Goal: Task Accomplishment & Management: Manage account settings

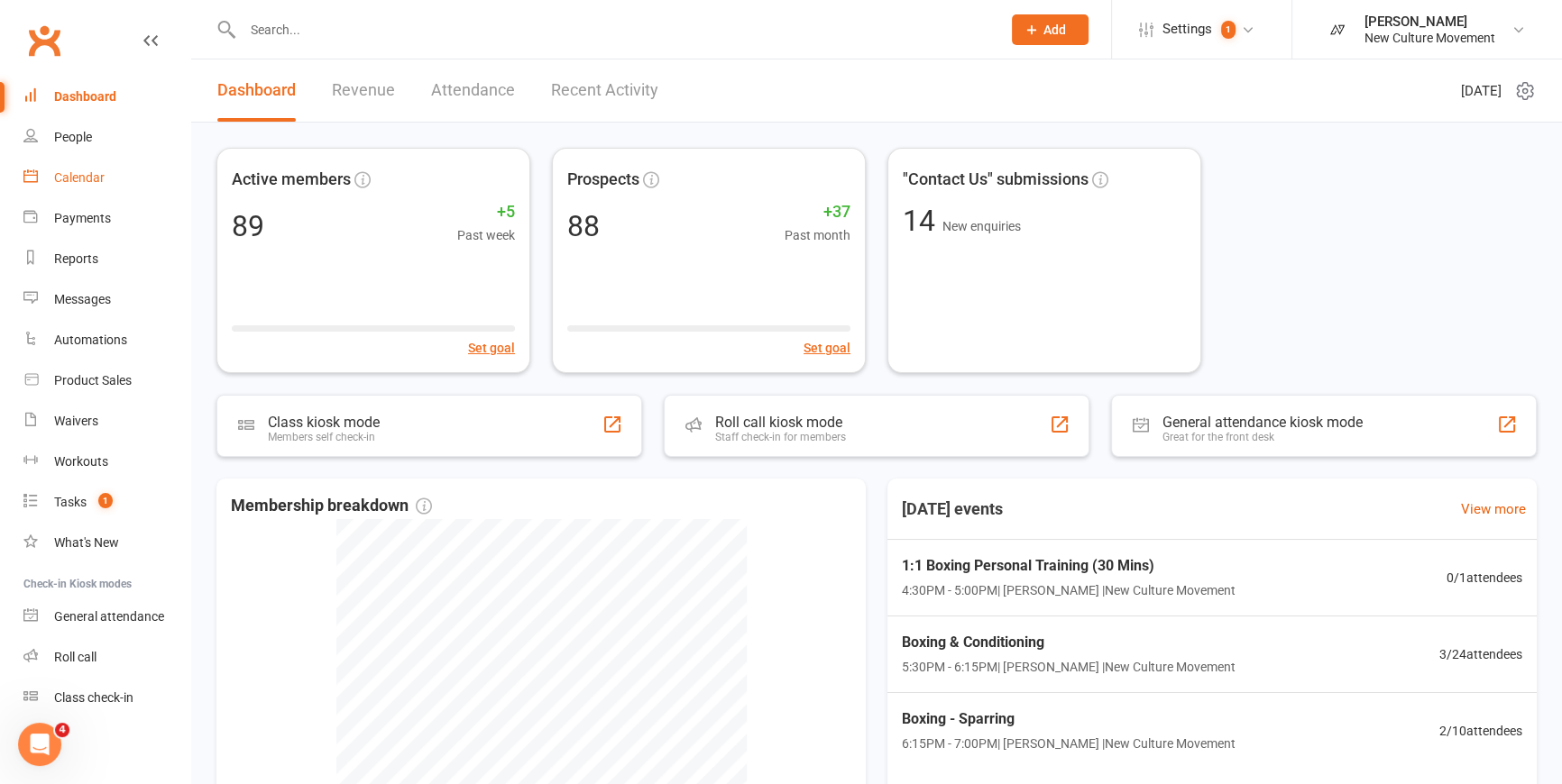
click at [98, 178] on div "Calendar" at bounding box center [79, 178] width 51 height 14
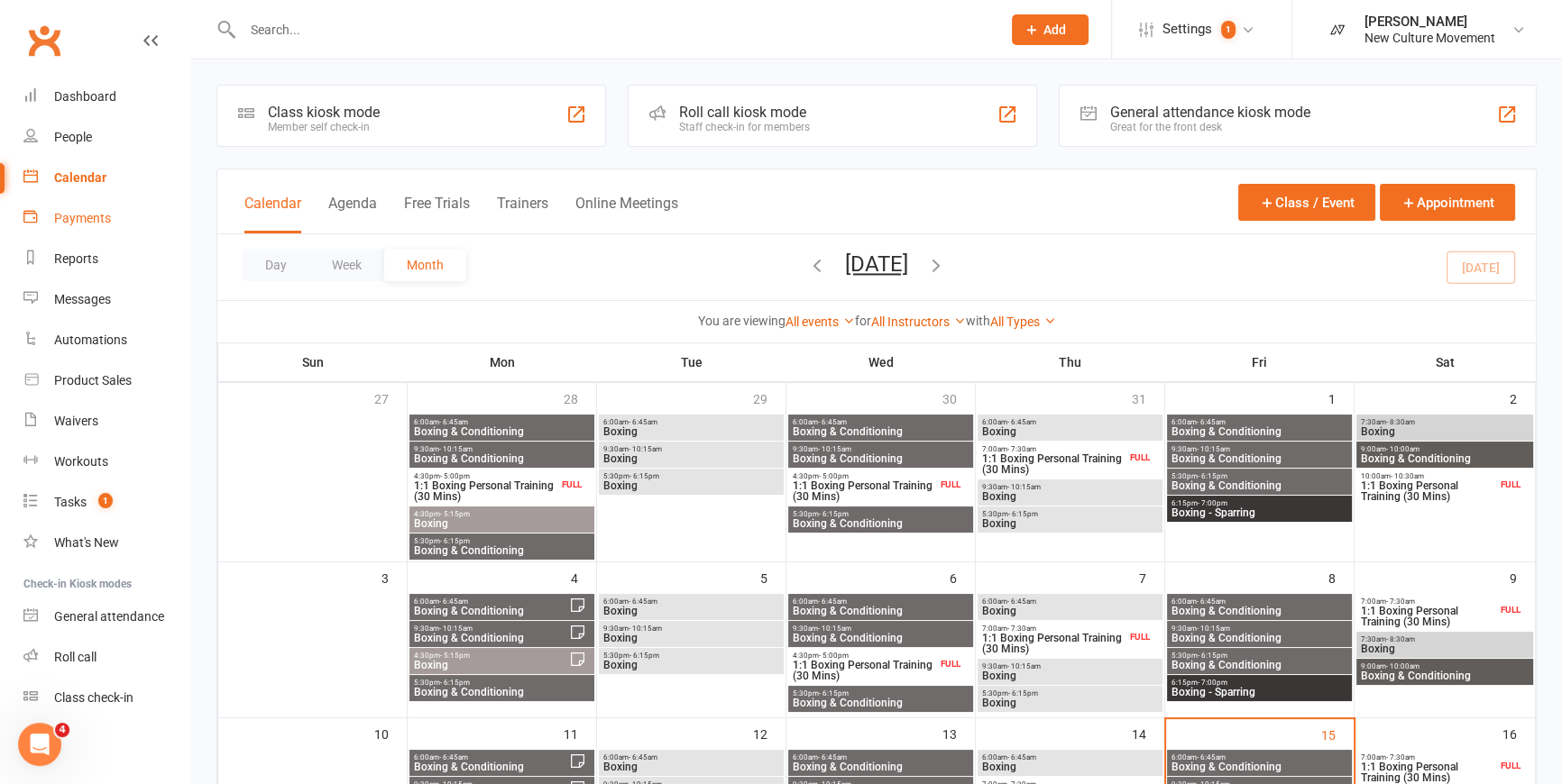
click at [80, 216] on div "Payments" at bounding box center [82, 218] width 57 height 14
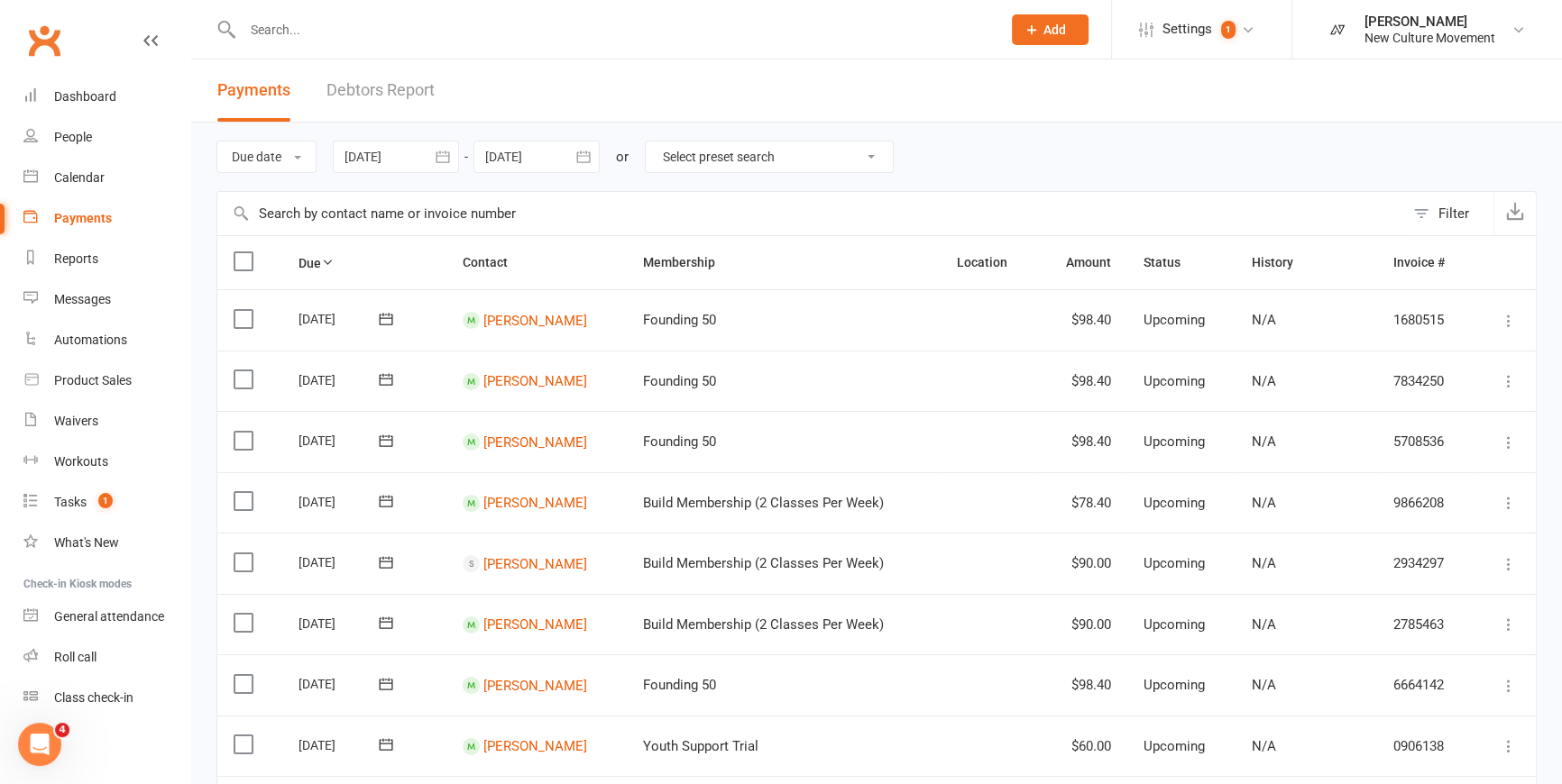
click at [446, 153] on icon "button" at bounding box center [443, 156] width 18 height 18
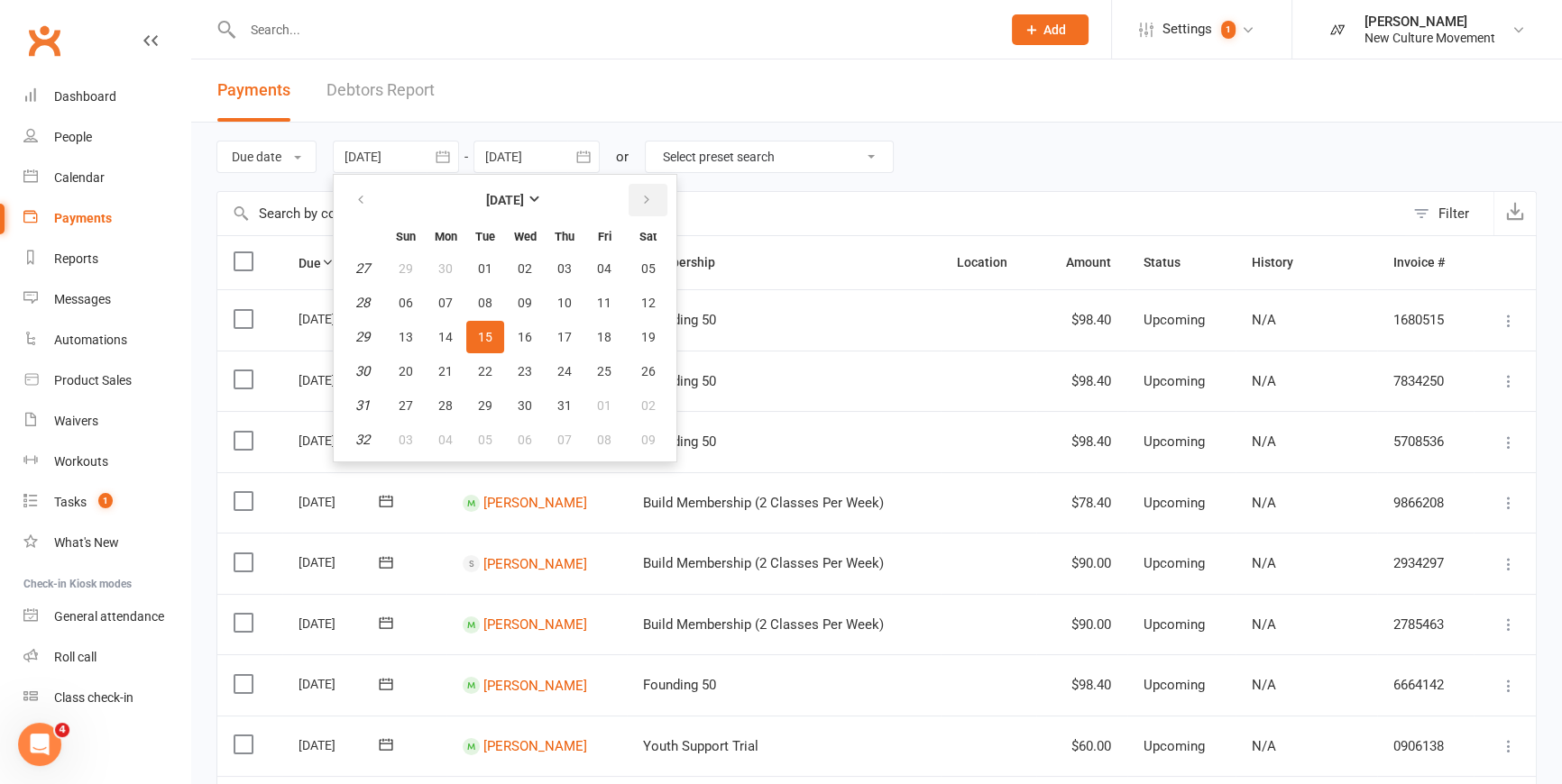
click at [646, 201] on icon "button" at bounding box center [646, 200] width 12 height 14
click at [566, 299] on span "07" at bounding box center [564, 302] width 14 height 14
type input "[DATE]"
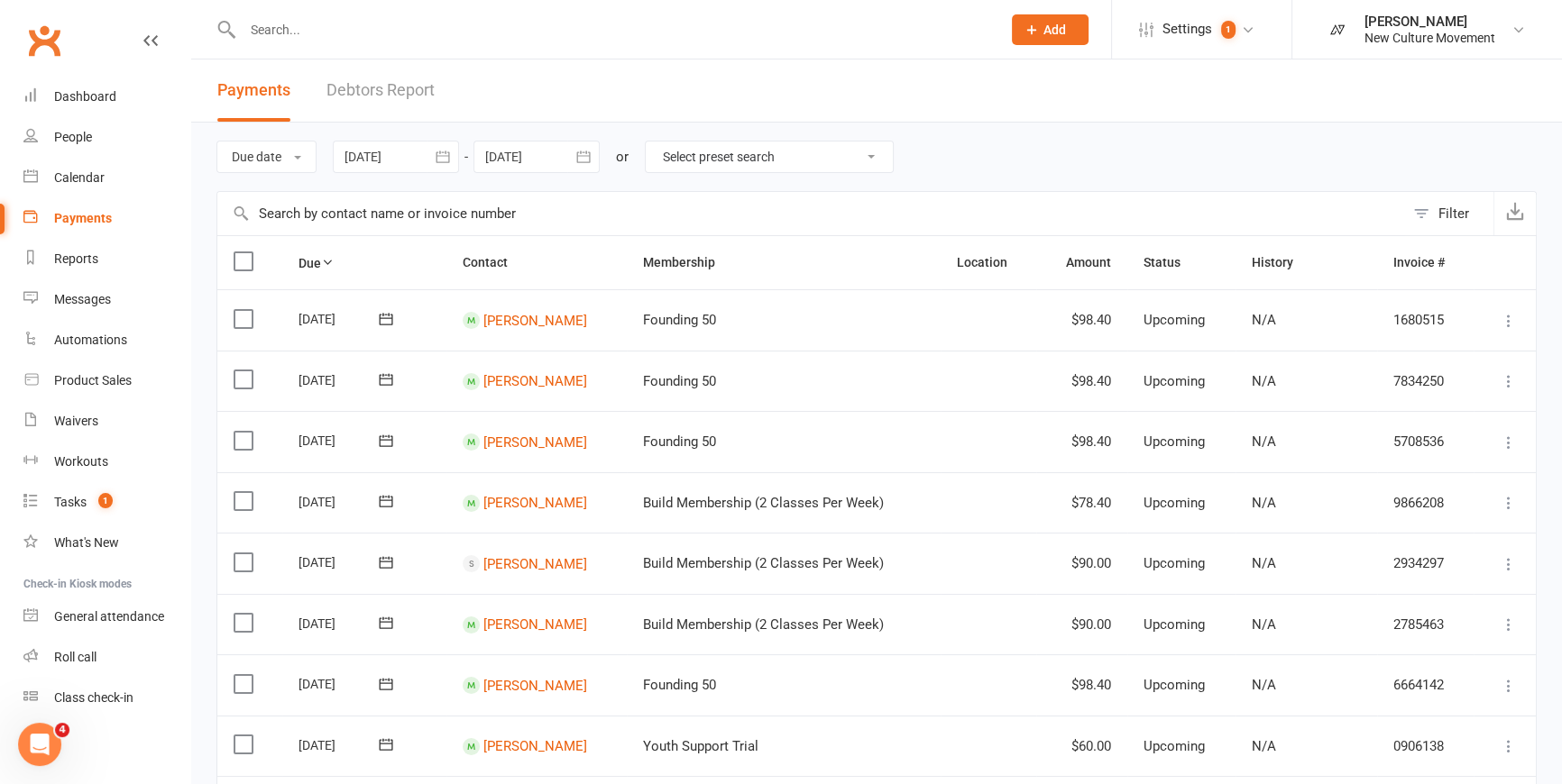
click at [587, 154] on icon "button" at bounding box center [583, 156] width 18 height 18
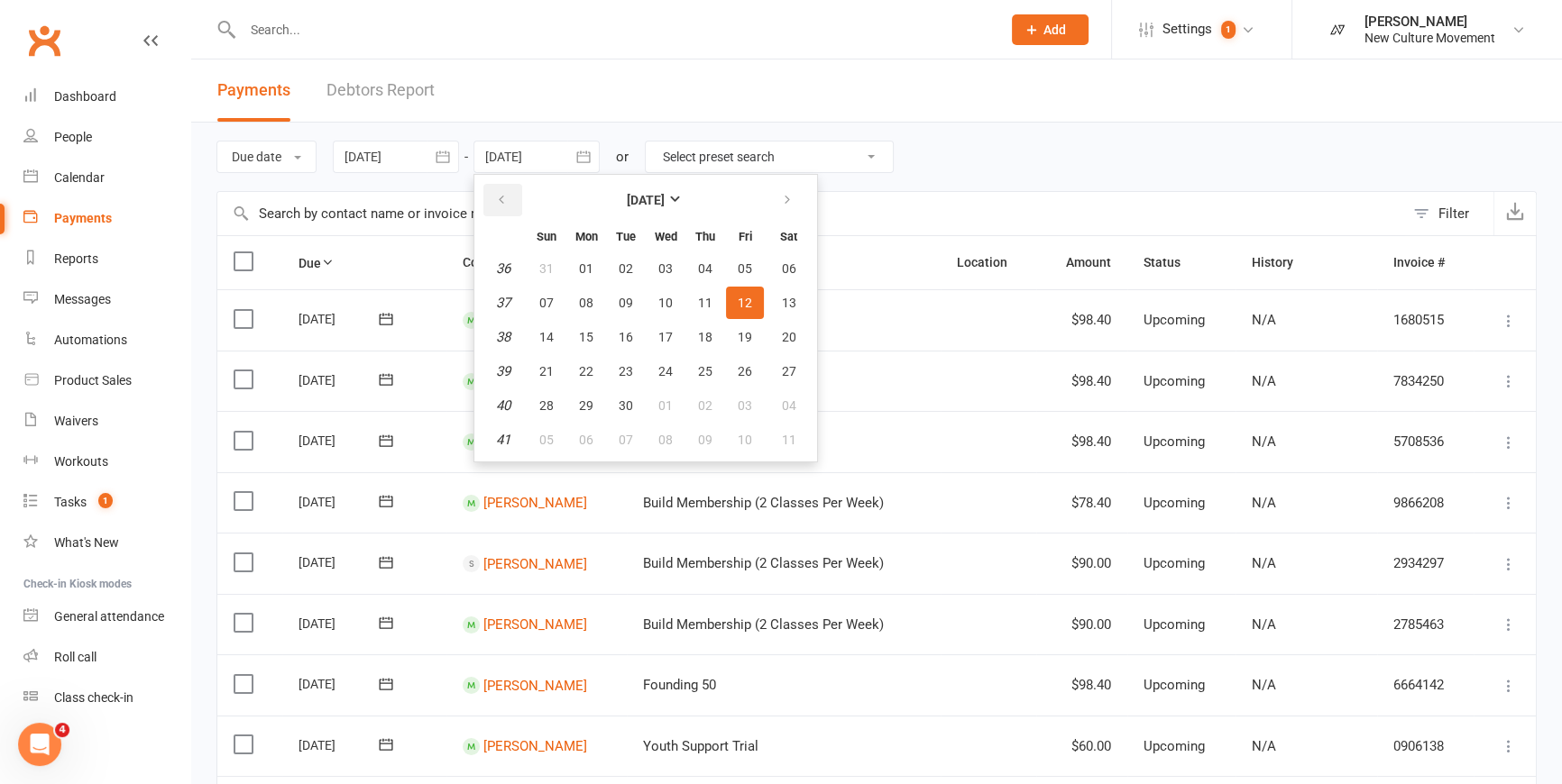
click at [501, 203] on icon "button" at bounding box center [501, 200] width 12 height 14
click at [661, 334] on span "13" at bounding box center [665, 337] width 14 height 14
type input "[DATE]"
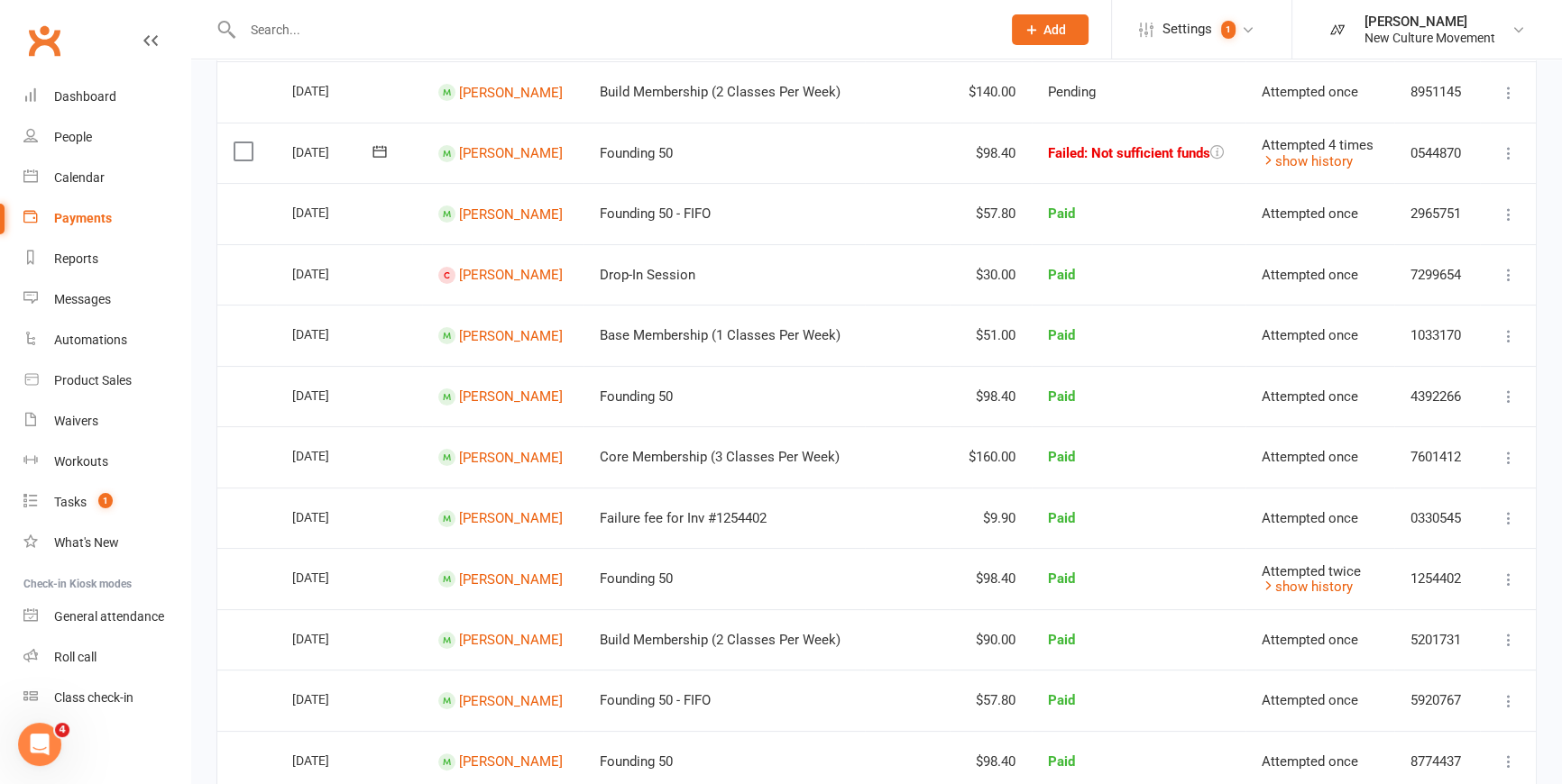
scroll to position [342, 0]
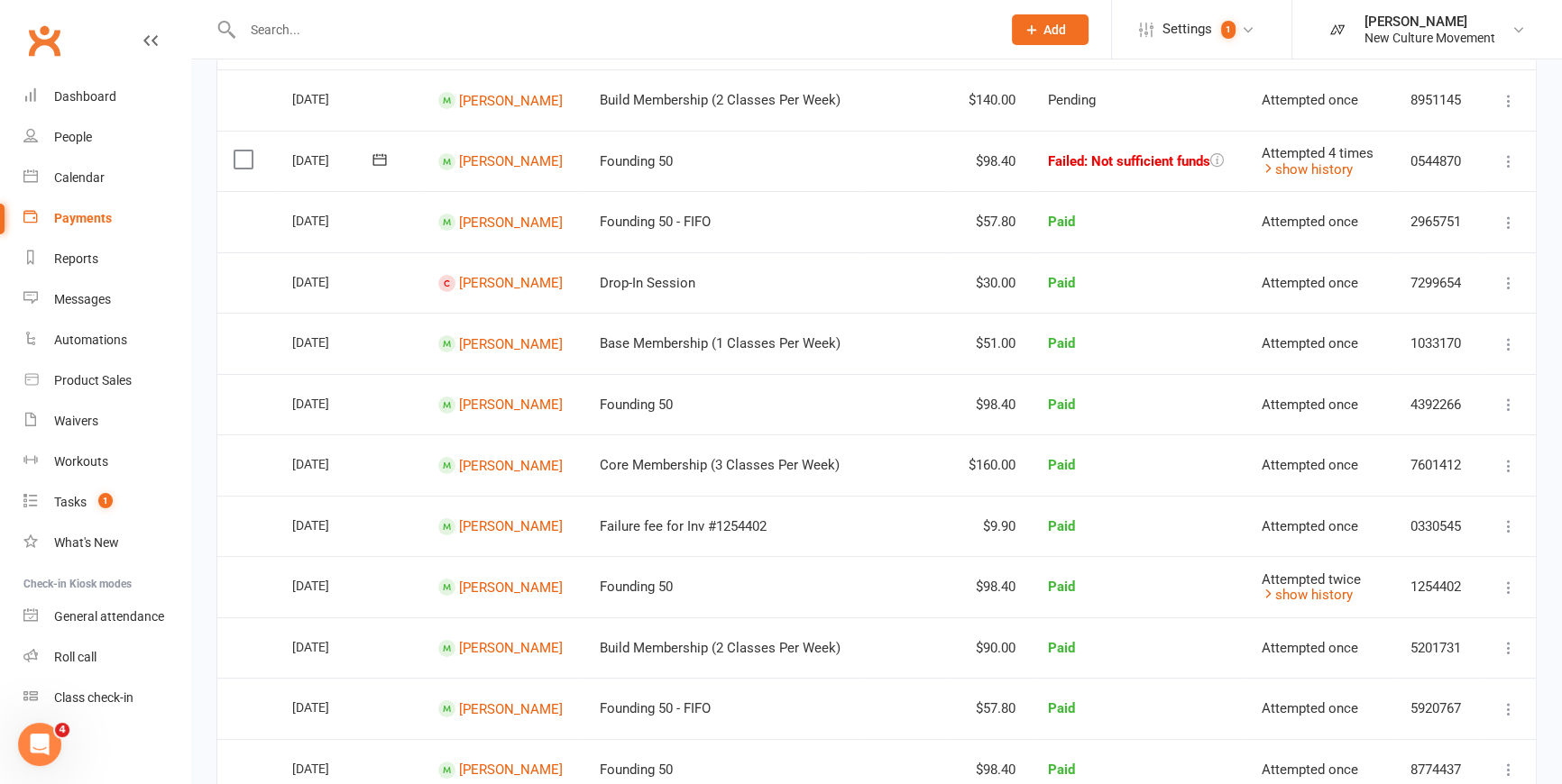
click at [1512, 154] on icon at bounding box center [1508, 161] width 18 height 18
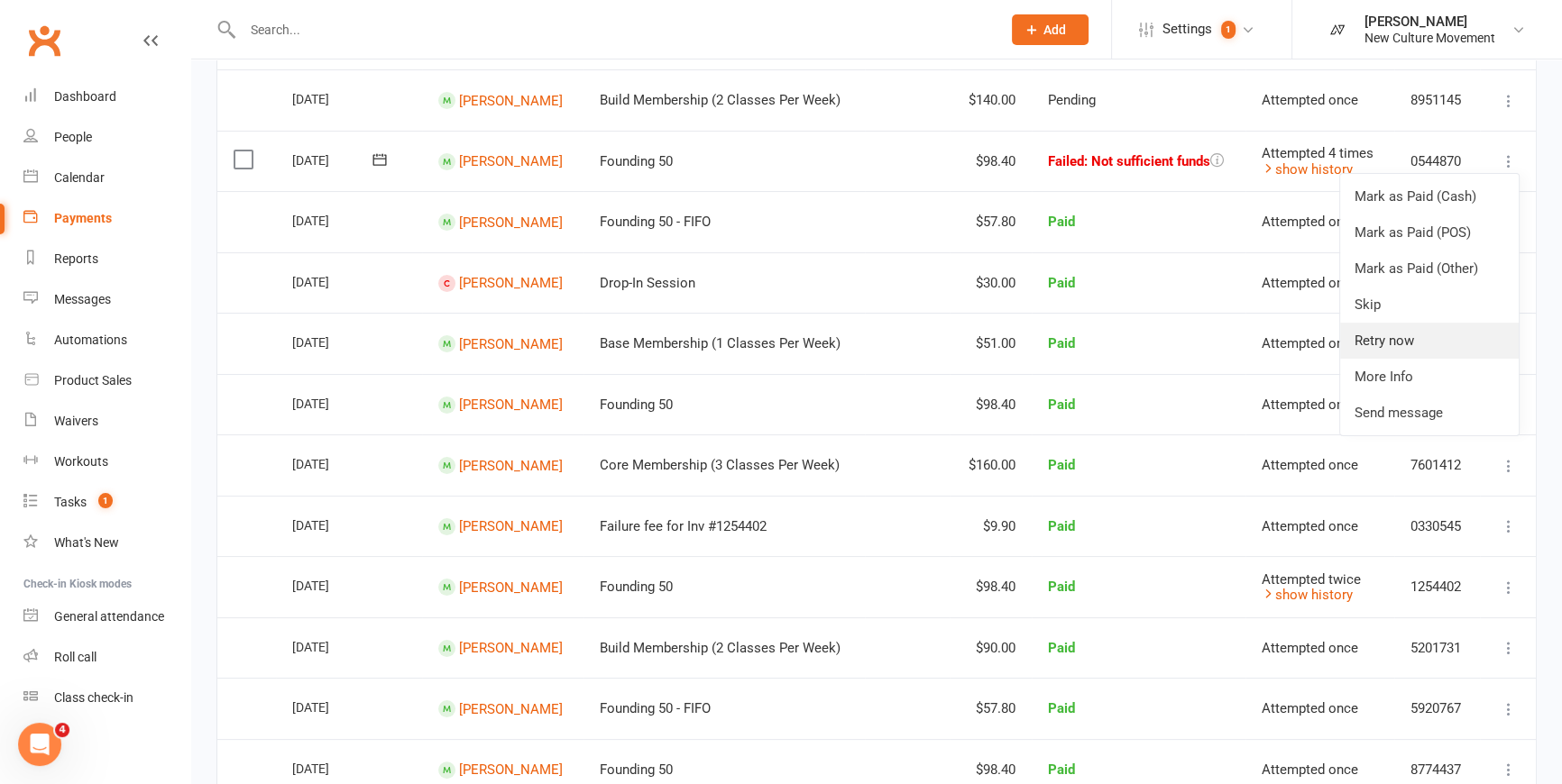
click at [1420, 348] on link "Retry now" at bounding box center [1430, 341] width 179 height 36
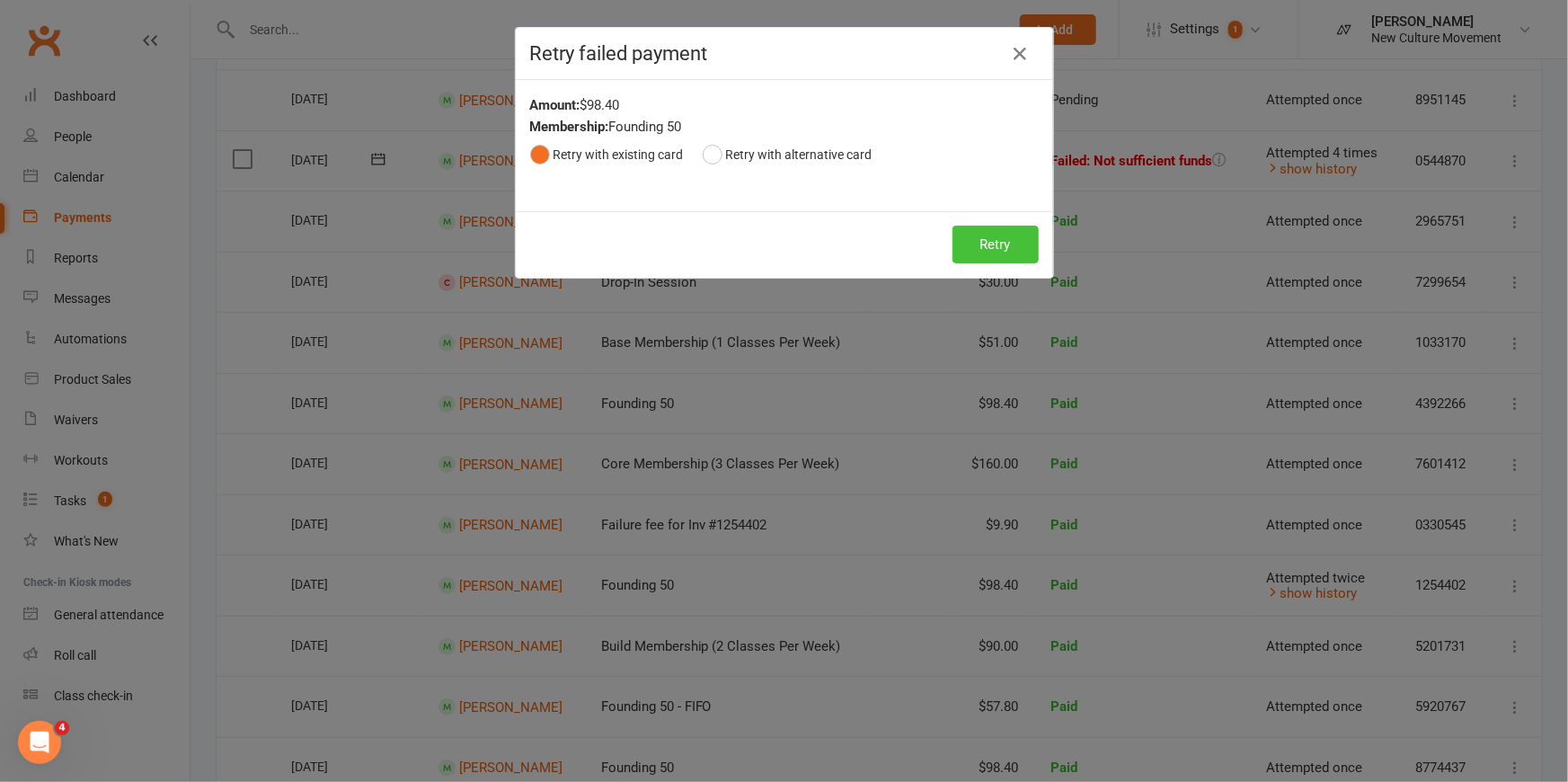
click at [986, 243] on button "Retry" at bounding box center [996, 244] width 86 height 37
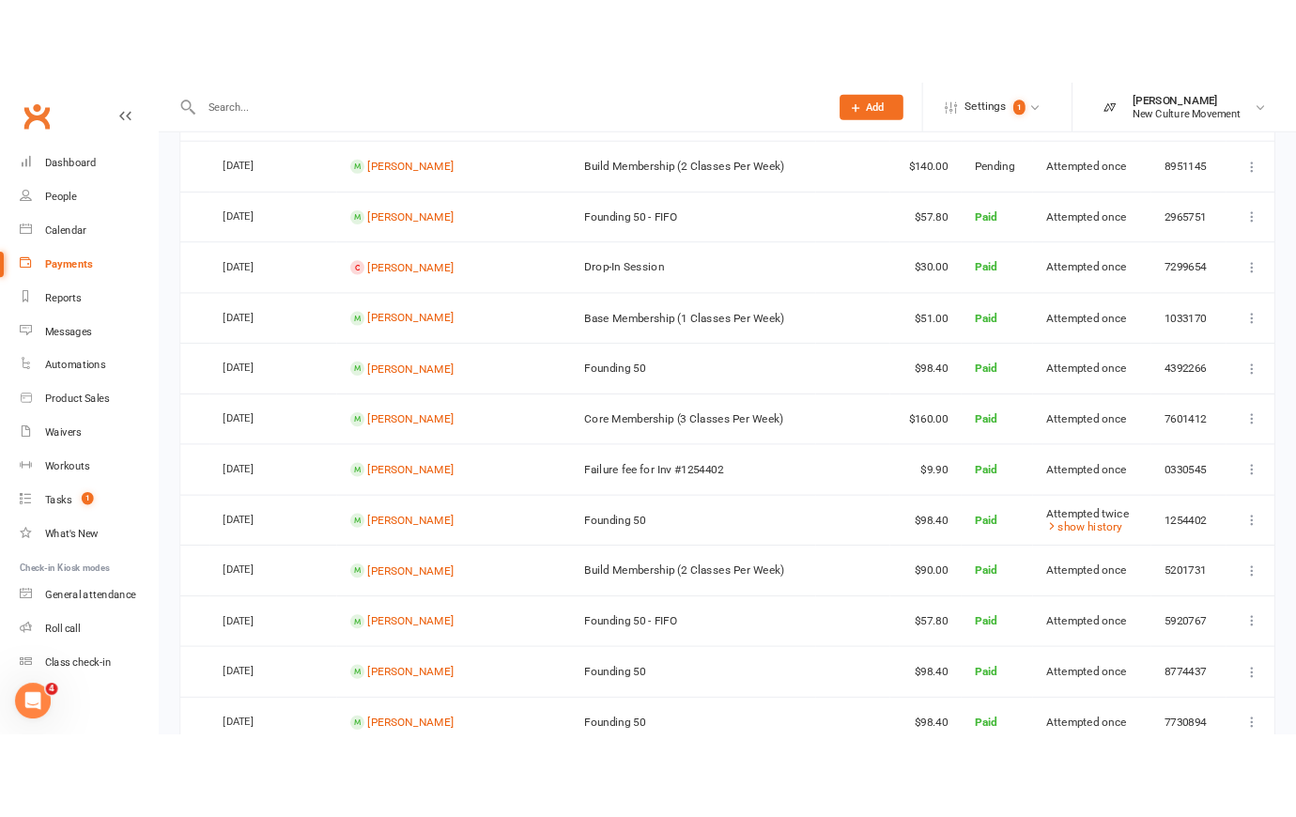
scroll to position [0, 0]
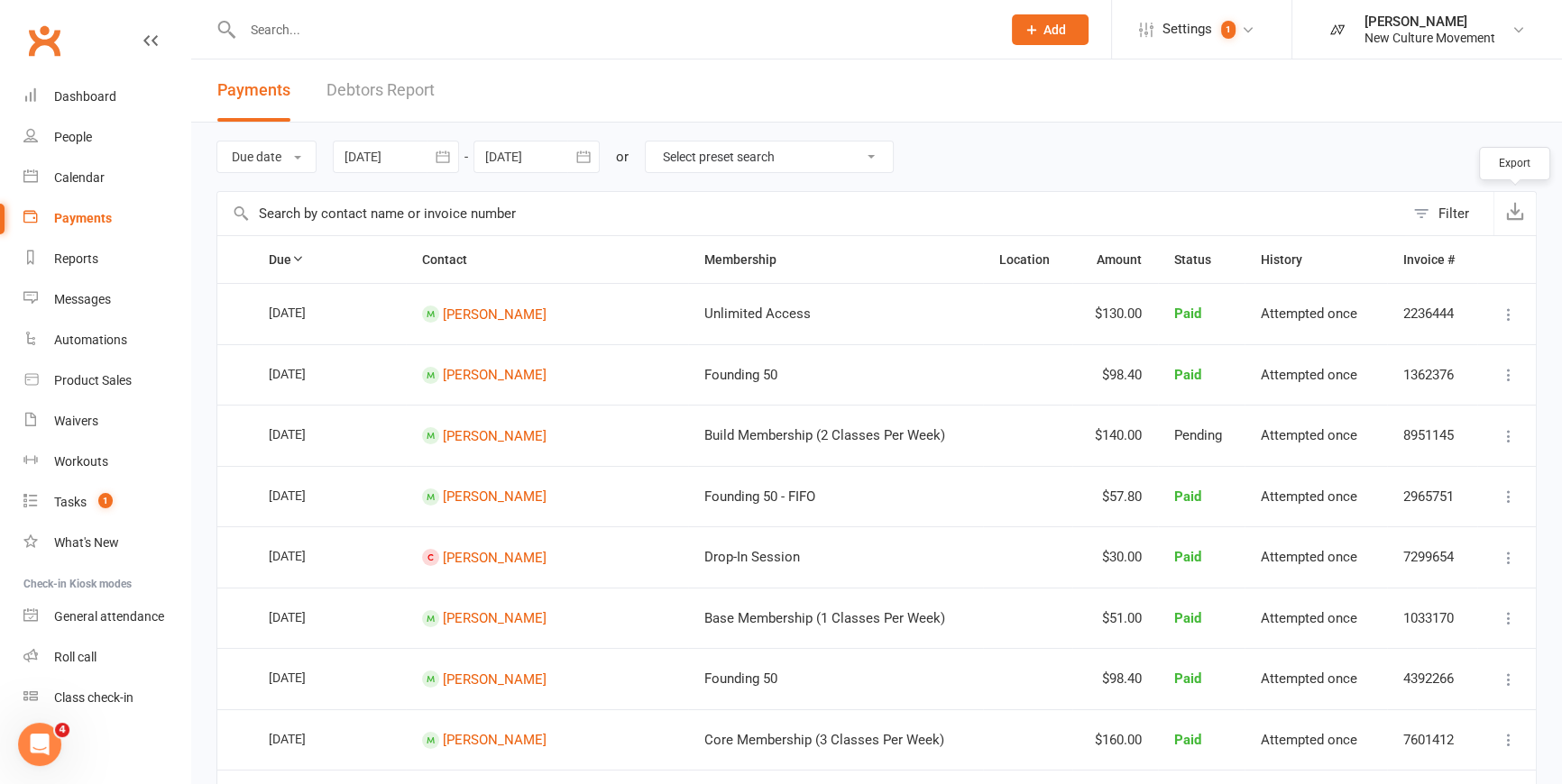
click at [1518, 214] on icon "button" at bounding box center [1515, 210] width 18 height 18
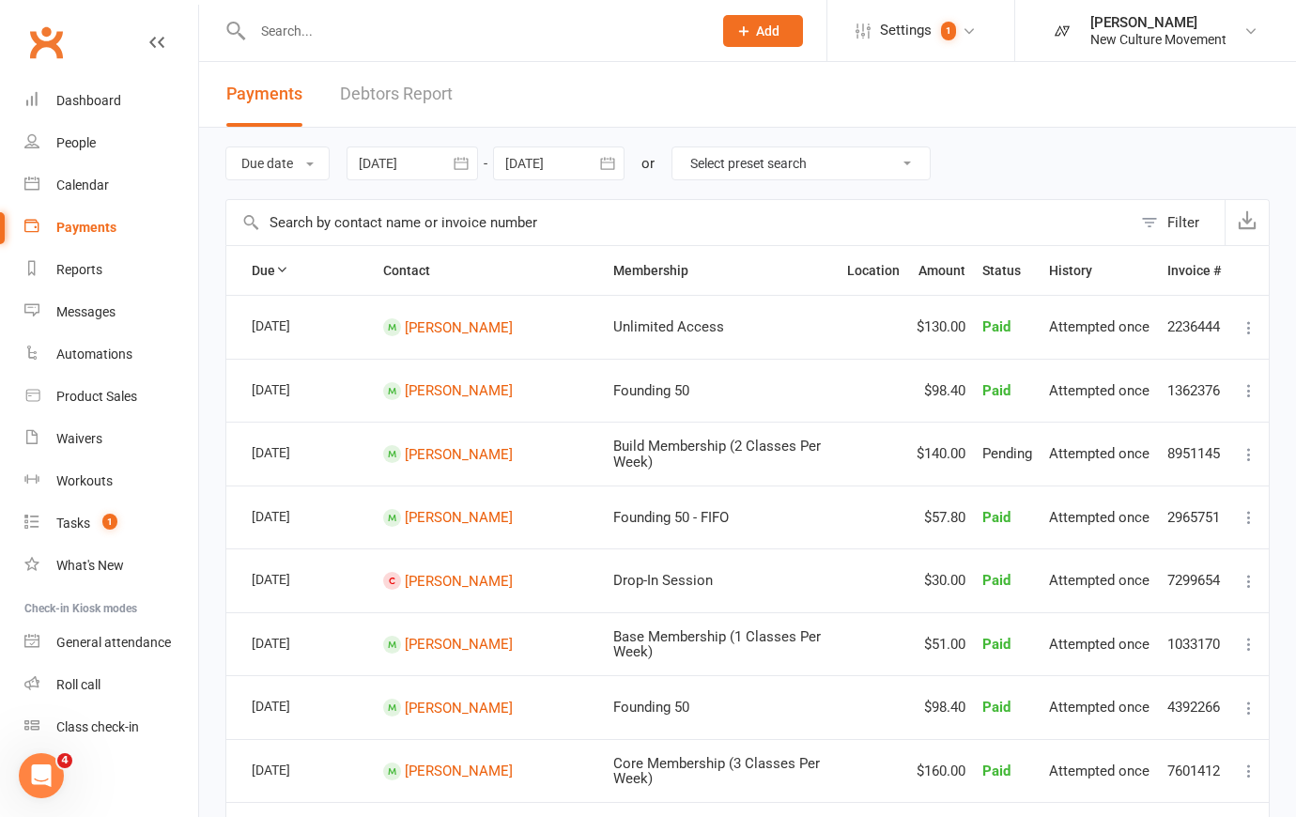
click at [464, 162] on icon "button" at bounding box center [461, 163] width 19 height 19
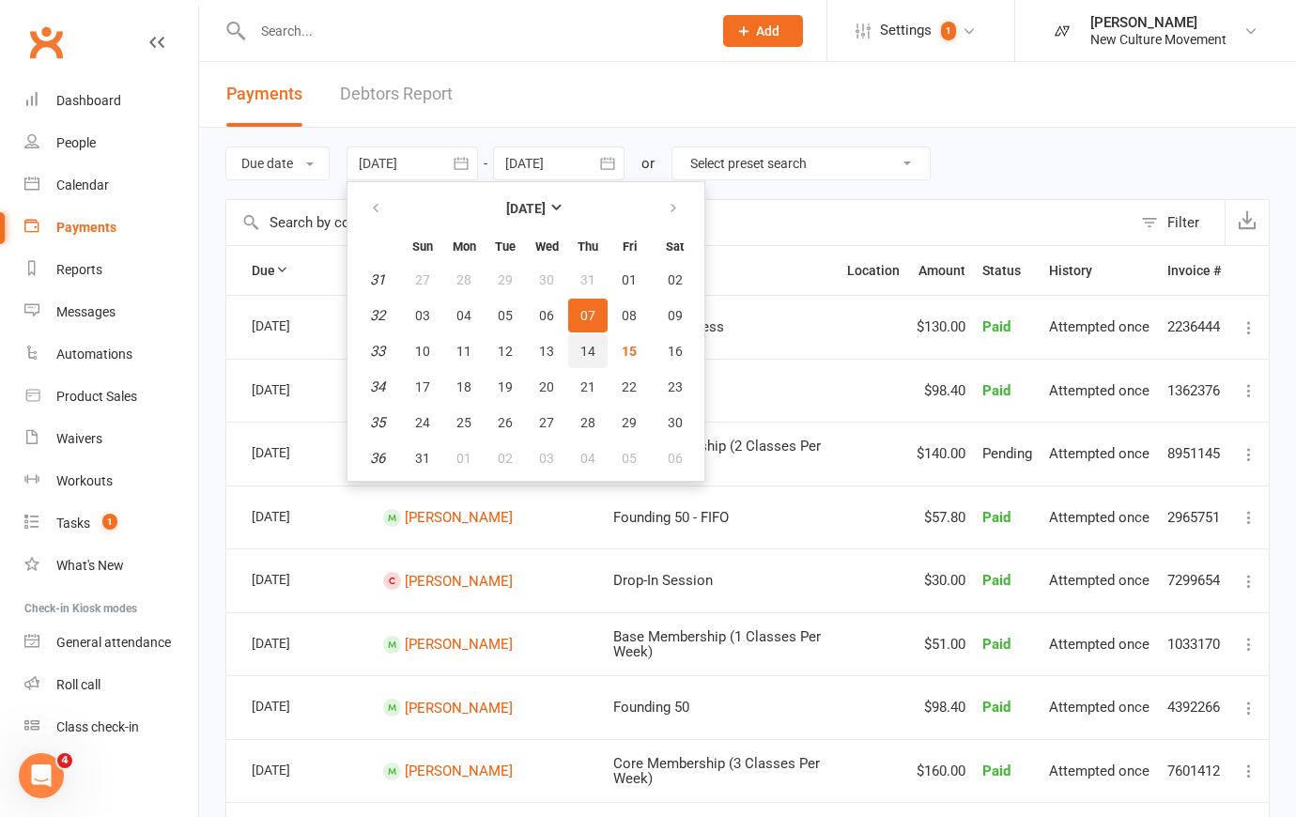
click at [589, 348] on span "14" at bounding box center [587, 351] width 15 height 15
type input "[DATE]"
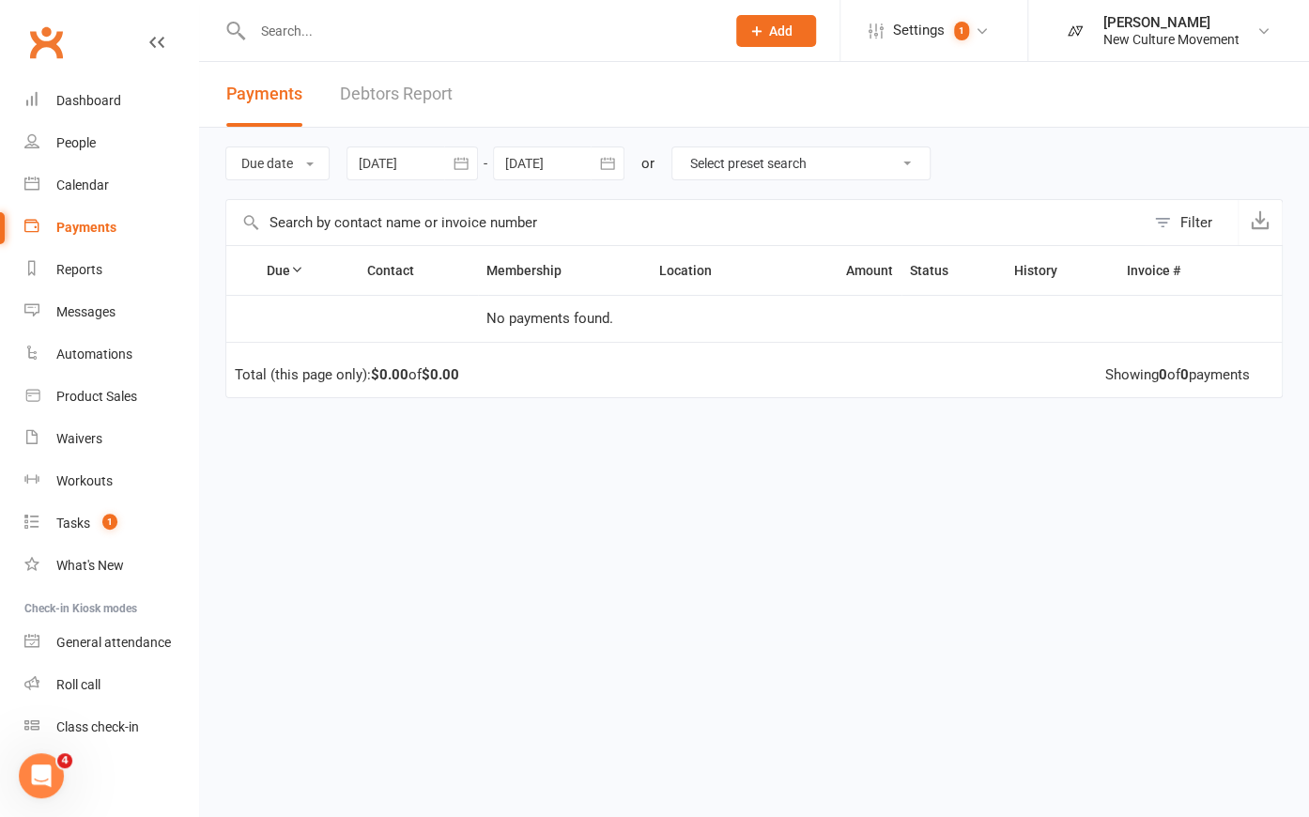
click at [611, 162] on icon "button" at bounding box center [607, 163] width 14 height 12
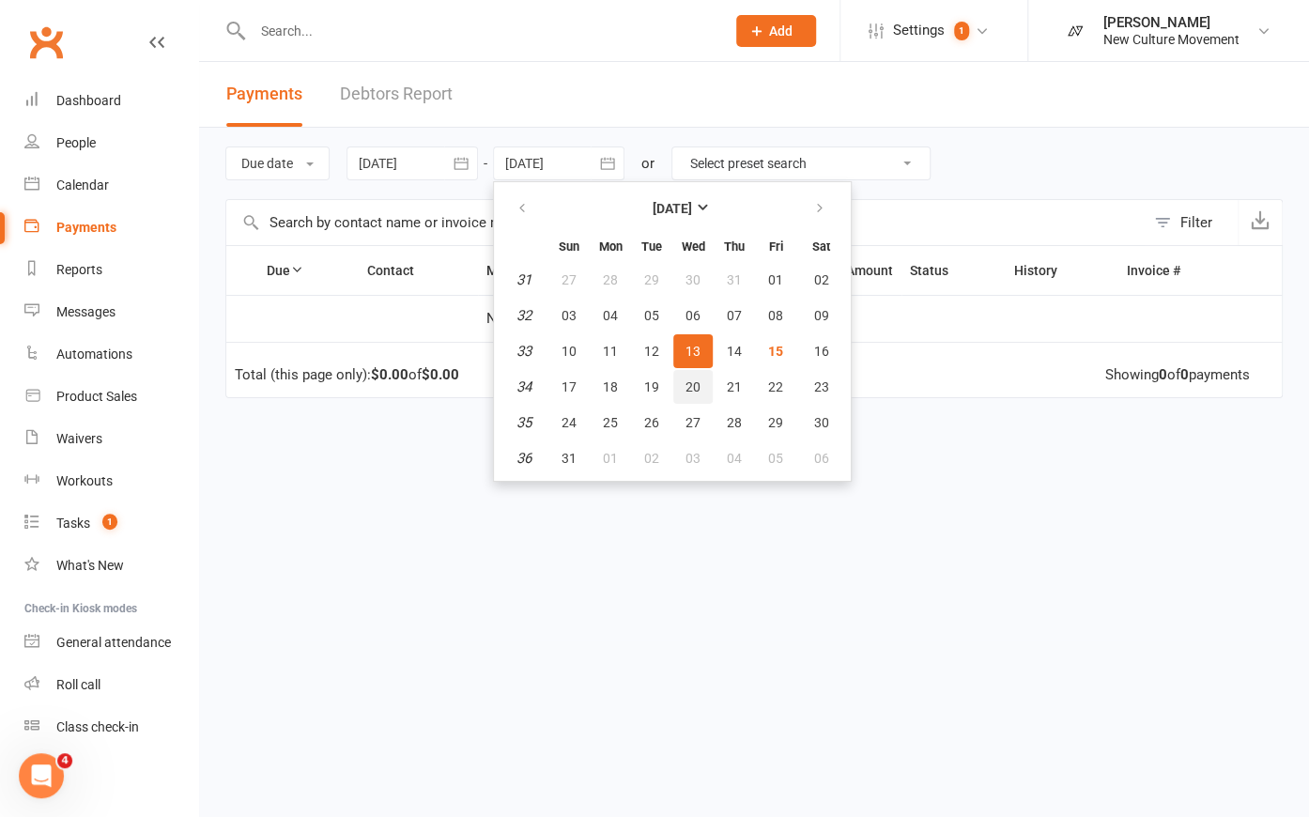
click at [690, 385] on span "20" at bounding box center [693, 386] width 15 height 15
type input "[DATE]"
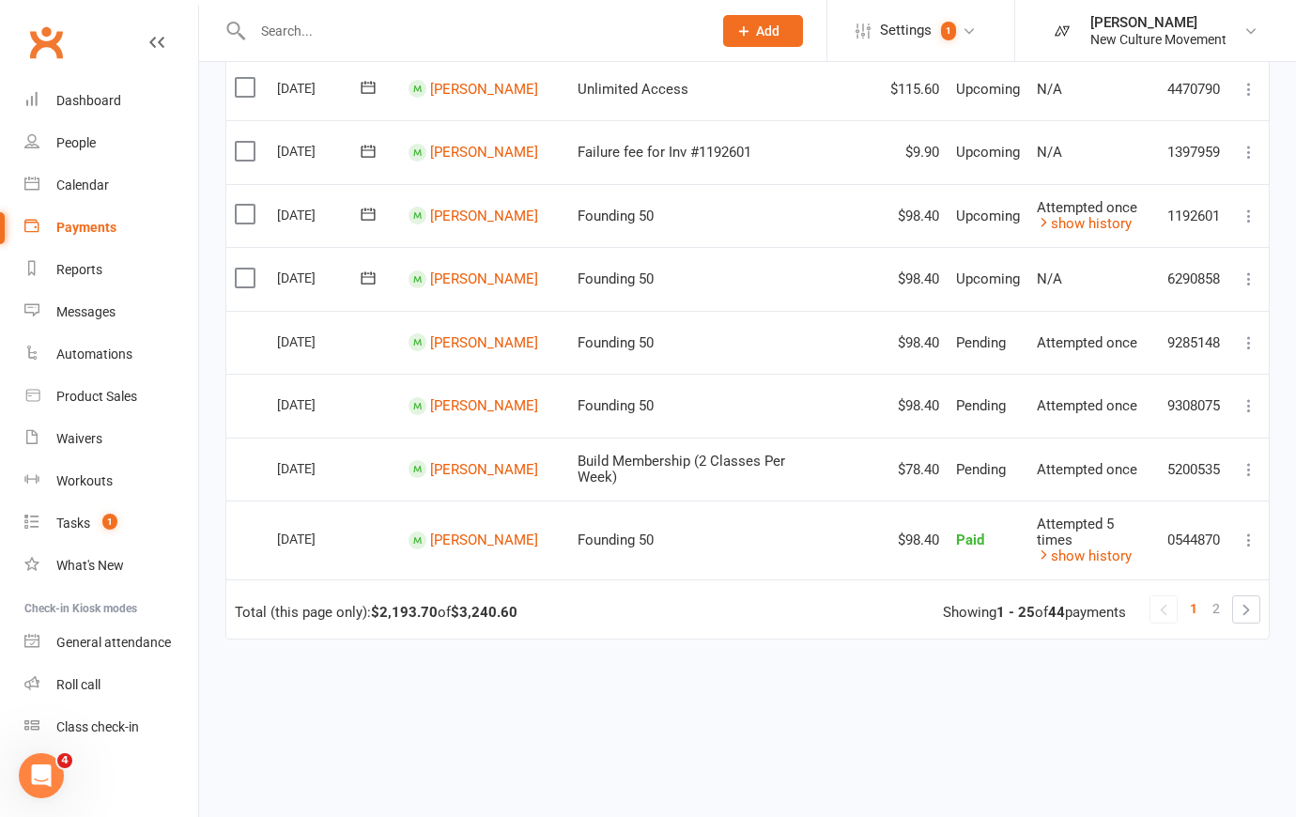
scroll to position [1399, 0]
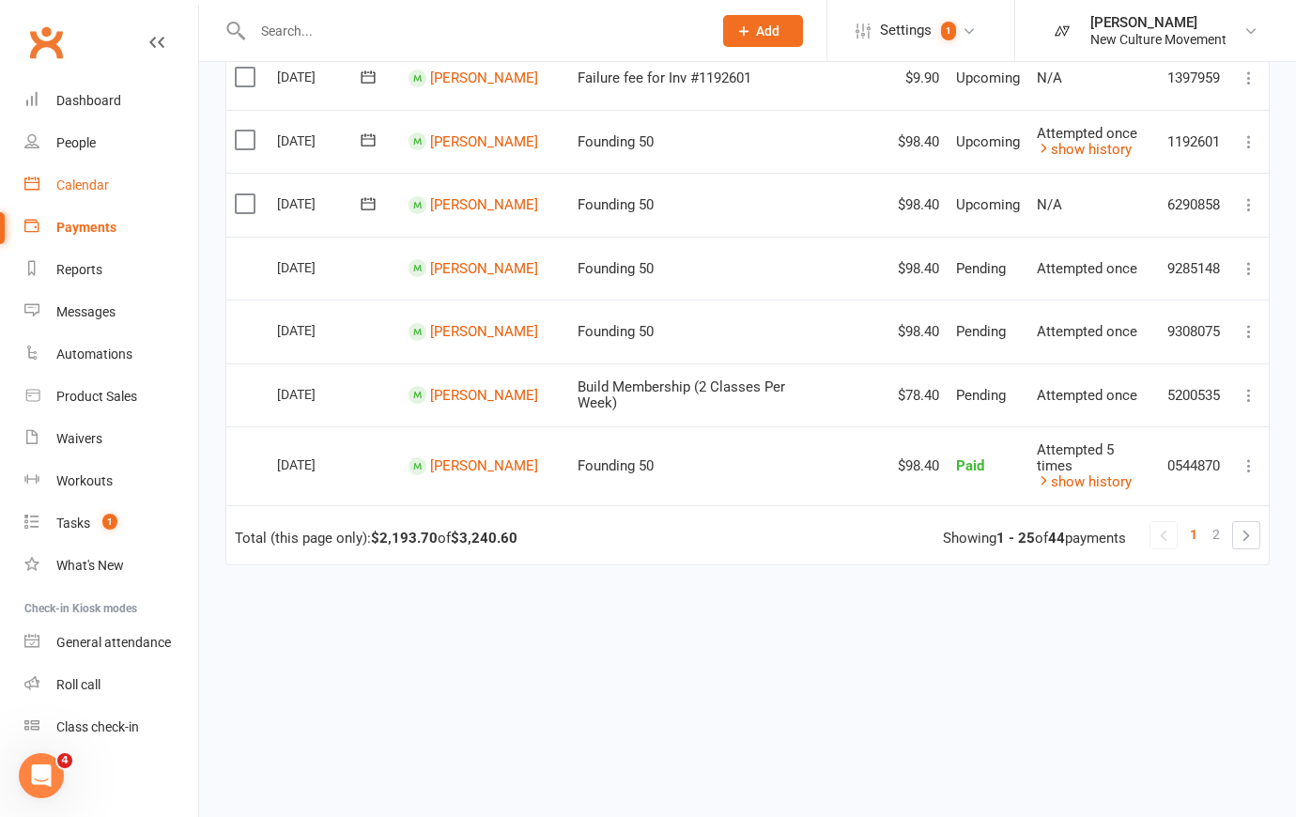
click at [85, 188] on div "Calendar" at bounding box center [82, 185] width 53 height 15
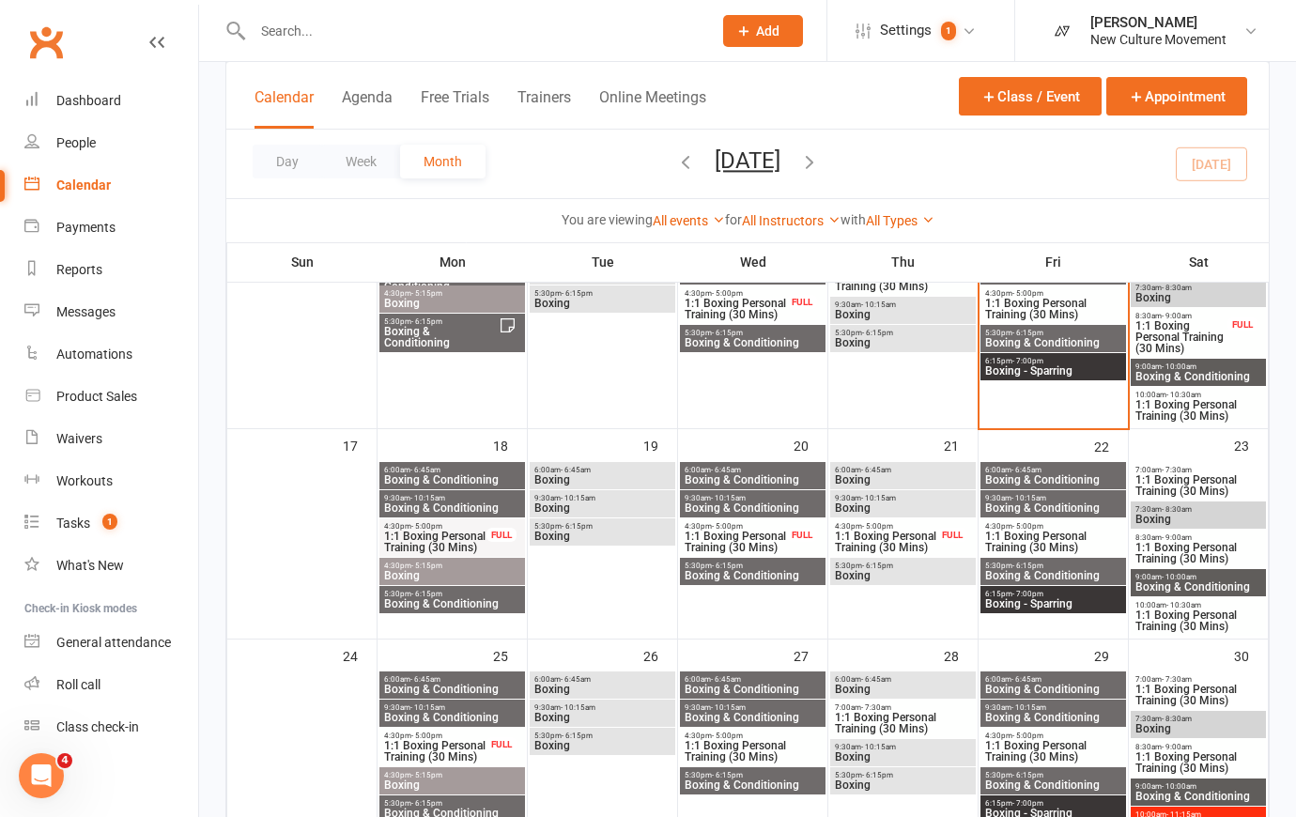
scroll to position [319, 0]
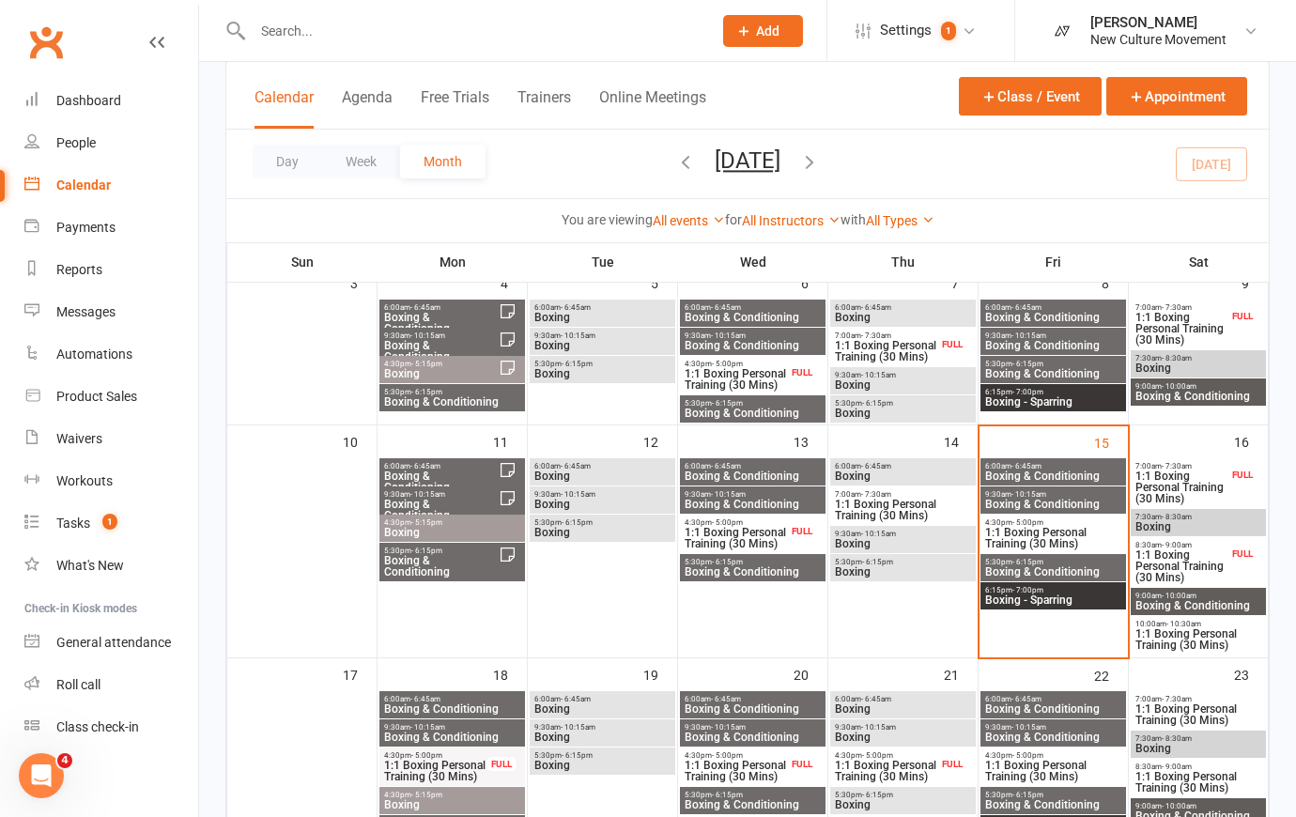
click at [1076, 465] on span "6:00am - 6:45am" at bounding box center [1053, 466] width 138 height 8
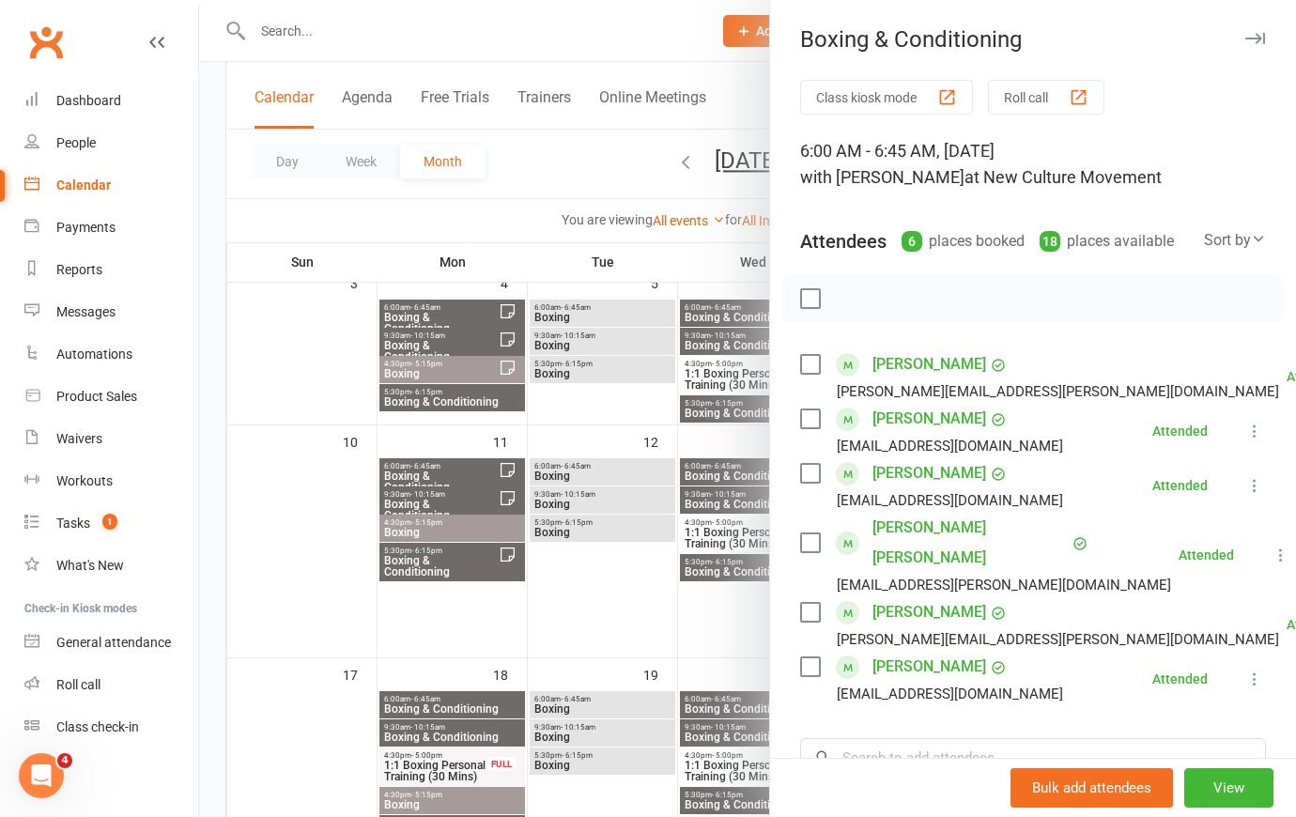
click at [519, 167] on div at bounding box center [747, 408] width 1097 height 817
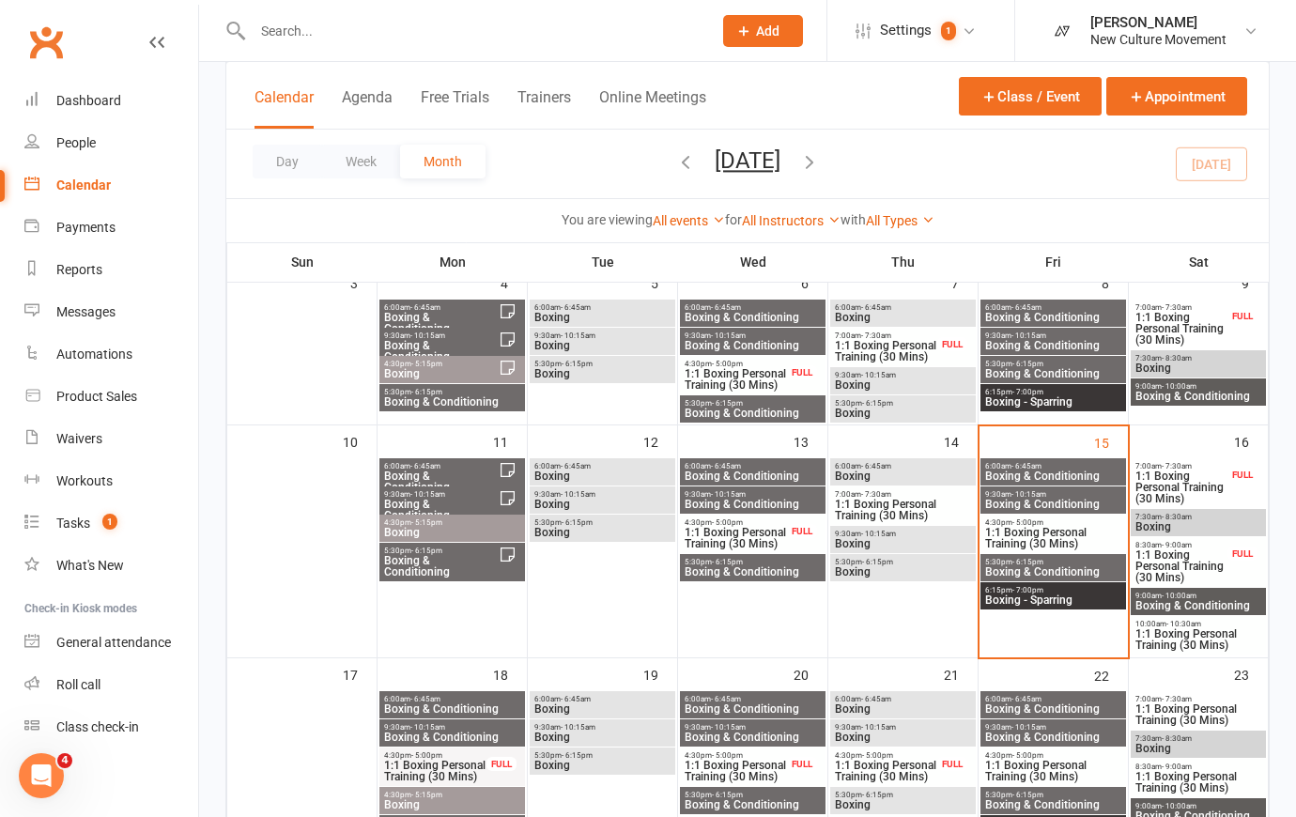
click at [1070, 499] on span "Boxing & Conditioning" at bounding box center [1053, 504] width 138 height 11
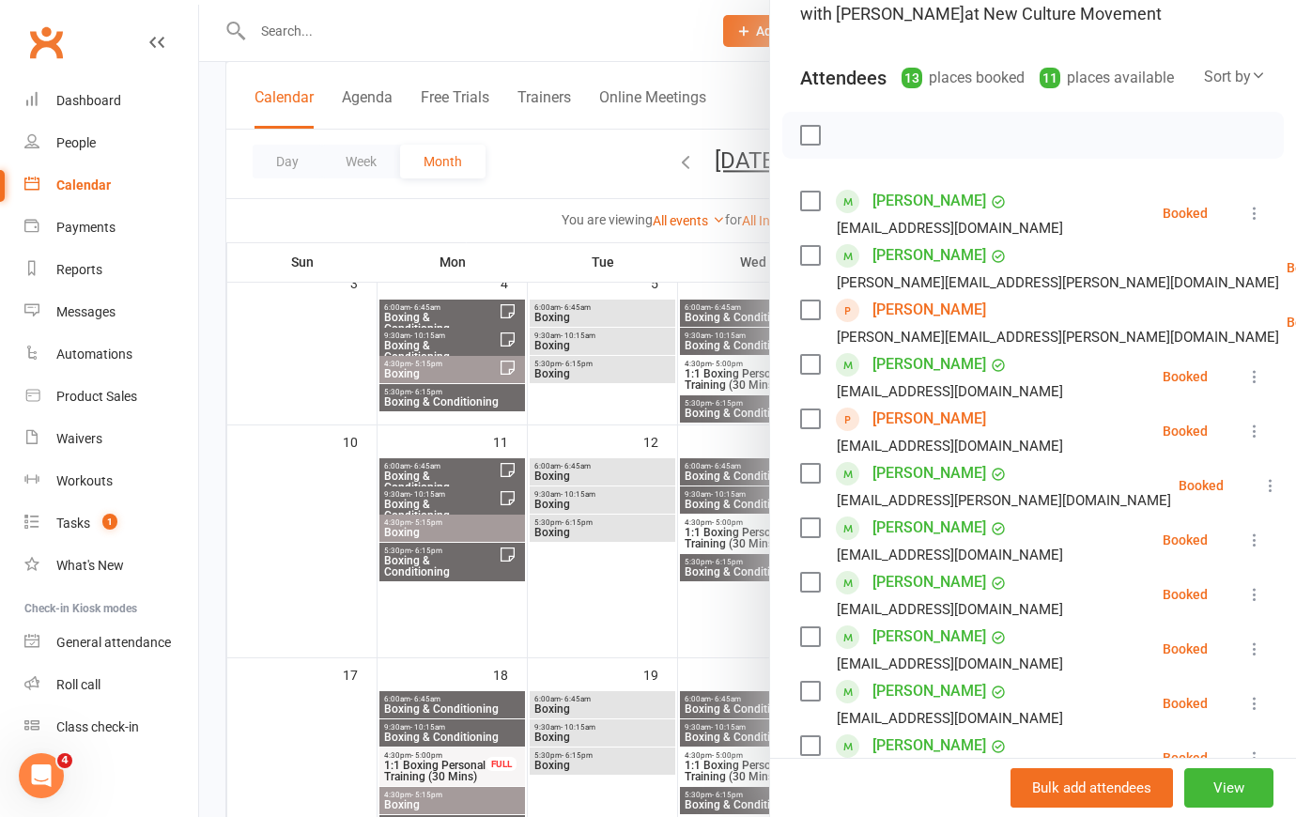
scroll to position [170, 0]
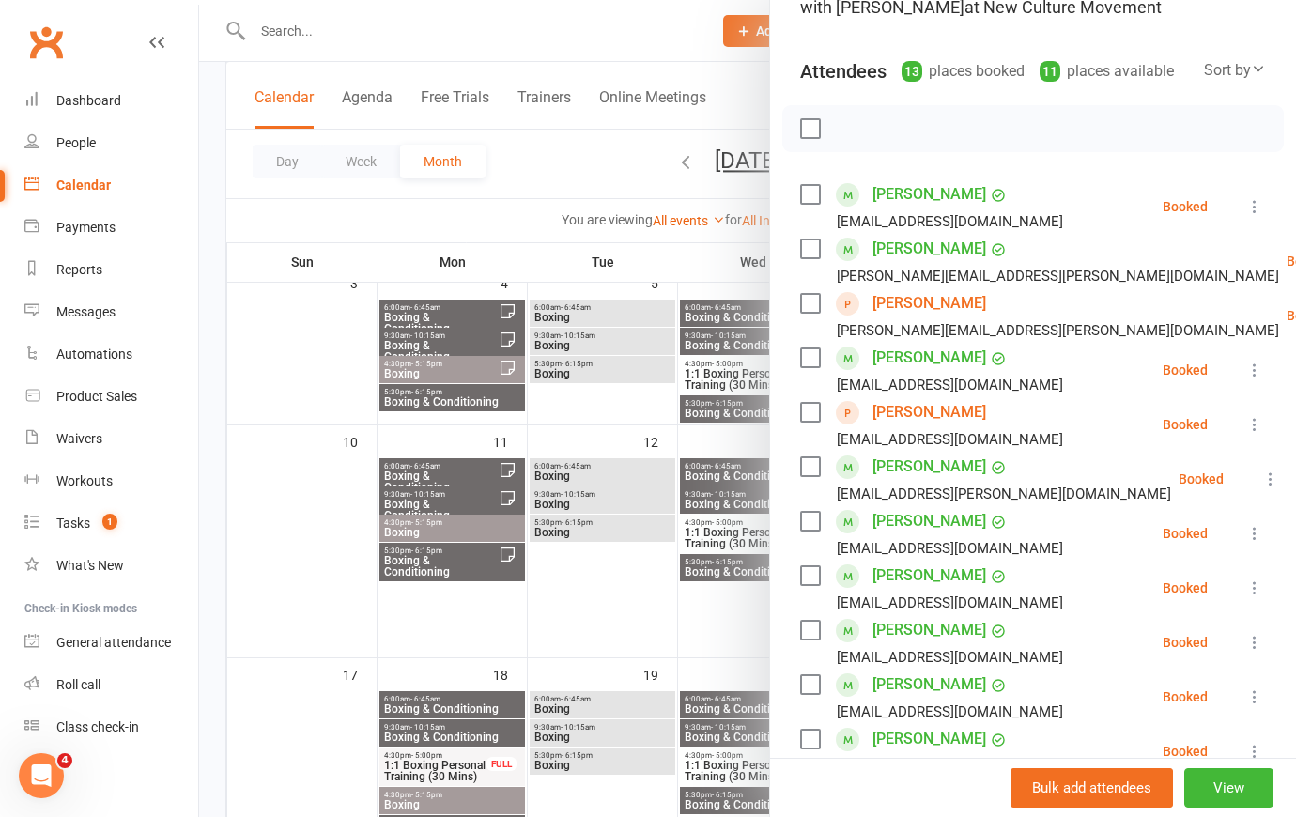
click at [1245, 216] on icon at bounding box center [1254, 206] width 19 height 19
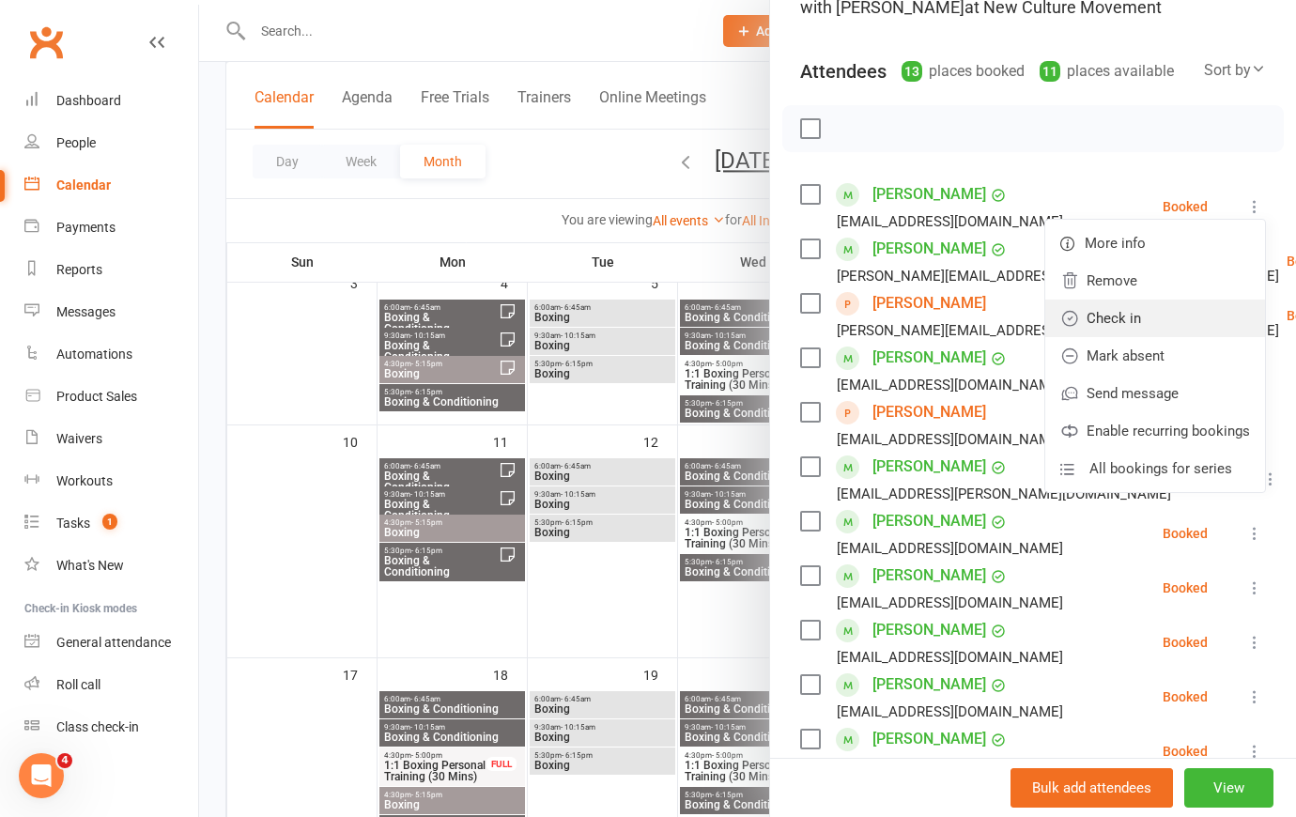
click at [1136, 337] on link "Check in" at bounding box center [1155, 319] width 220 height 38
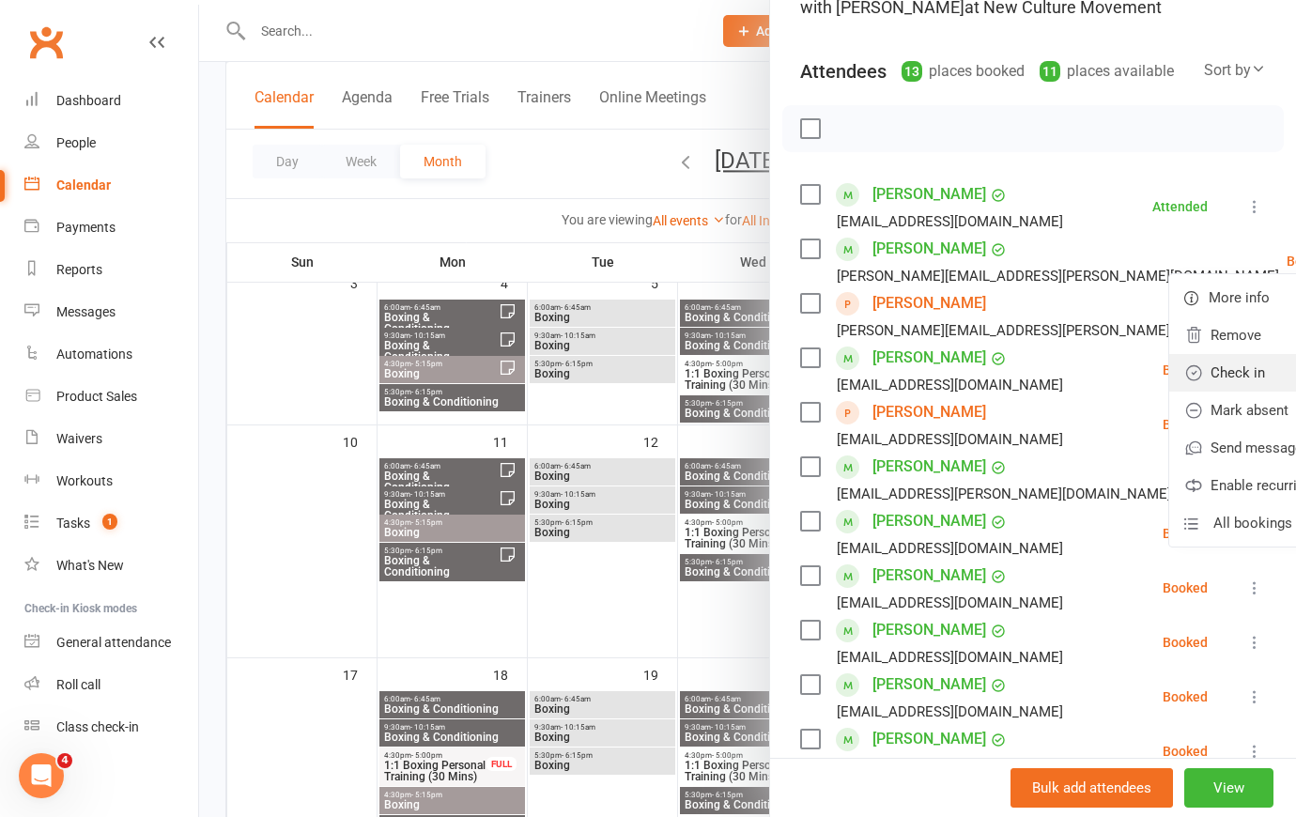
click at [1169, 392] on link "Check in" at bounding box center [1279, 373] width 220 height 38
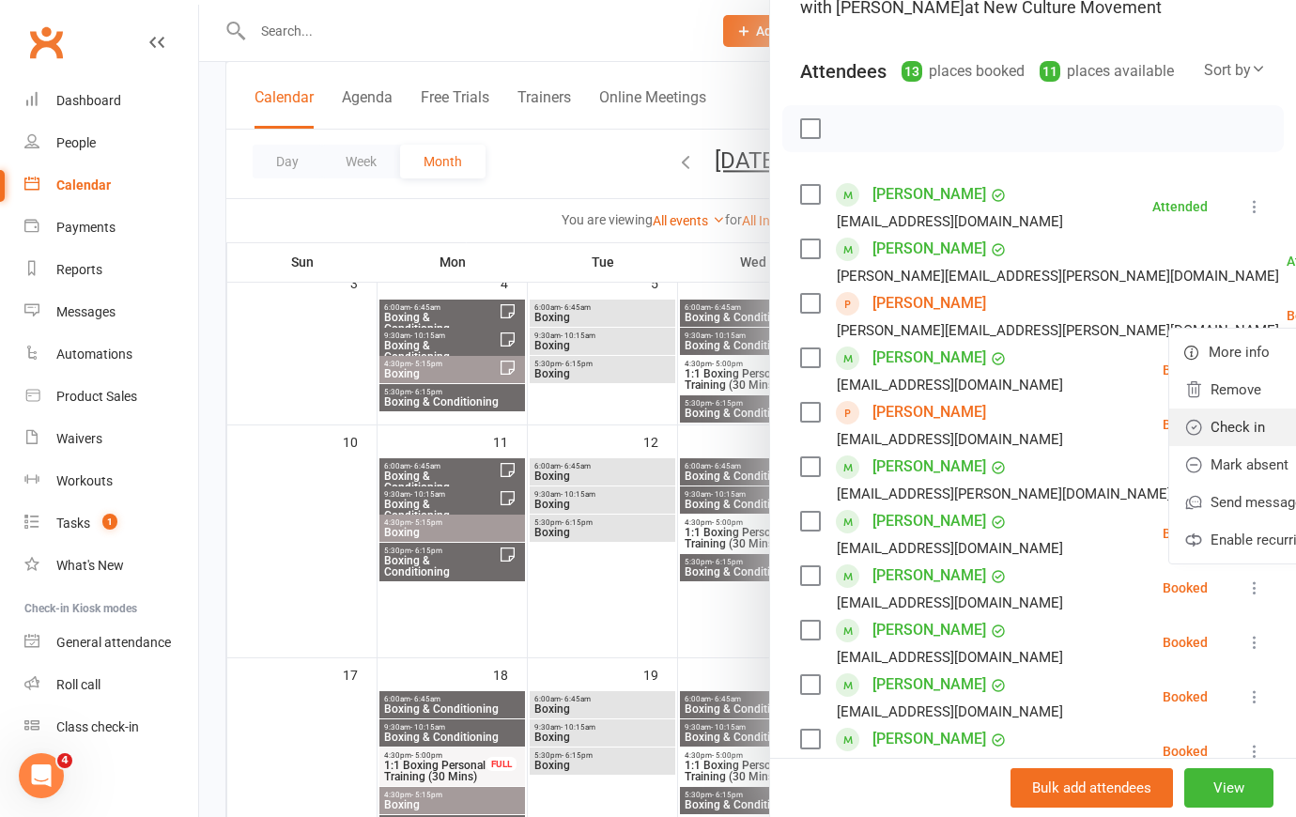
click at [1182, 446] on link "Check in" at bounding box center [1279, 428] width 220 height 38
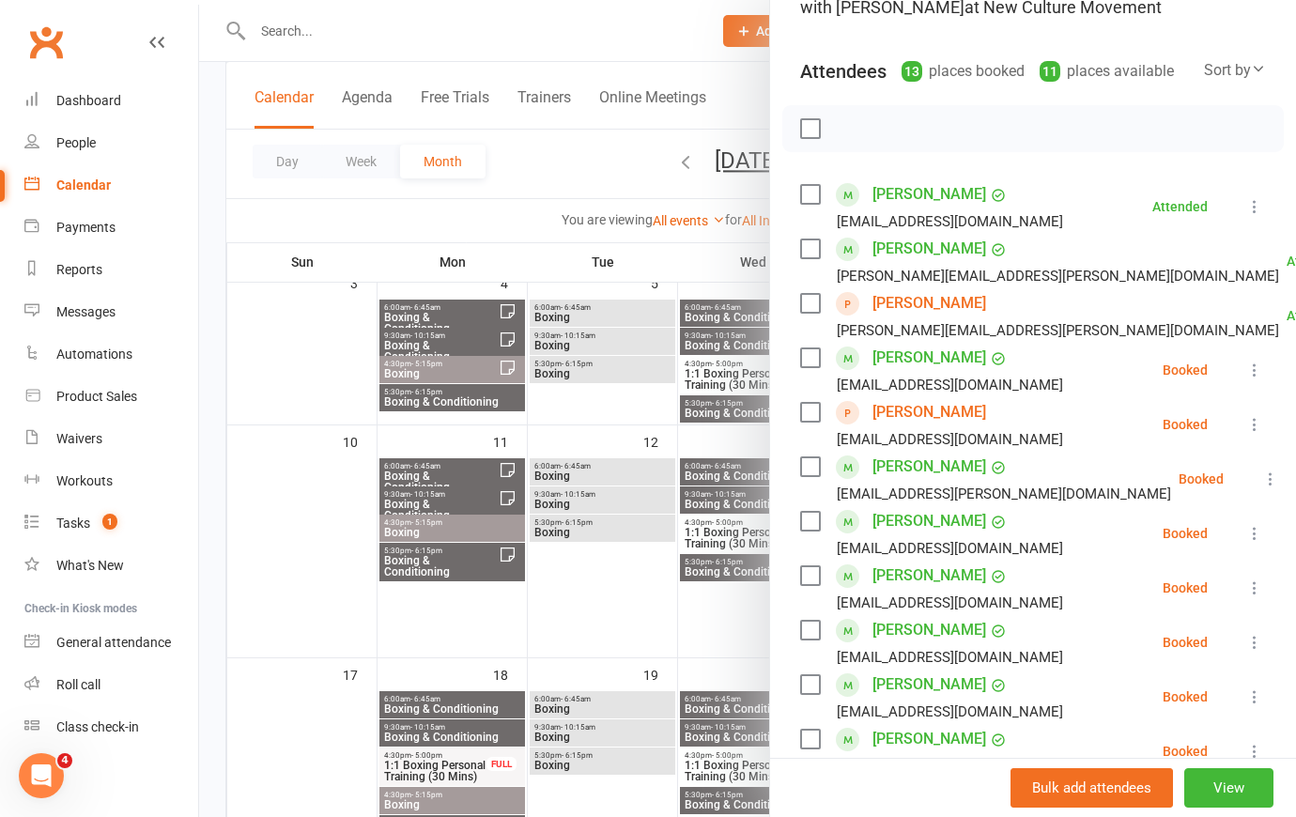
click at [1245, 379] on icon at bounding box center [1254, 370] width 19 height 19
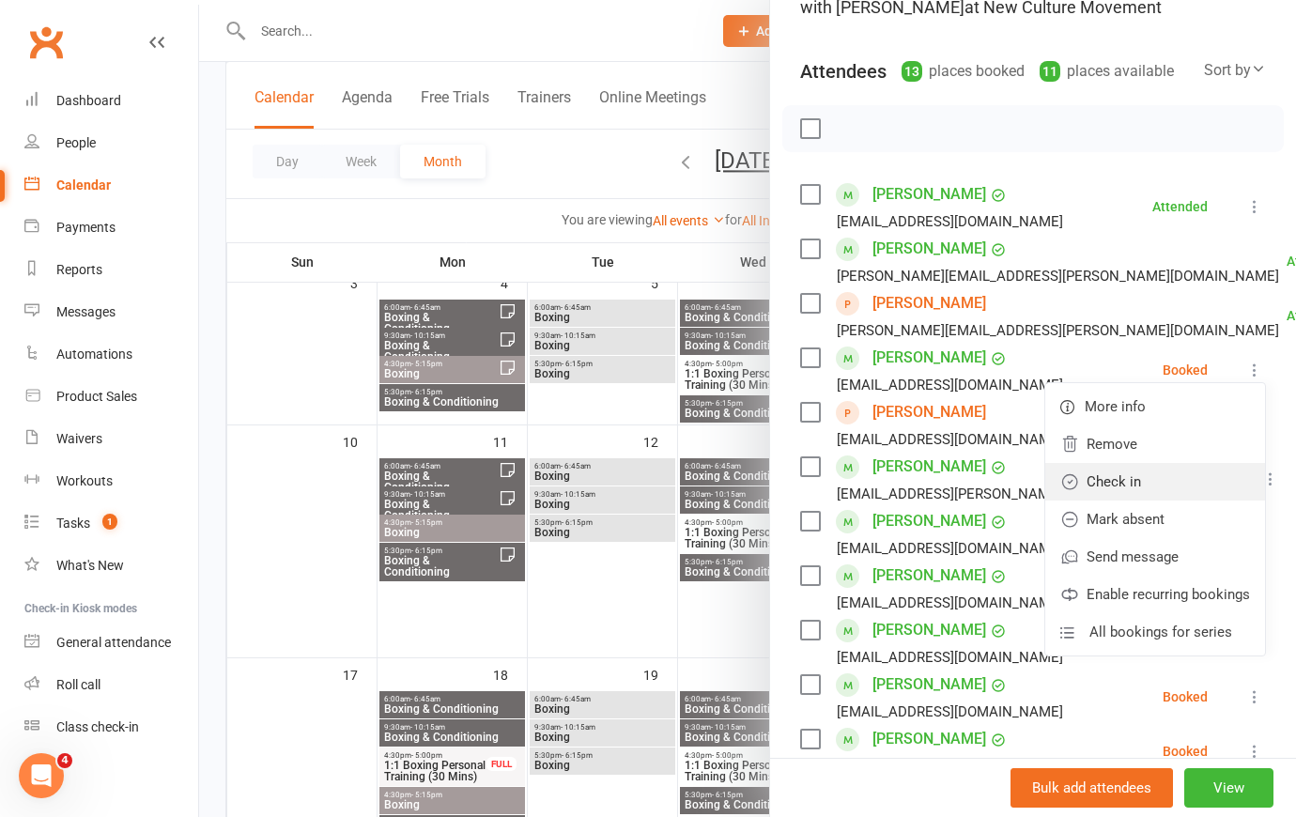
click at [1178, 498] on link "Check in" at bounding box center [1155, 482] width 220 height 38
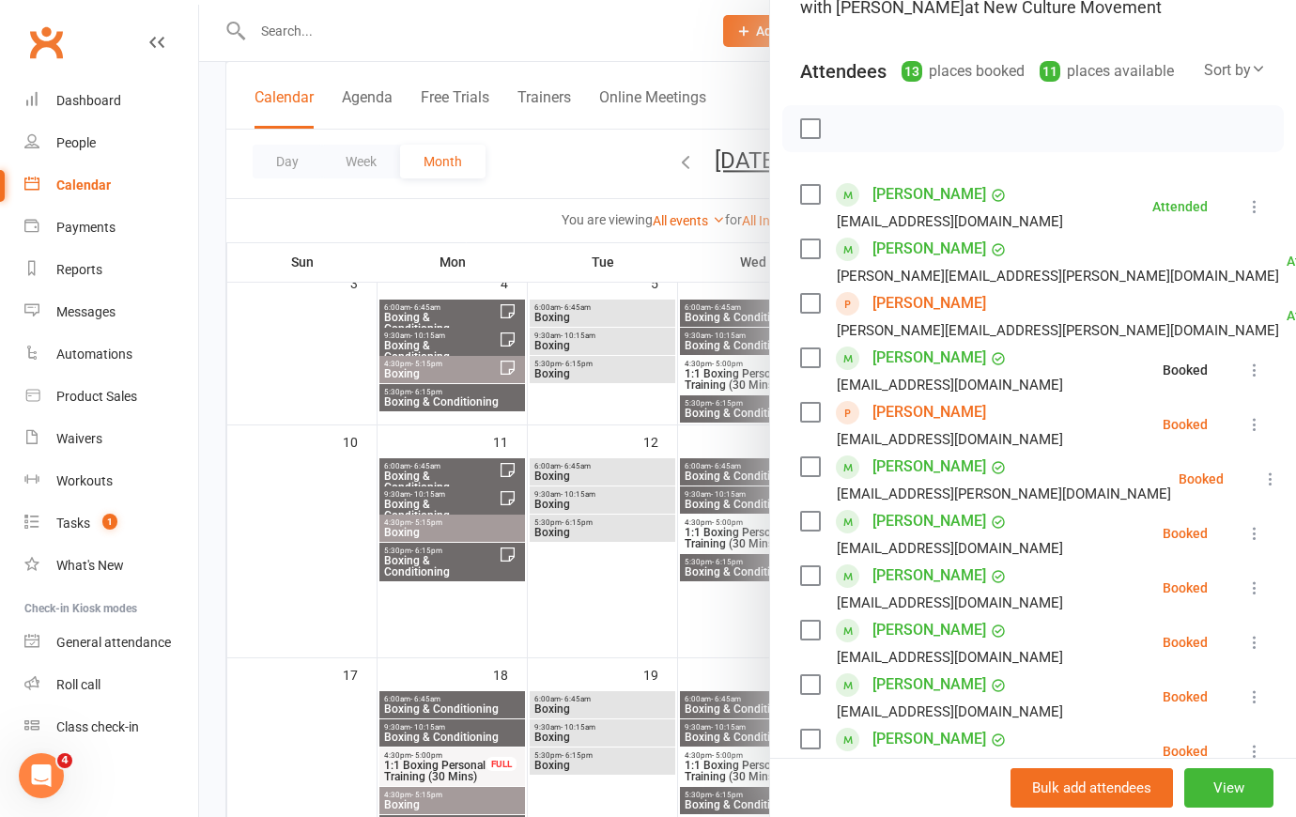
click at [1245, 434] on icon at bounding box center [1254, 424] width 19 height 19
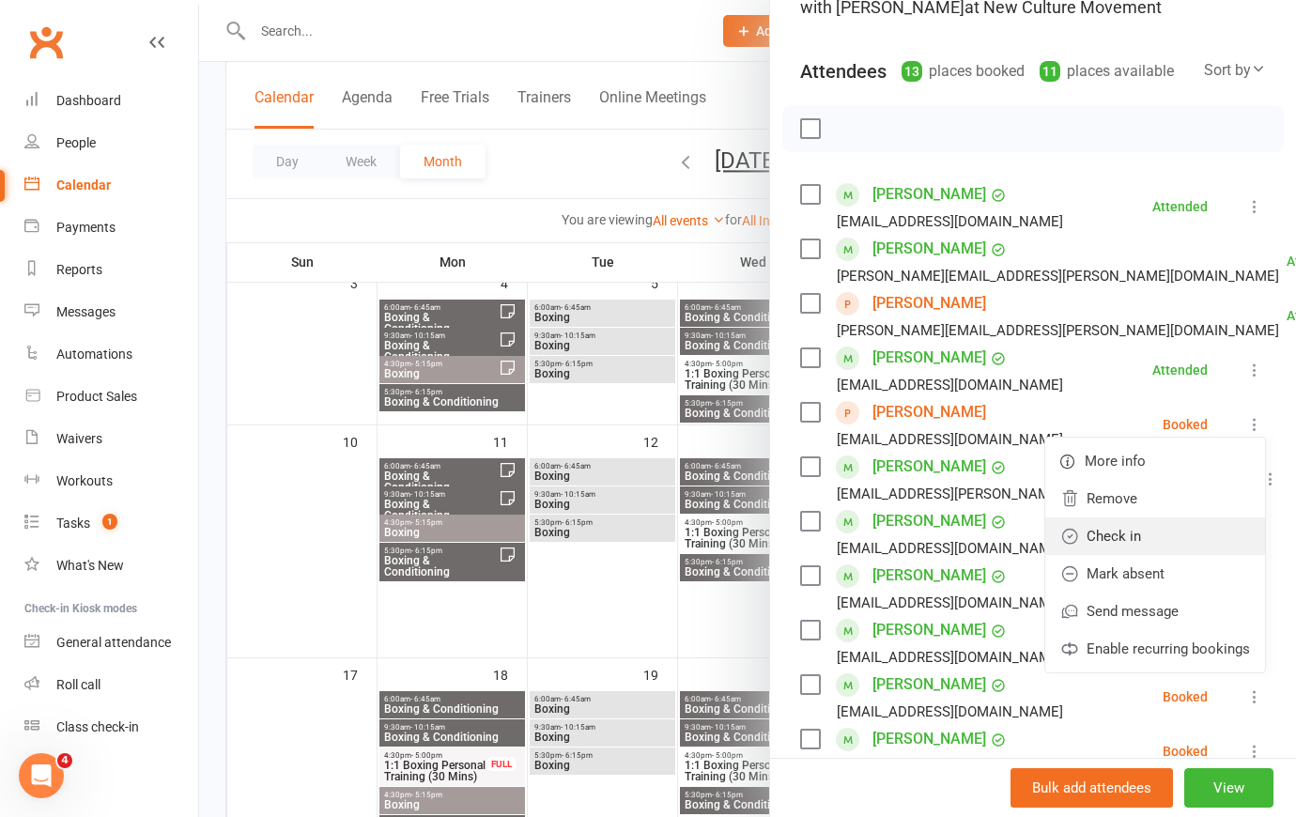
click at [1127, 555] on link "Check in" at bounding box center [1155, 537] width 220 height 38
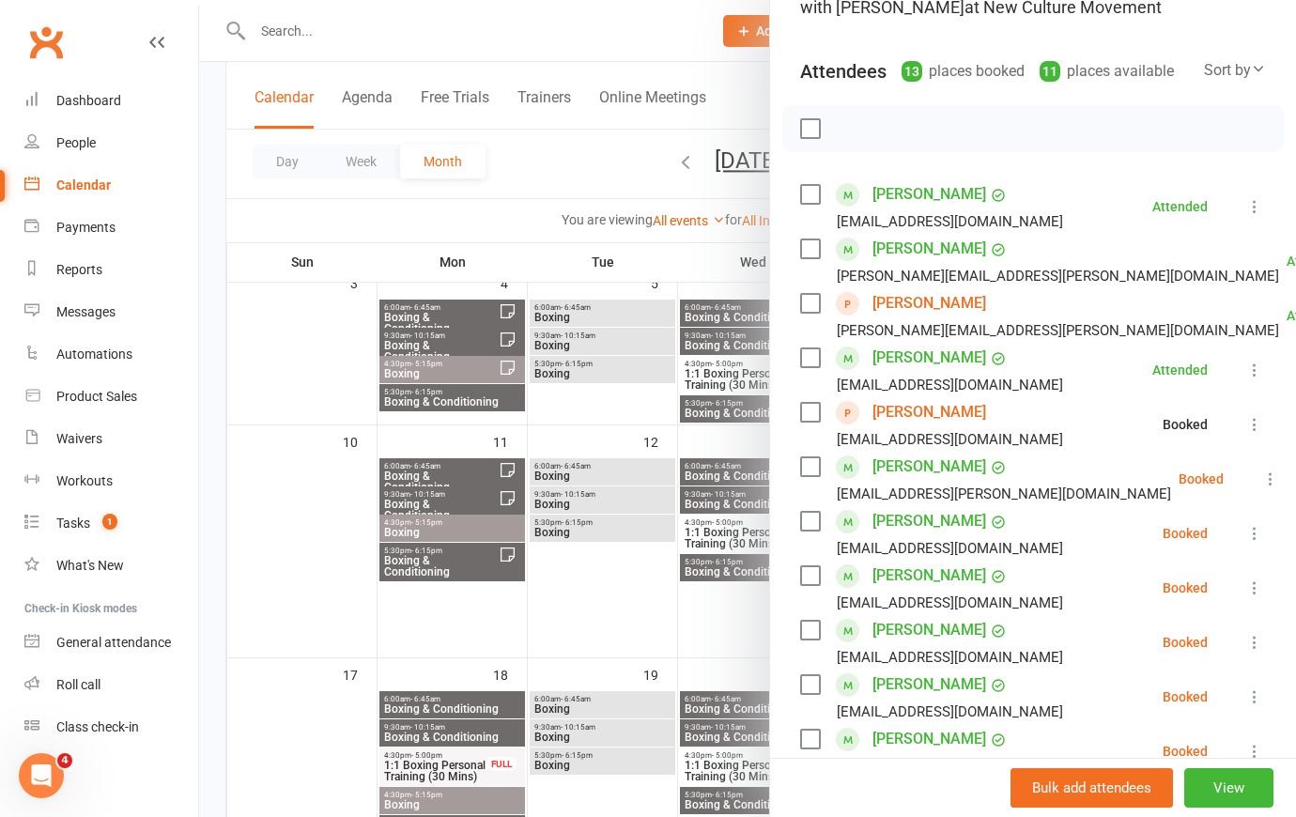
click at [1261, 488] on icon at bounding box center [1270, 479] width 19 height 19
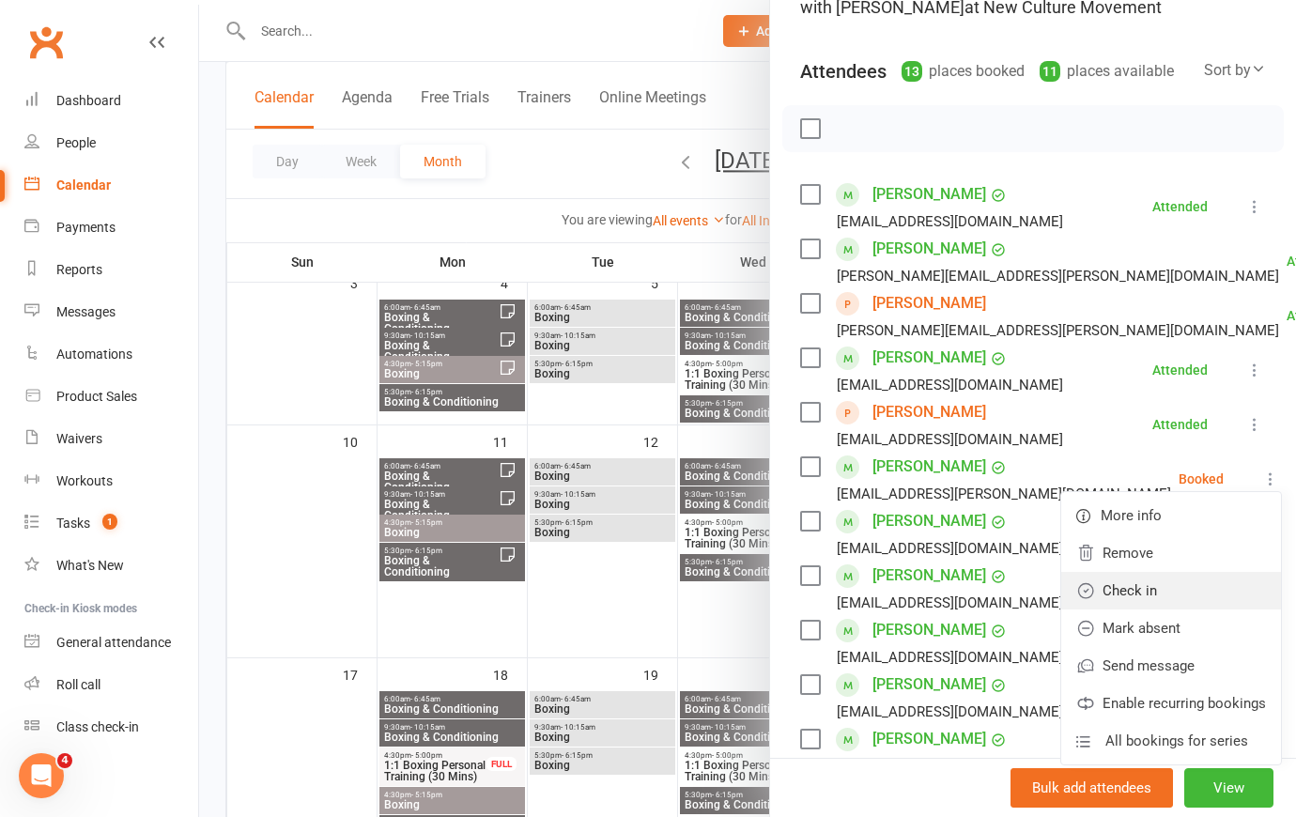
click at [1180, 601] on link "Check in" at bounding box center [1171, 591] width 220 height 38
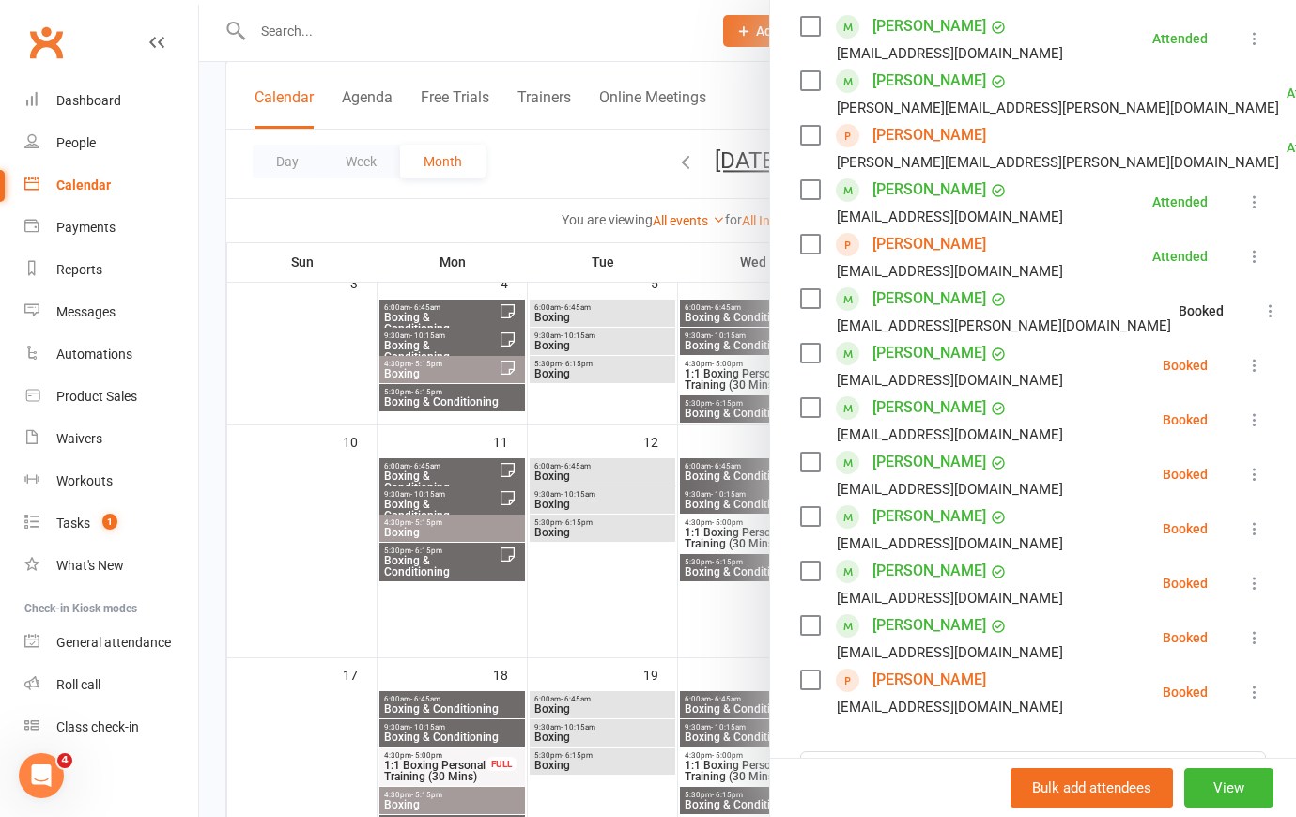
scroll to position [426, 0]
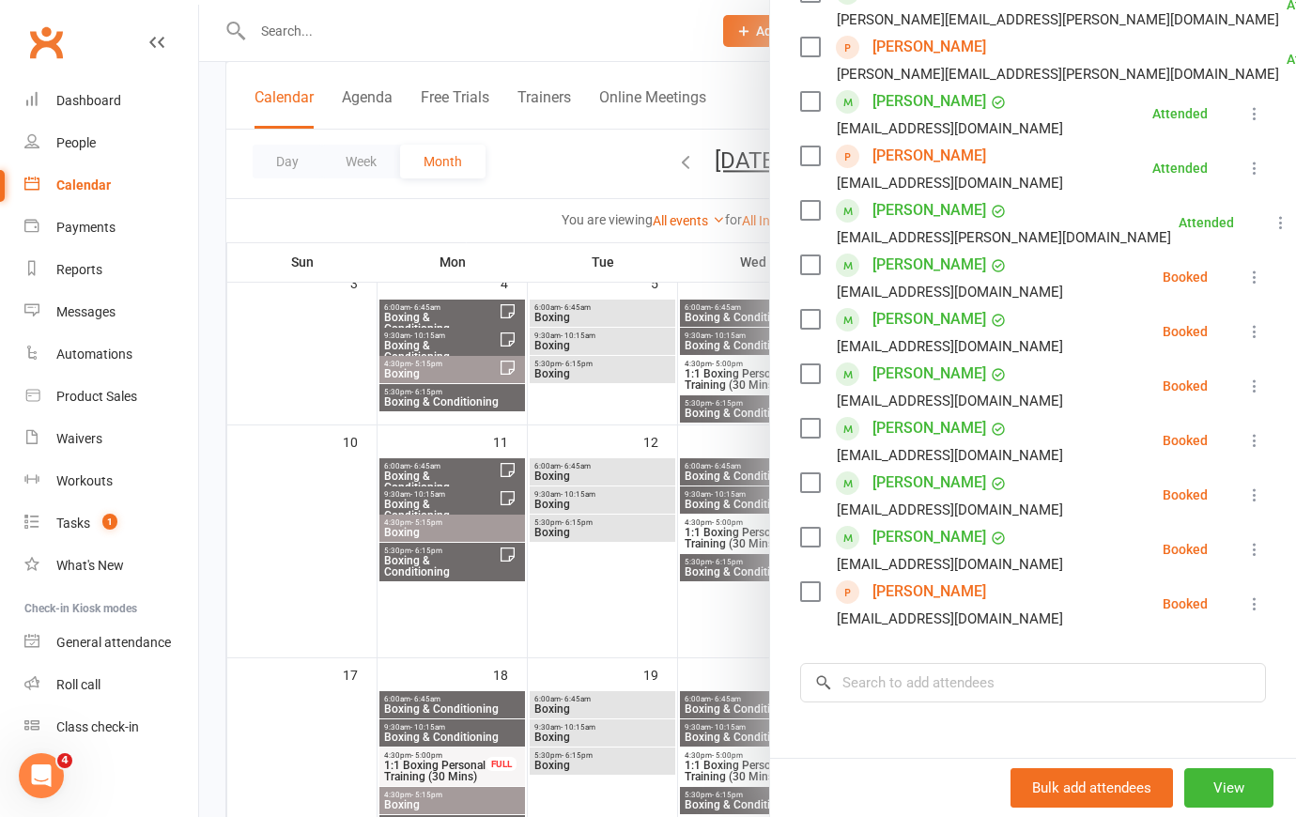
click at [1245, 286] on icon at bounding box center [1254, 277] width 19 height 19
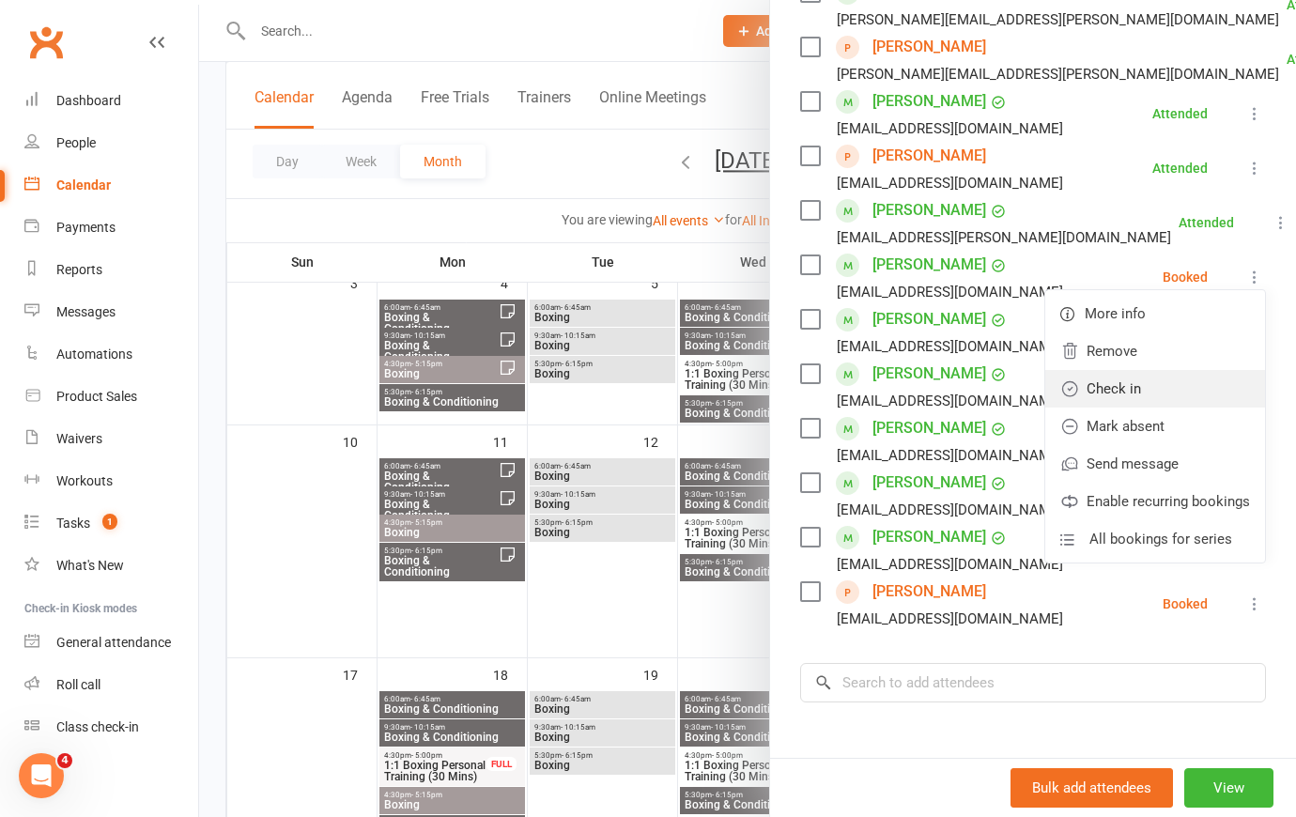
click at [1174, 408] on link "Check in" at bounding box center [1155, 389] width 220 height 38
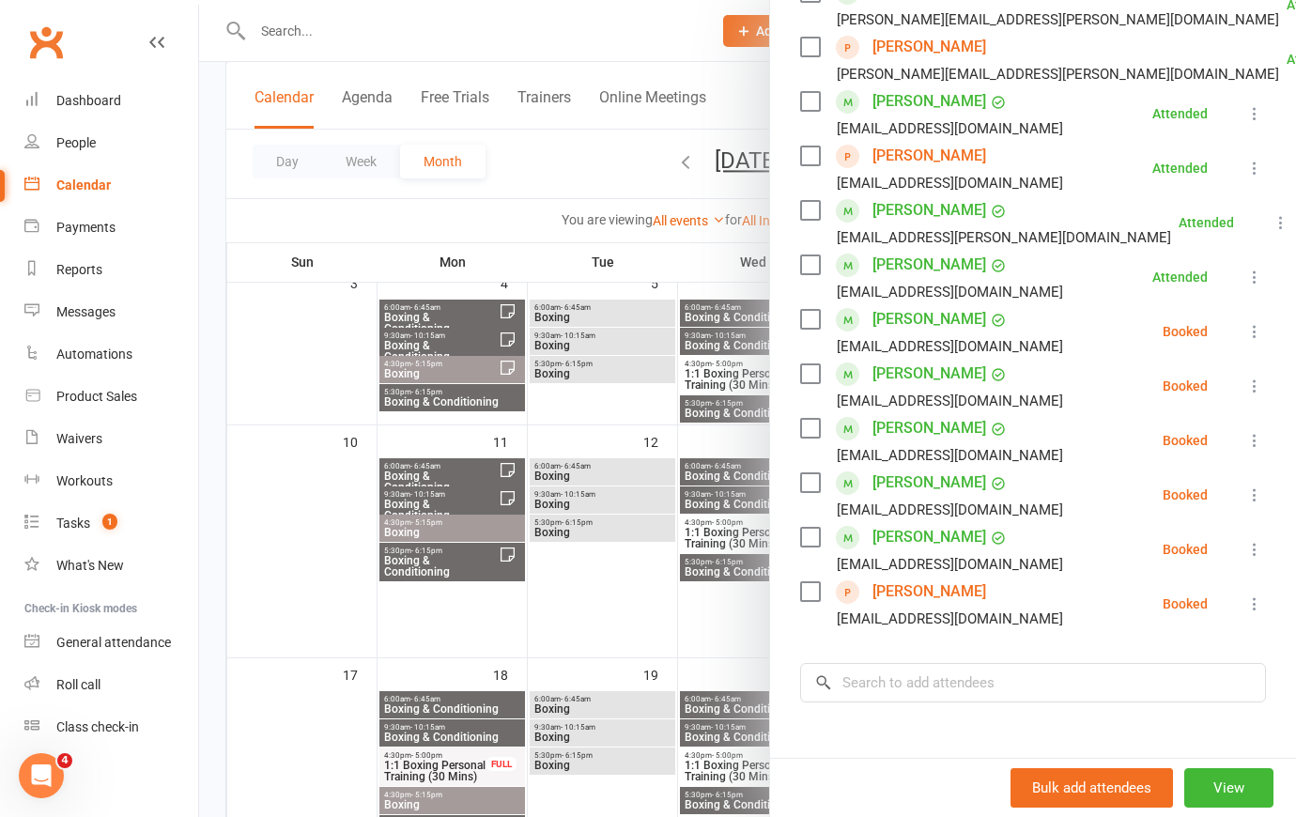
click at [1245, 341] on icon at bounding box center [1254, 331] width 19 height 19
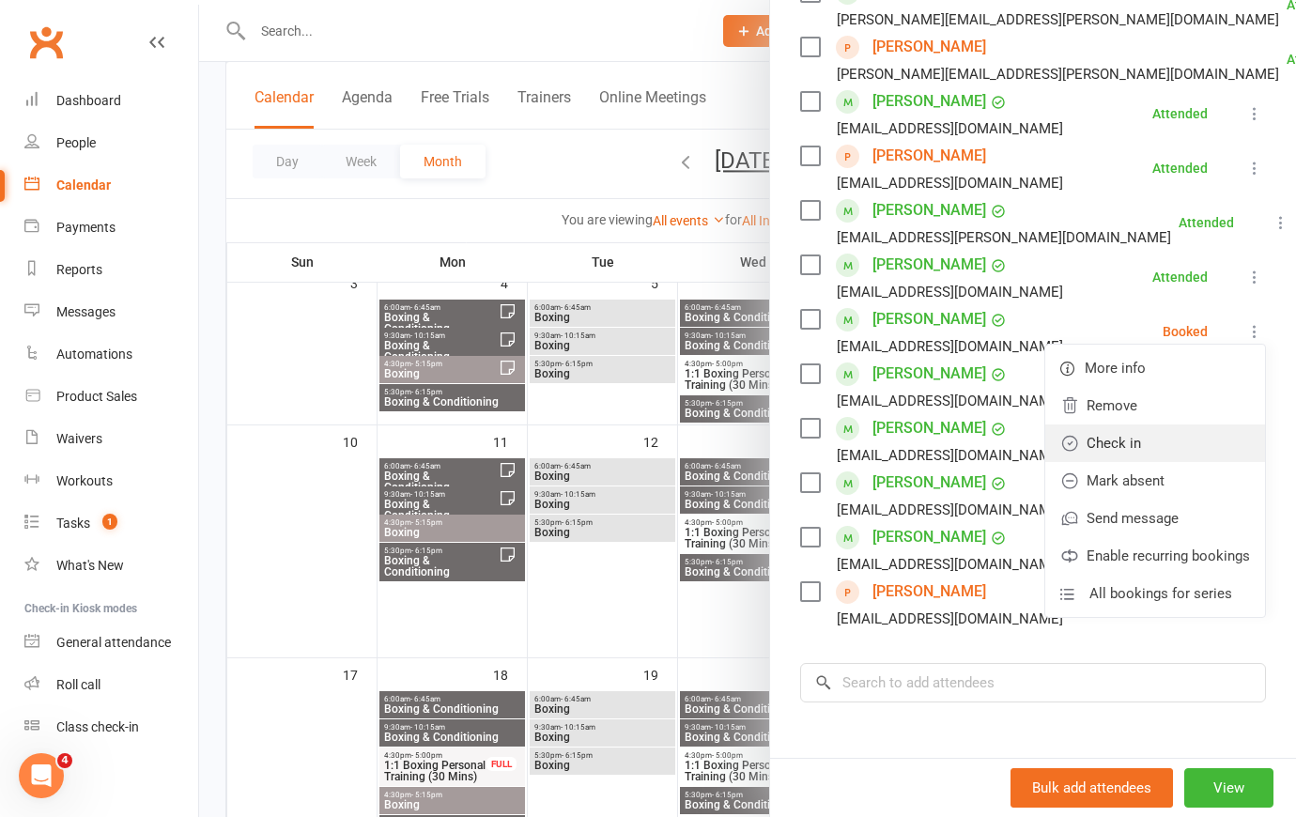
click at [1182, 460] on link "Check in" at bounding box center [1155, 444] width 220 height 38
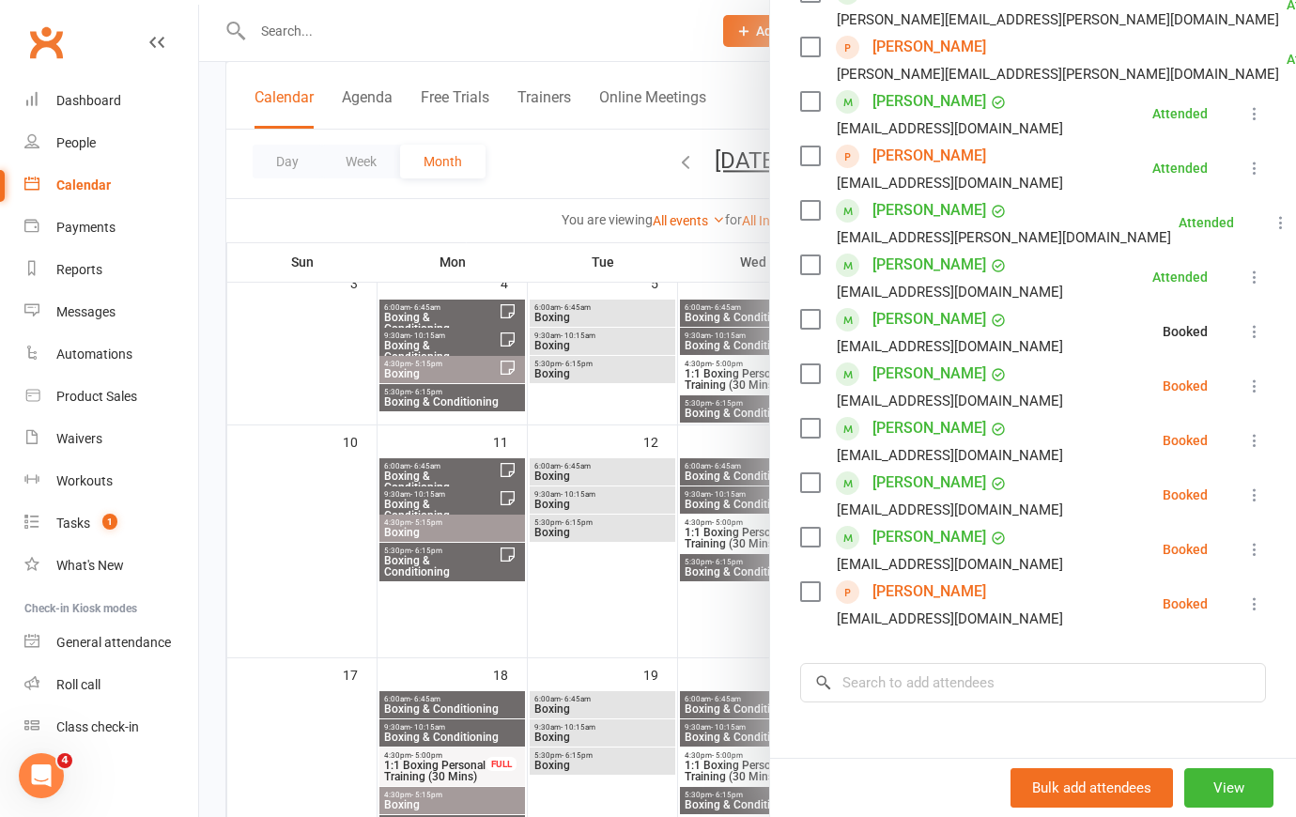
click at [1245, 395] on icon at bounding box center [1254, 386] width 19 height 19
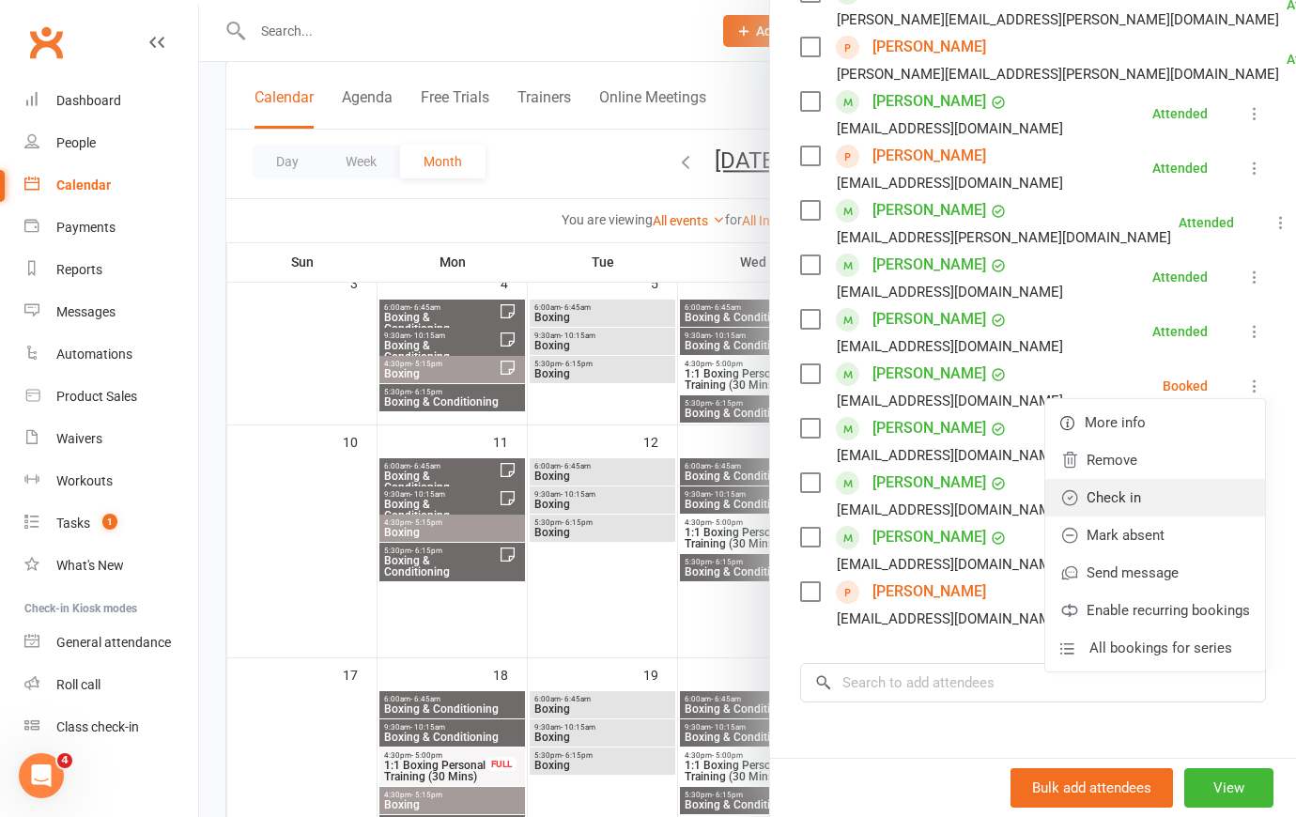
click at [1160, 517] on link "Check in" at bounding box center [1155, 498] width 220 height 38
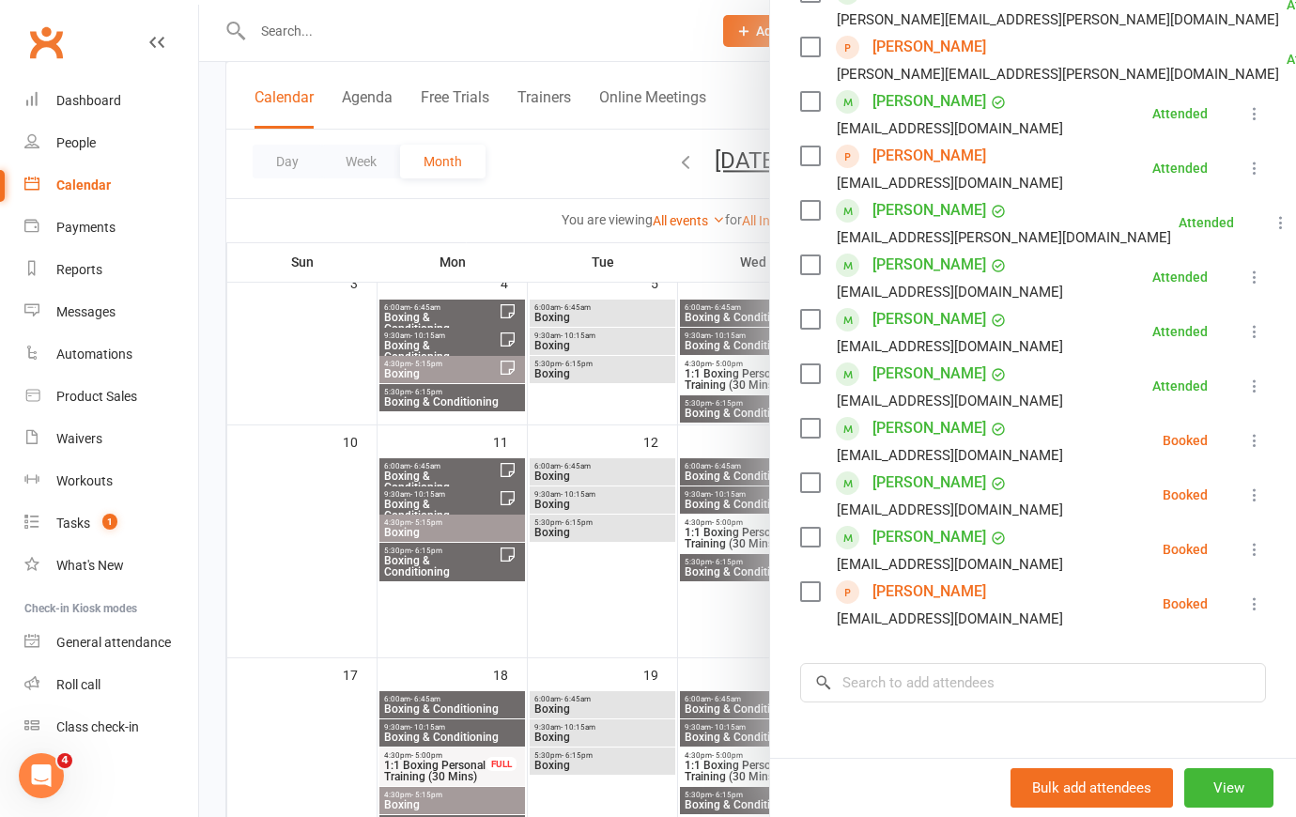
click at [1245, 450] on icon at bounding box center [1254, 440] width 19 height 19
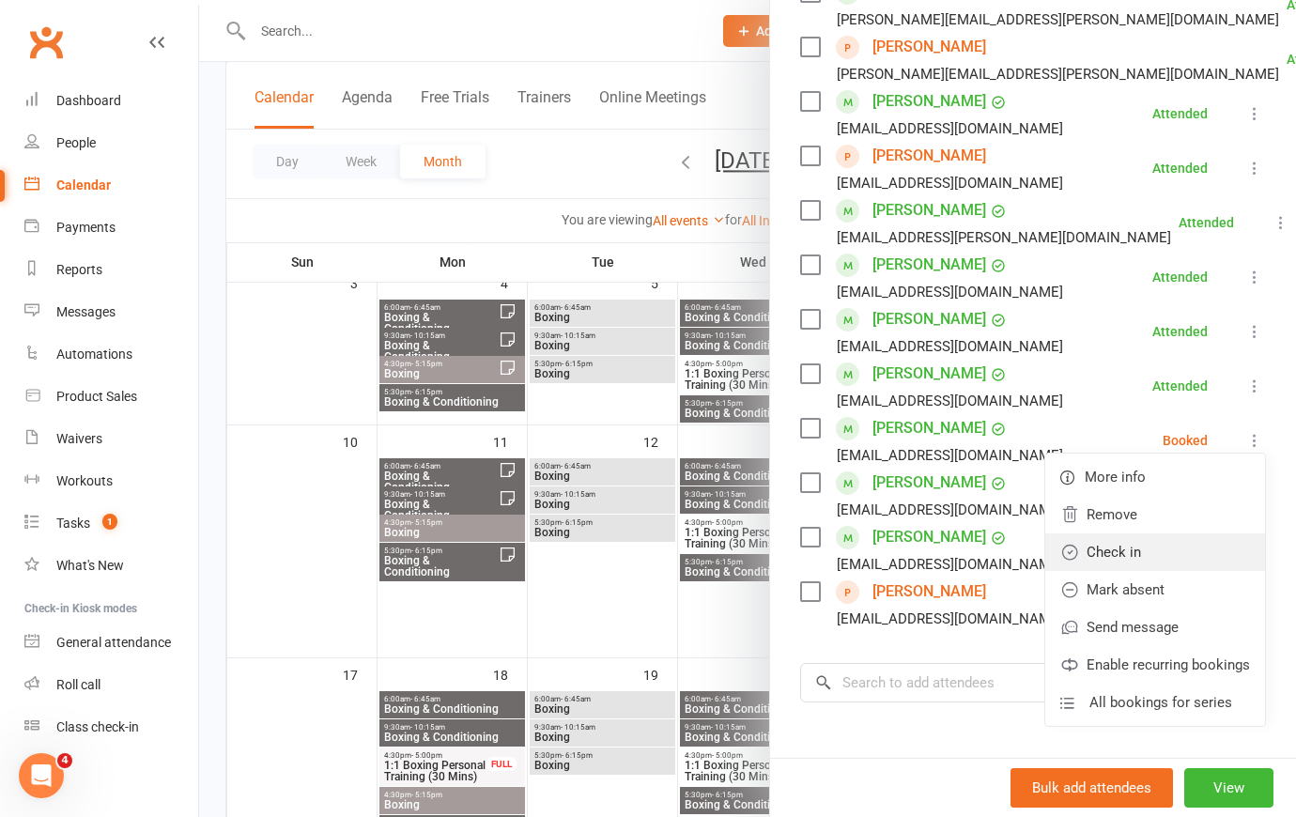
click at [1155, 571] on link "Check in" at bounding box center [1155, 552] width 220 height 38
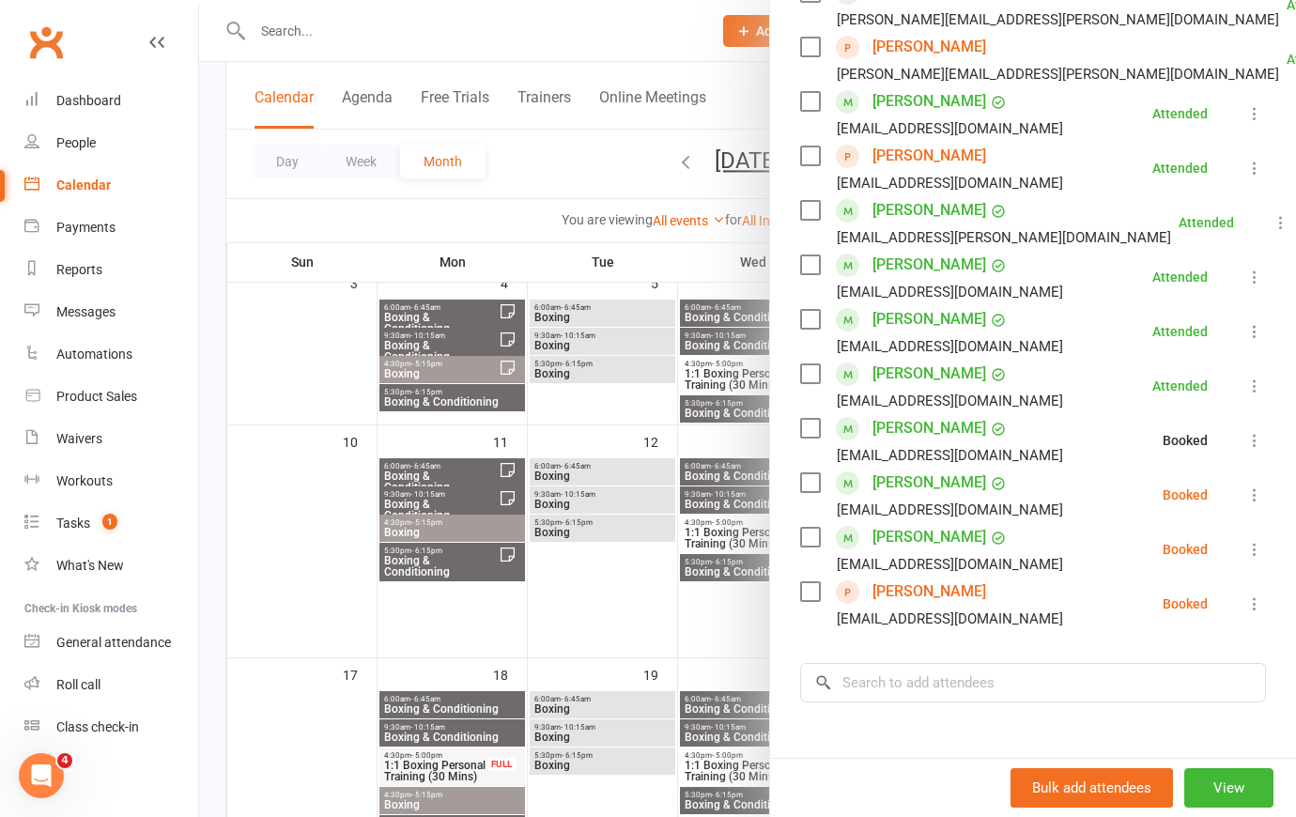
click at [1245, 504] on icon at bounding box center [1254, 495] width 19 height 19
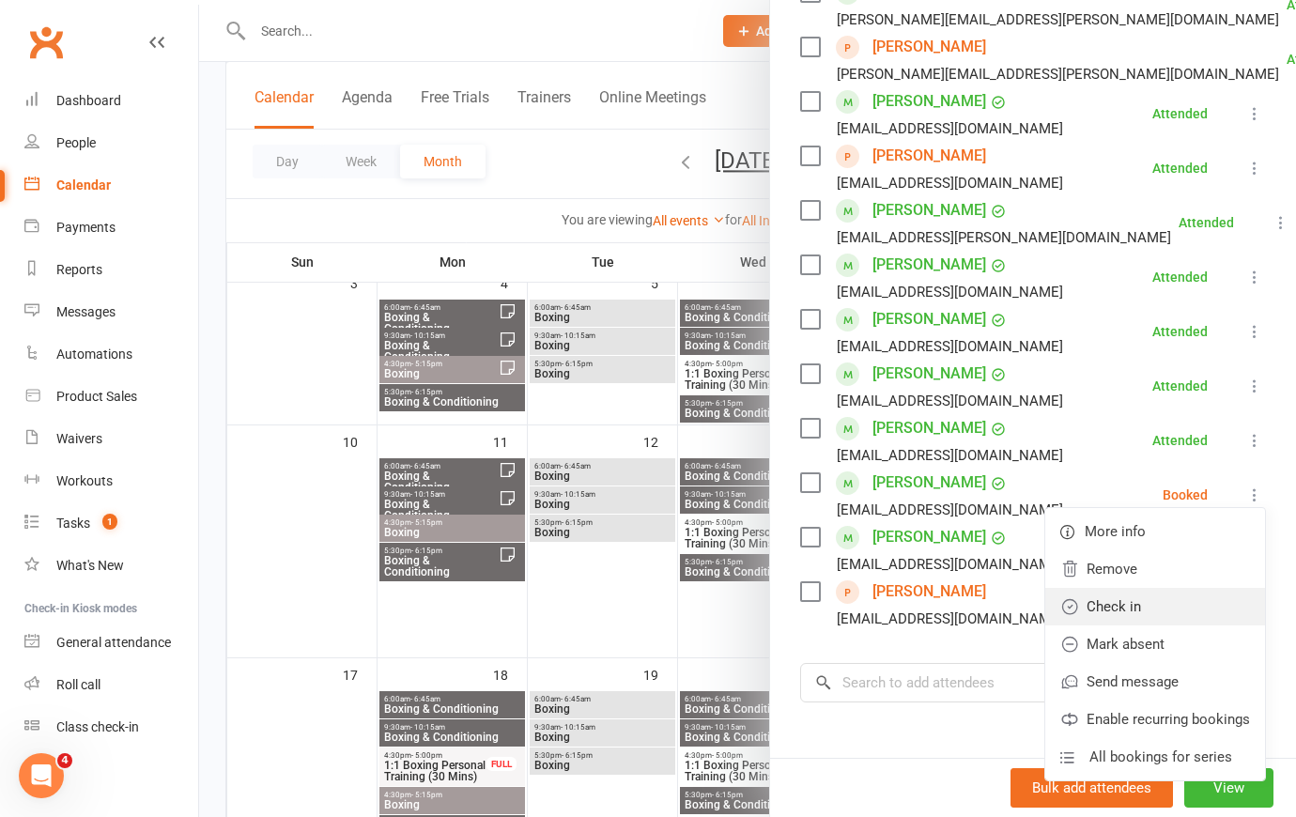
click at [1153, 617] on link "Check in" at bounding box center [1155, 607] width 220 height 38
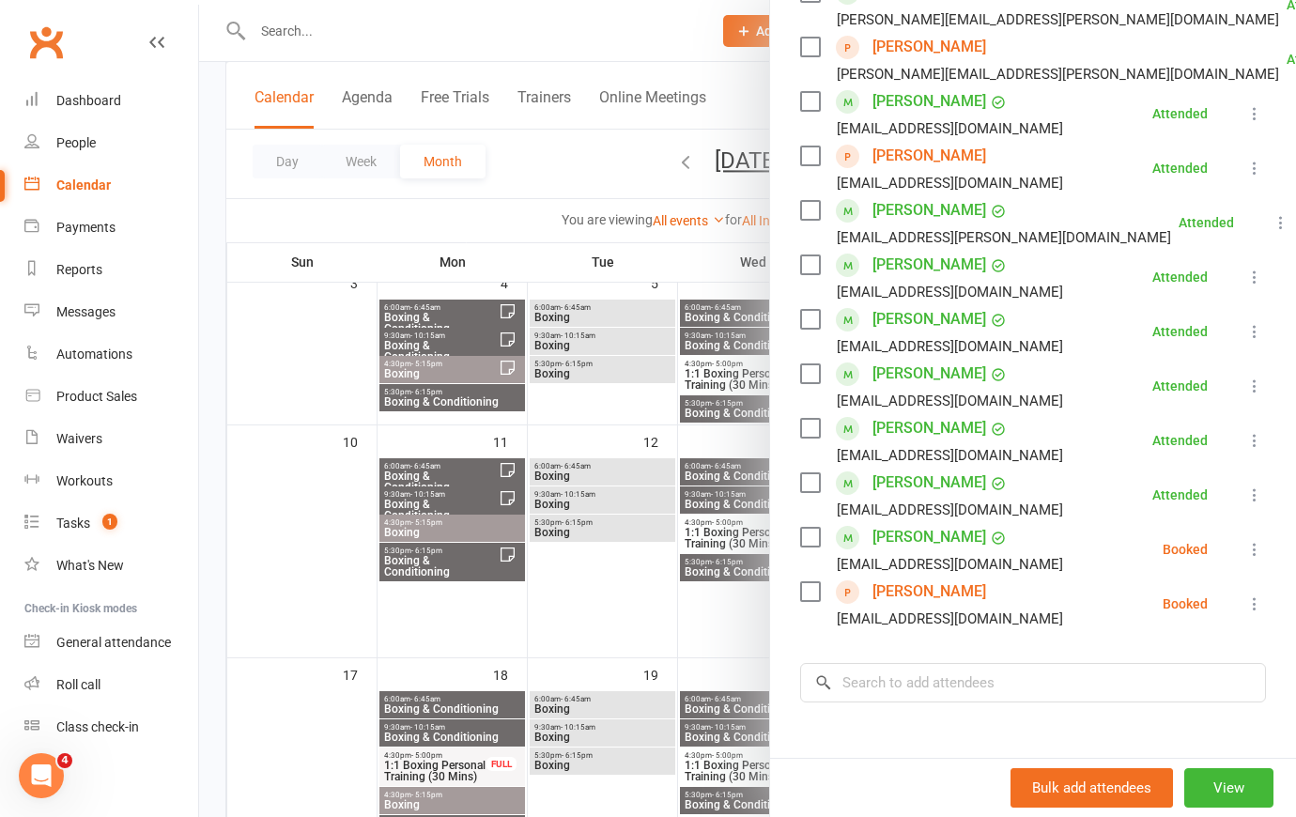
click at [1245, 559] on icon at bounding box center [1254, 549] width 19 height 19
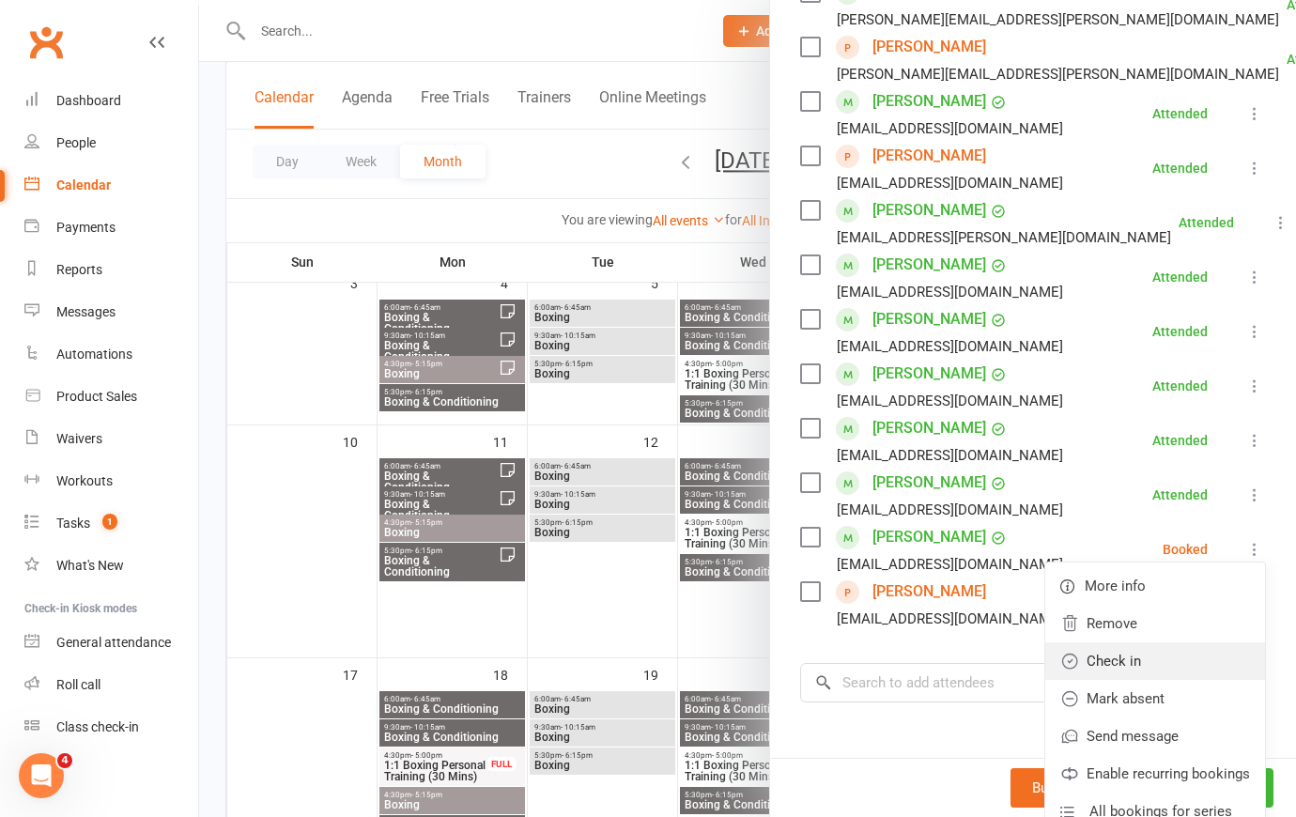
click at [1143, 680] on link "Check in" at bounding box center [1155, 661] width 220 height 38
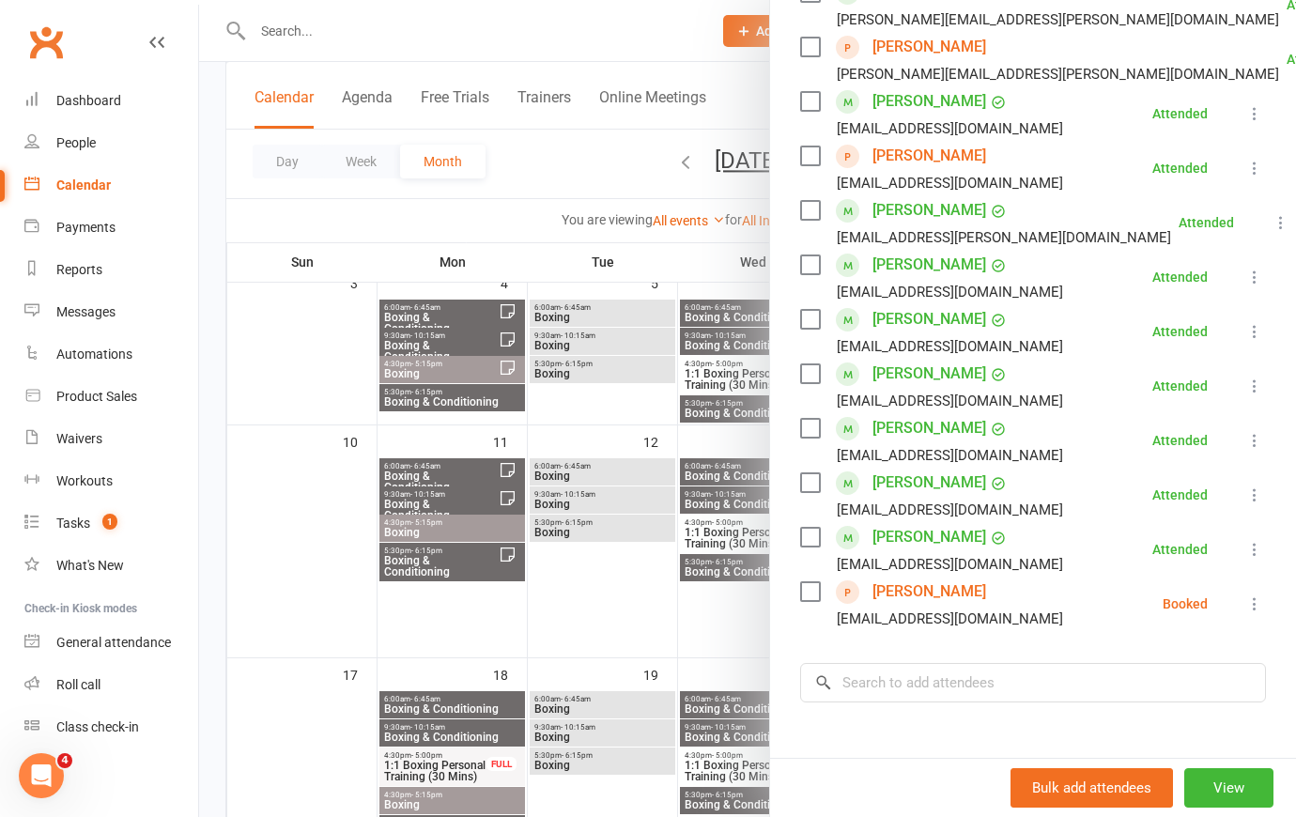
click at [1245, 613] on icon at bounding box center [1254, 604] width 19 height 19
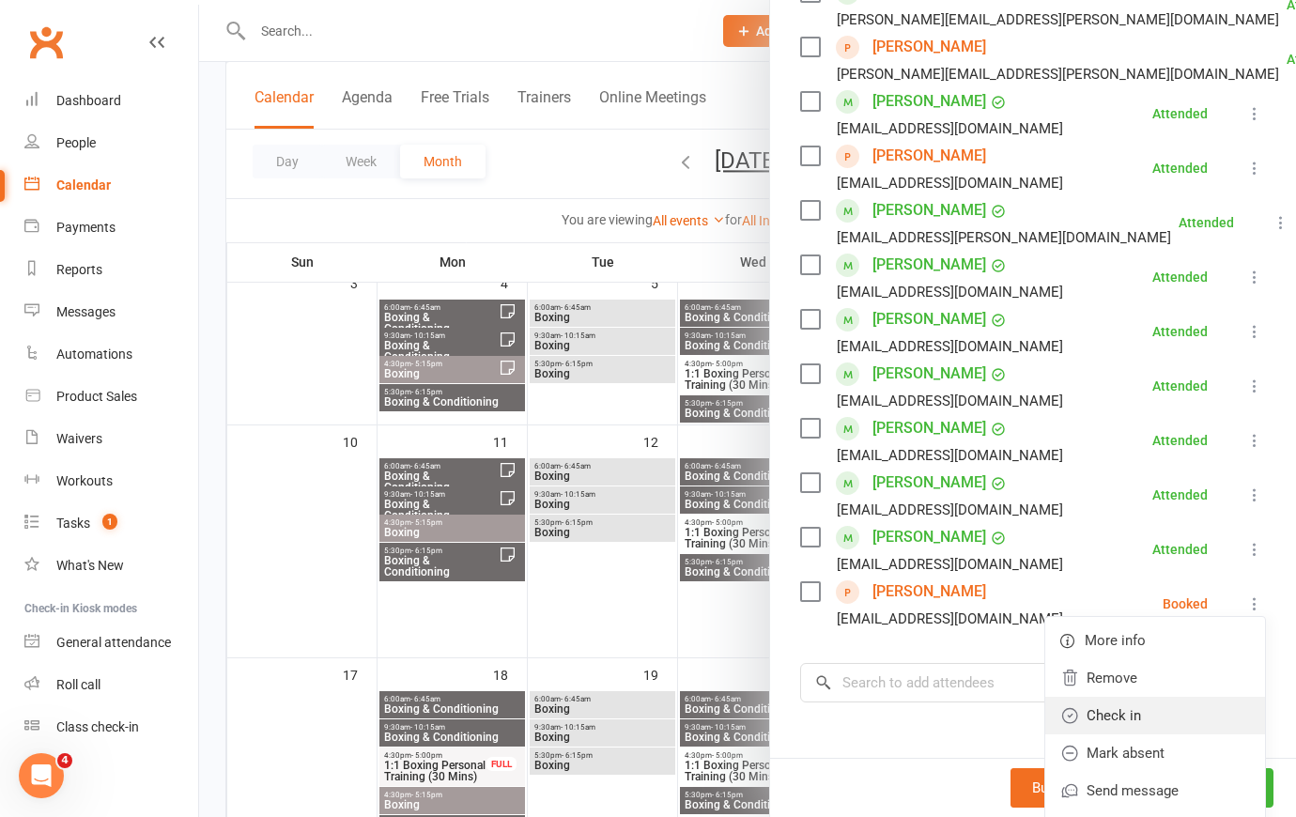
click at [1191, 733] on link "Check in" at bounding box center [1155, 716] width 220 height 38
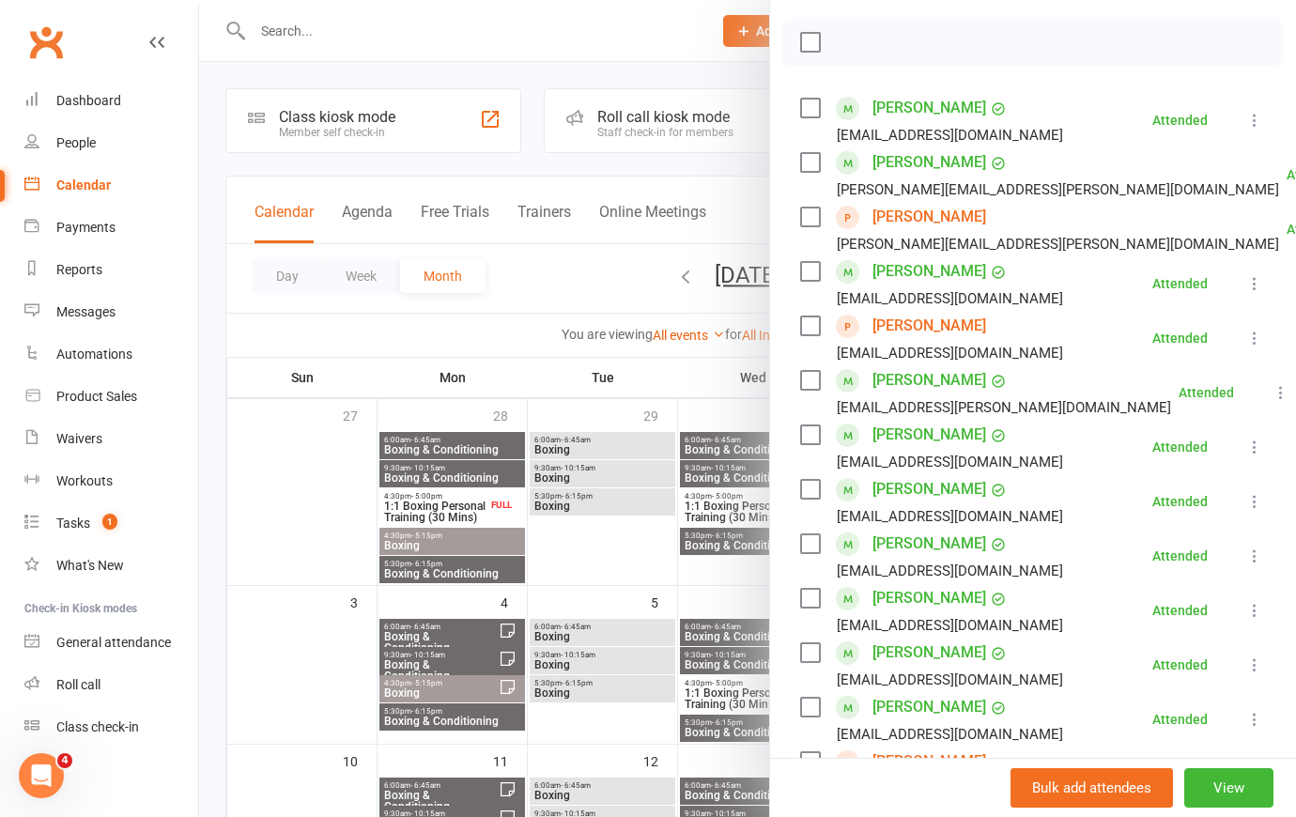
scroll to position [318, 0]
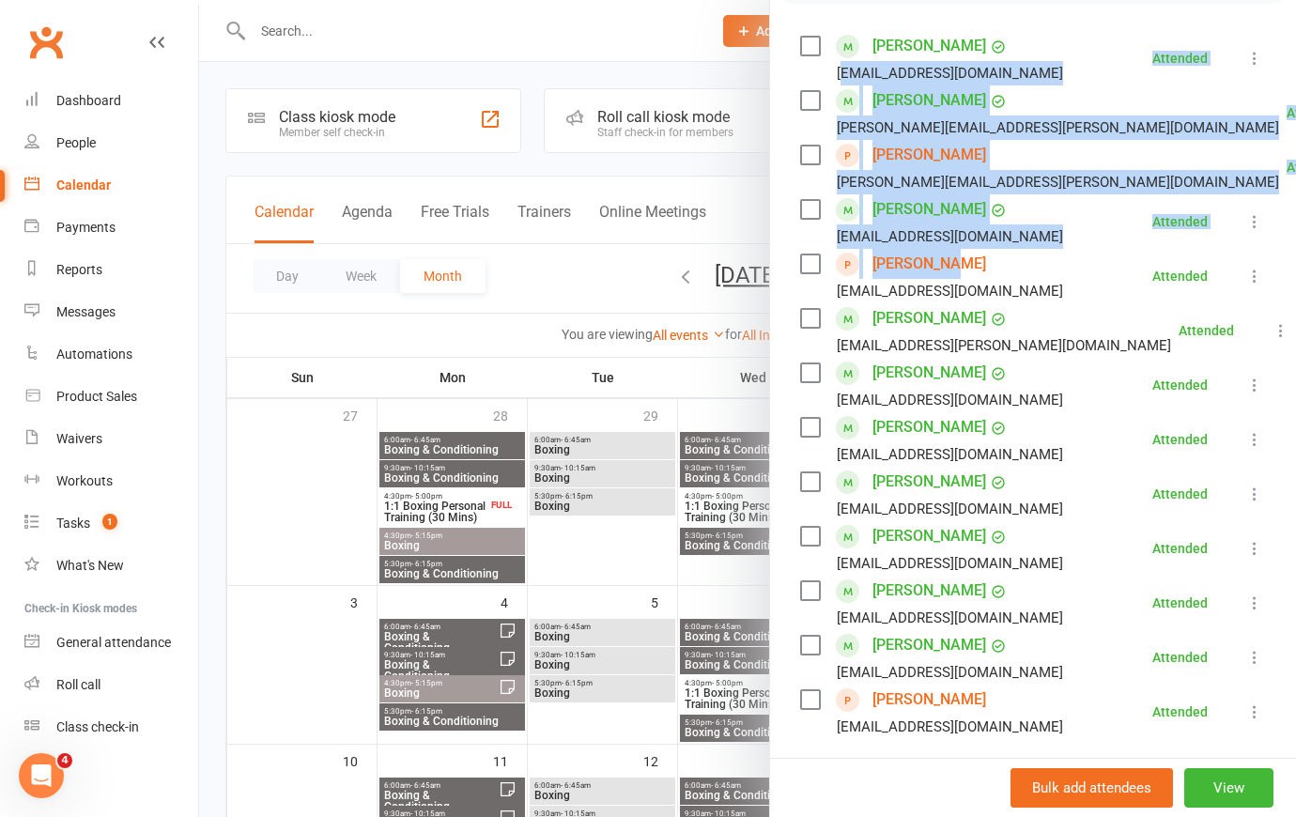
drag, startPoint x: 950, startPoint y: 286, endPoint x: 836, endPoint y: 102, distance: 216.3
click at [836, 102] on ul "[PERSON_NAME] [PERSON_NAME][EMAIL_ADDRESS][DOMAIN_NAME] Attended More info Remo…" at bounding box center [1033, 385] width 466 height 708
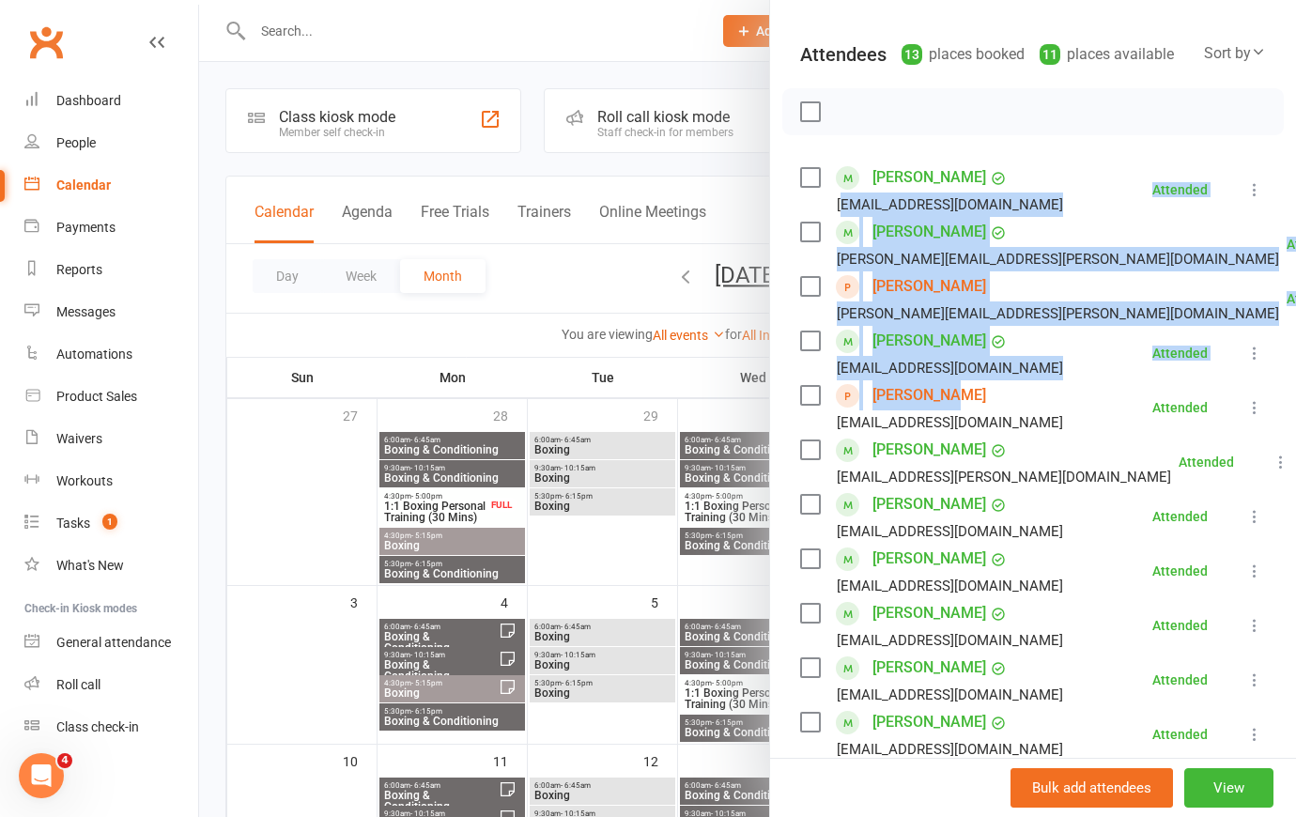
scroll to position [426, 0]
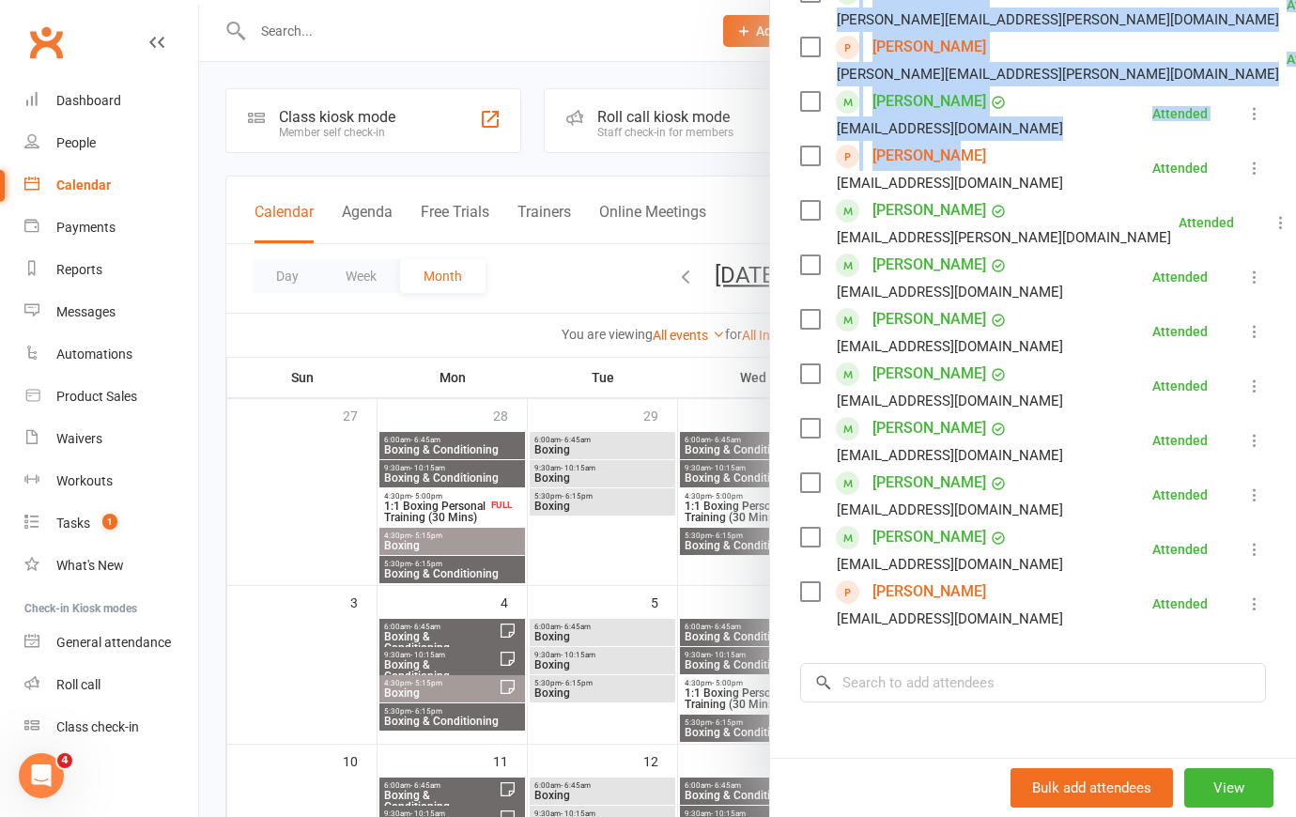
drag, startPoint x: 997, startPoint y: 723, endPoint x: 909, endPoint y: 532, distance: 210.6
click at [909, 532] on ul "[PERSON_NAME] [PERSON_NAME][EMAIL_ADDRESS][DOMAIN_NAME] Attended More info Remo…" at bounding box center [1033, 277] width 466 height 708
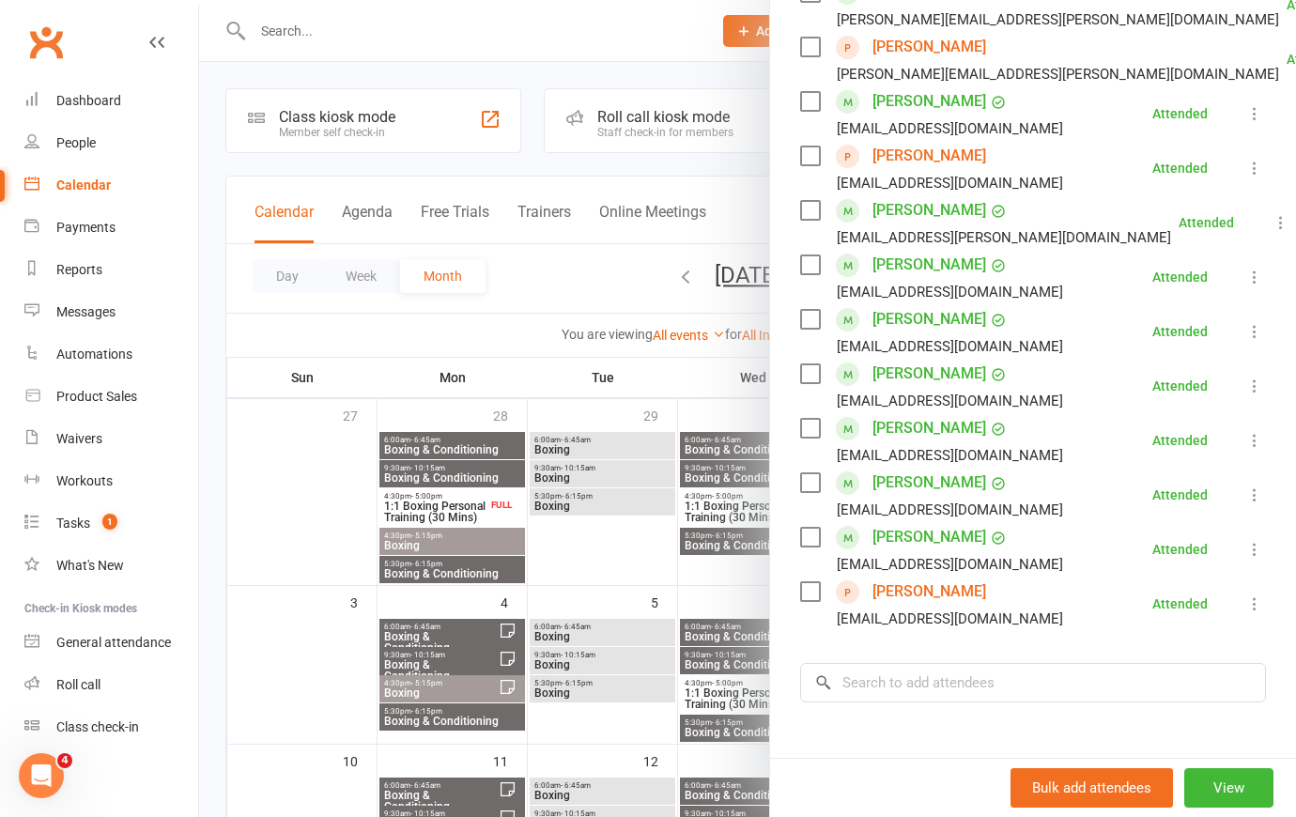
click at [589, 271] on div at bounding box center [747, 408] width 1097 height 817
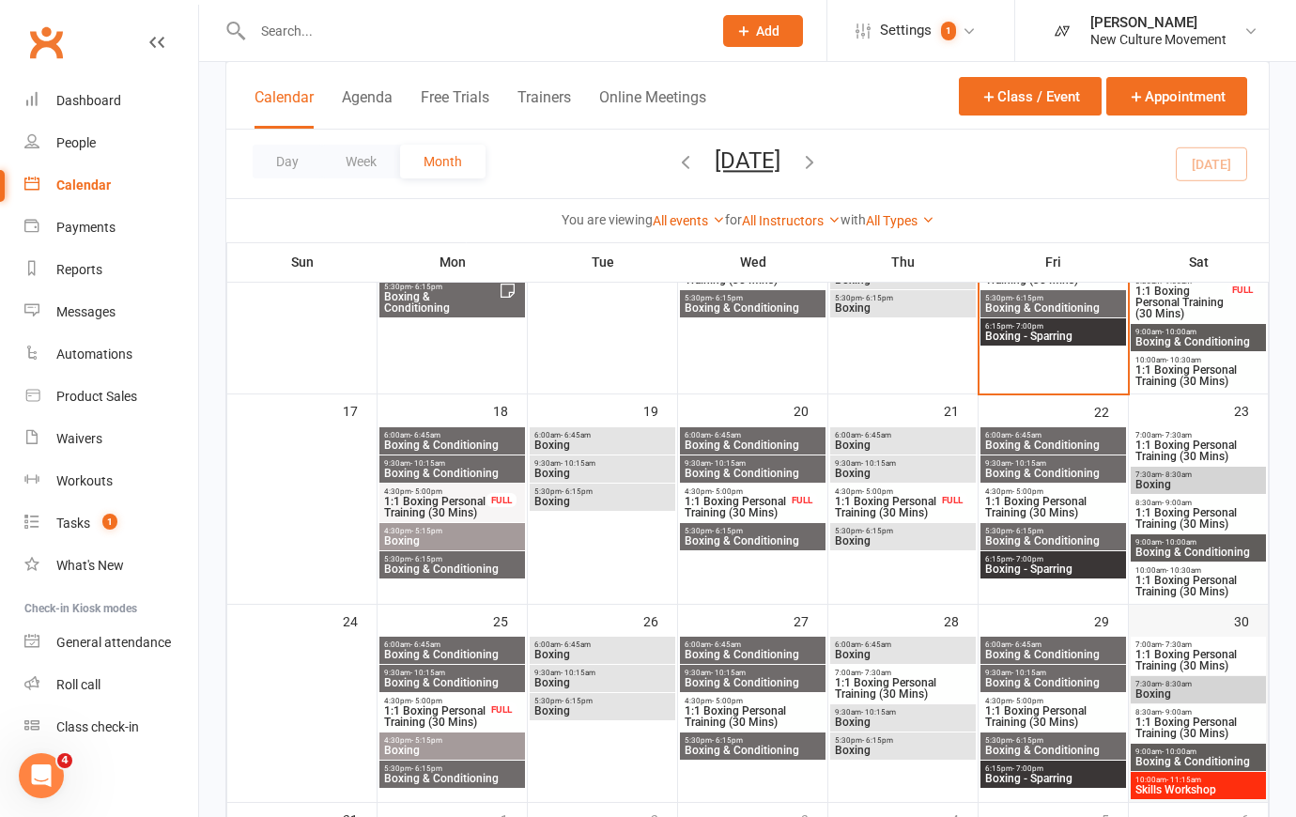
scroll to position [683, 0]
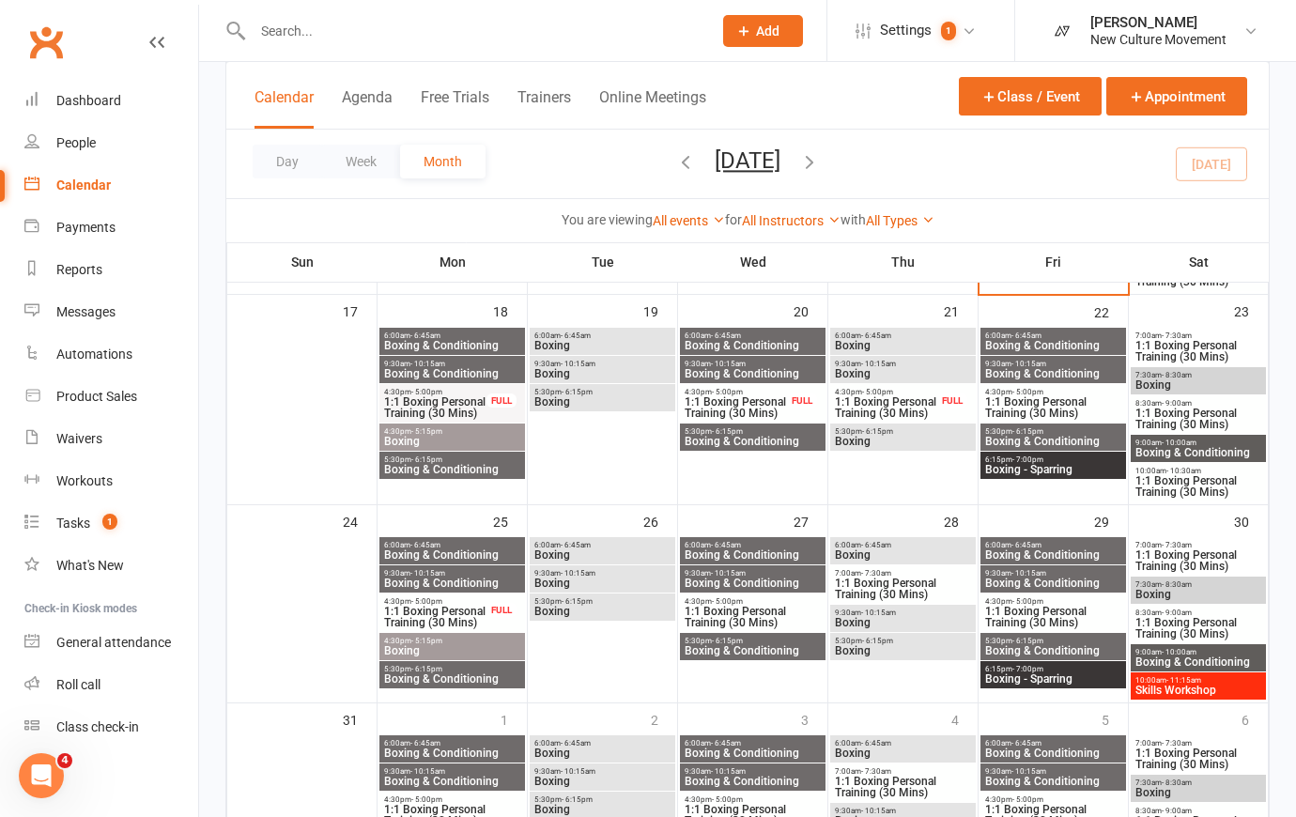
click at [1198, 688] on span "Skills Workshop" at bounding box center [1199, 690] width 128 height 11
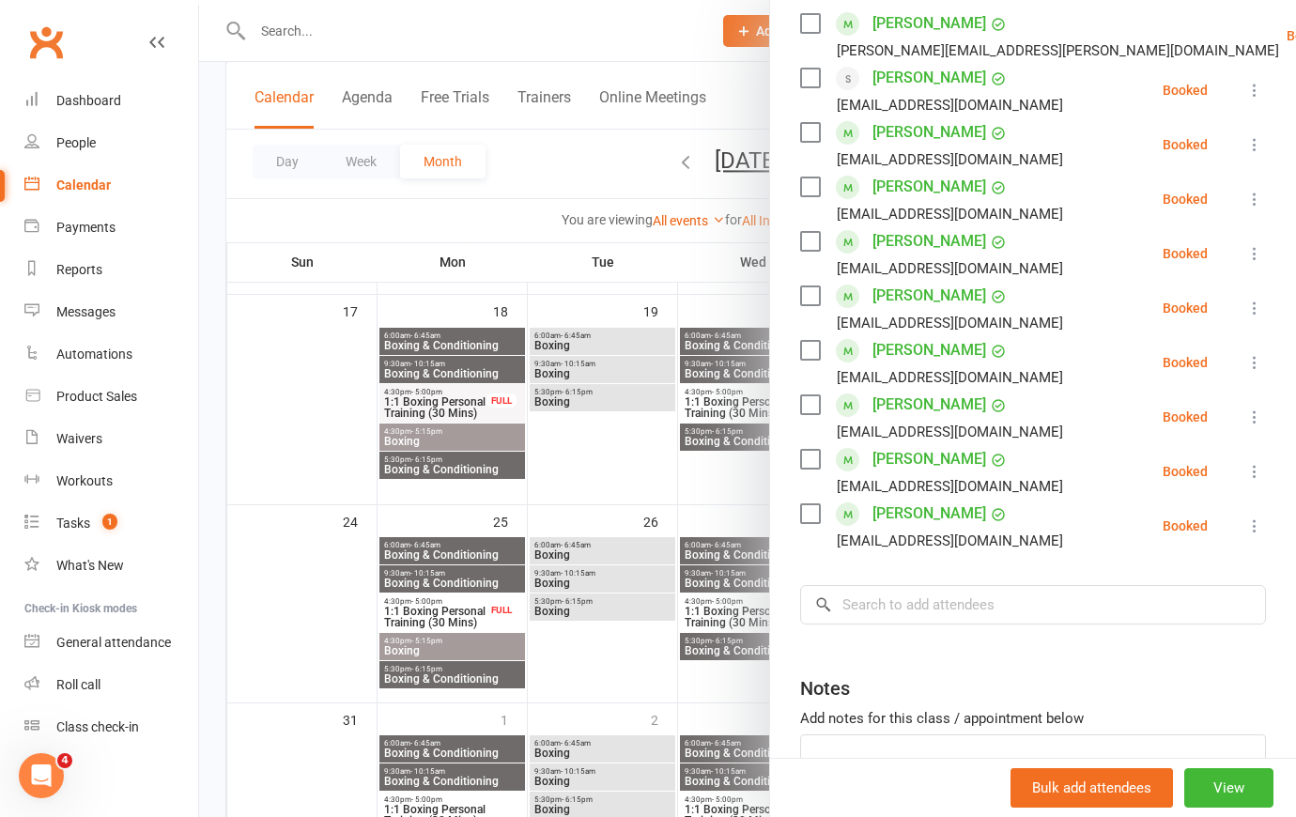
scroll to position [255, 0]
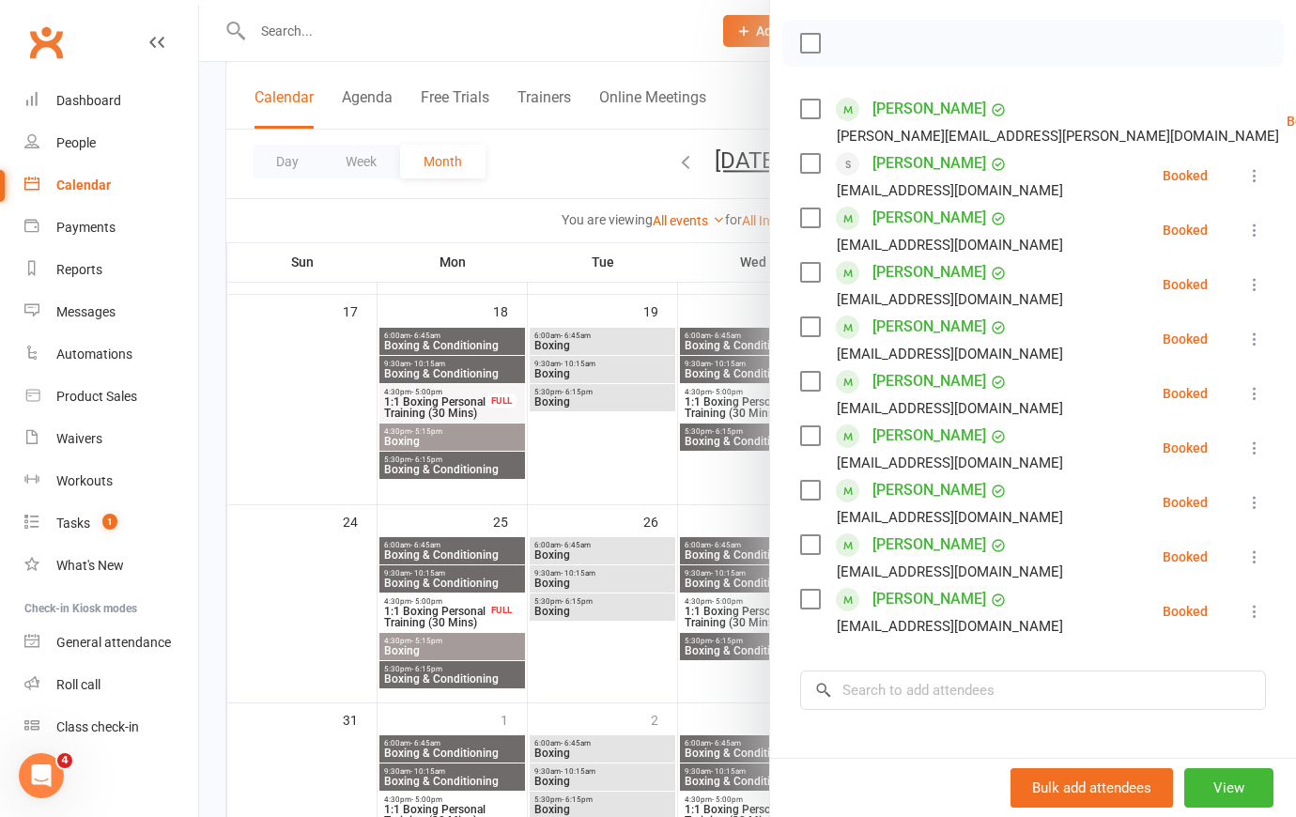
click at [597, 141] on div at bounding box center [747, 408] width 1097 height 817
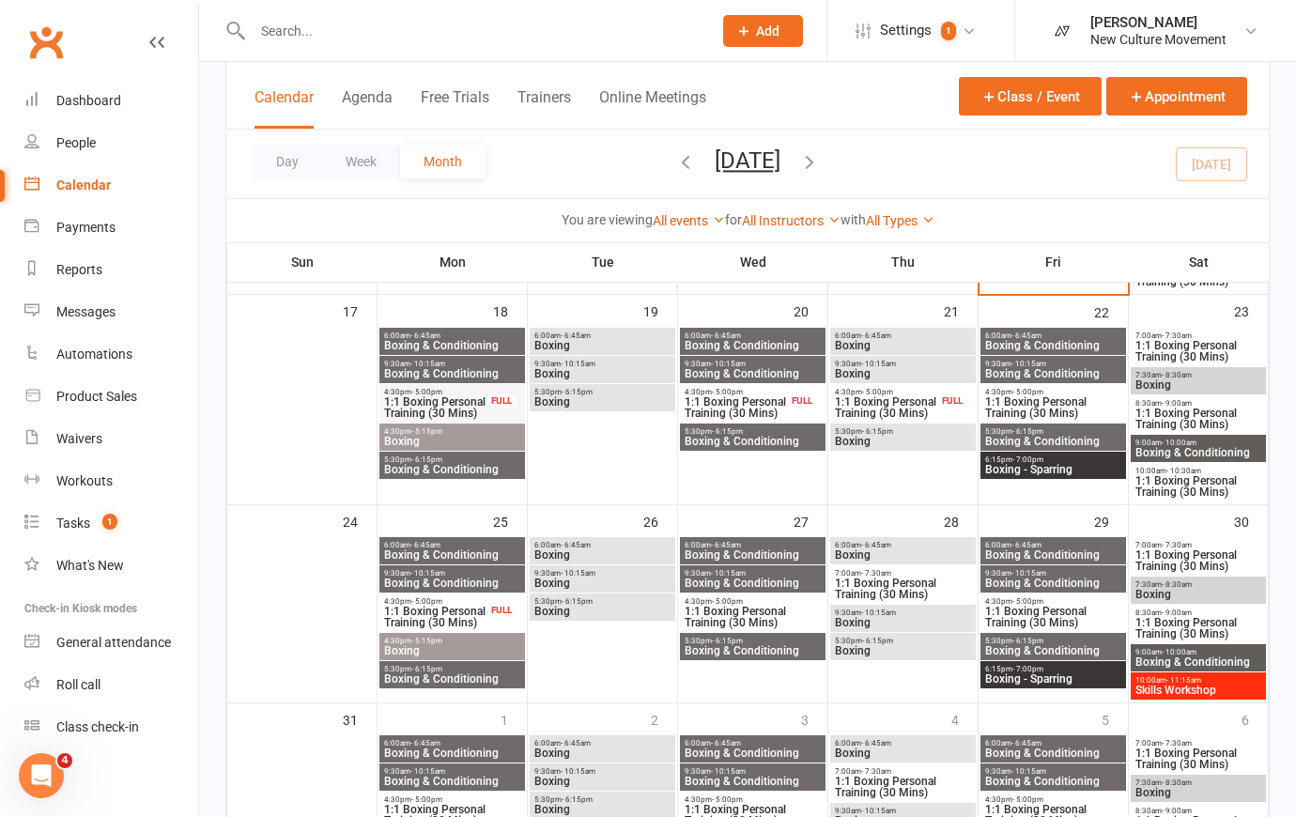
click at [1183, 488] on span "1:1 Boxing Personal Training (30 Mins)" at bounding box center [1199, 486] width 128 height 23
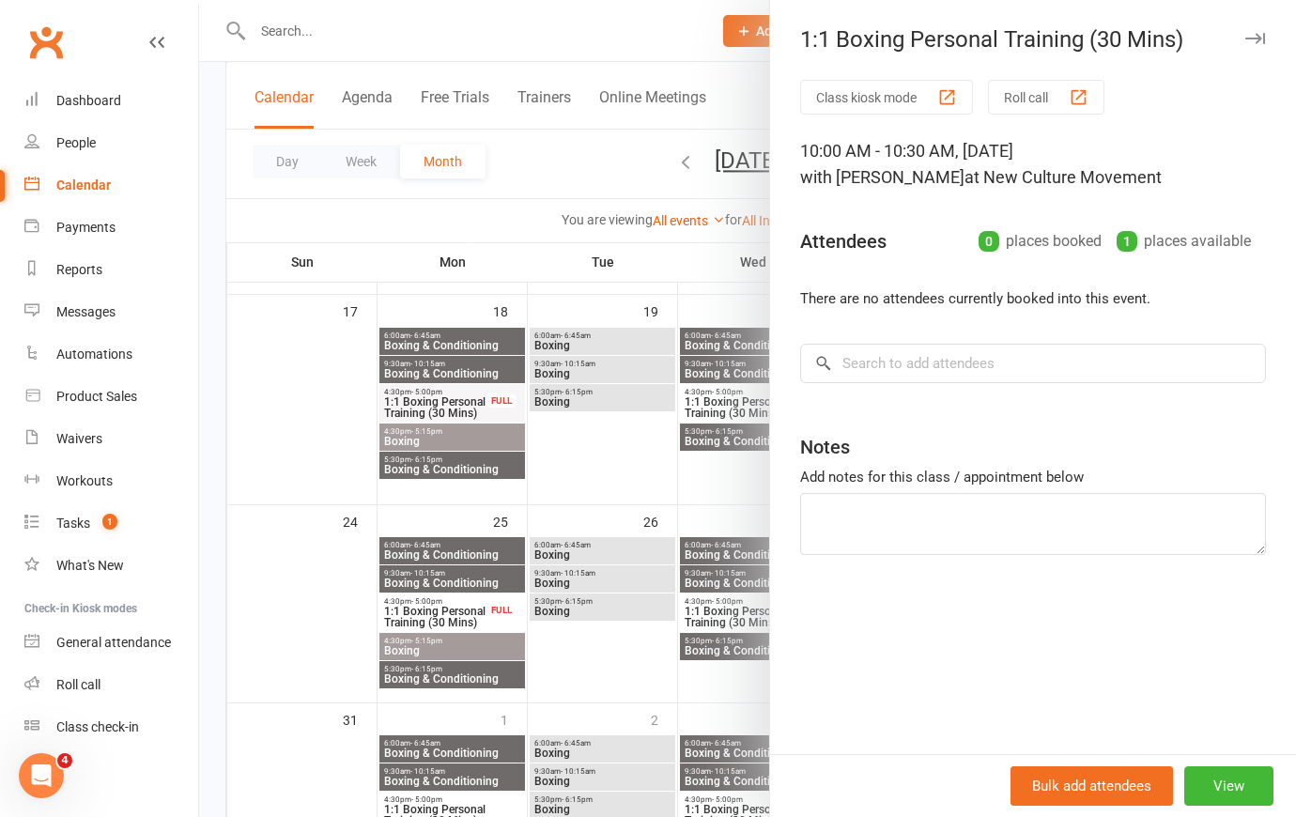
click at [653, 22] on div at bounding box center [747, 408] width 1097 height 817
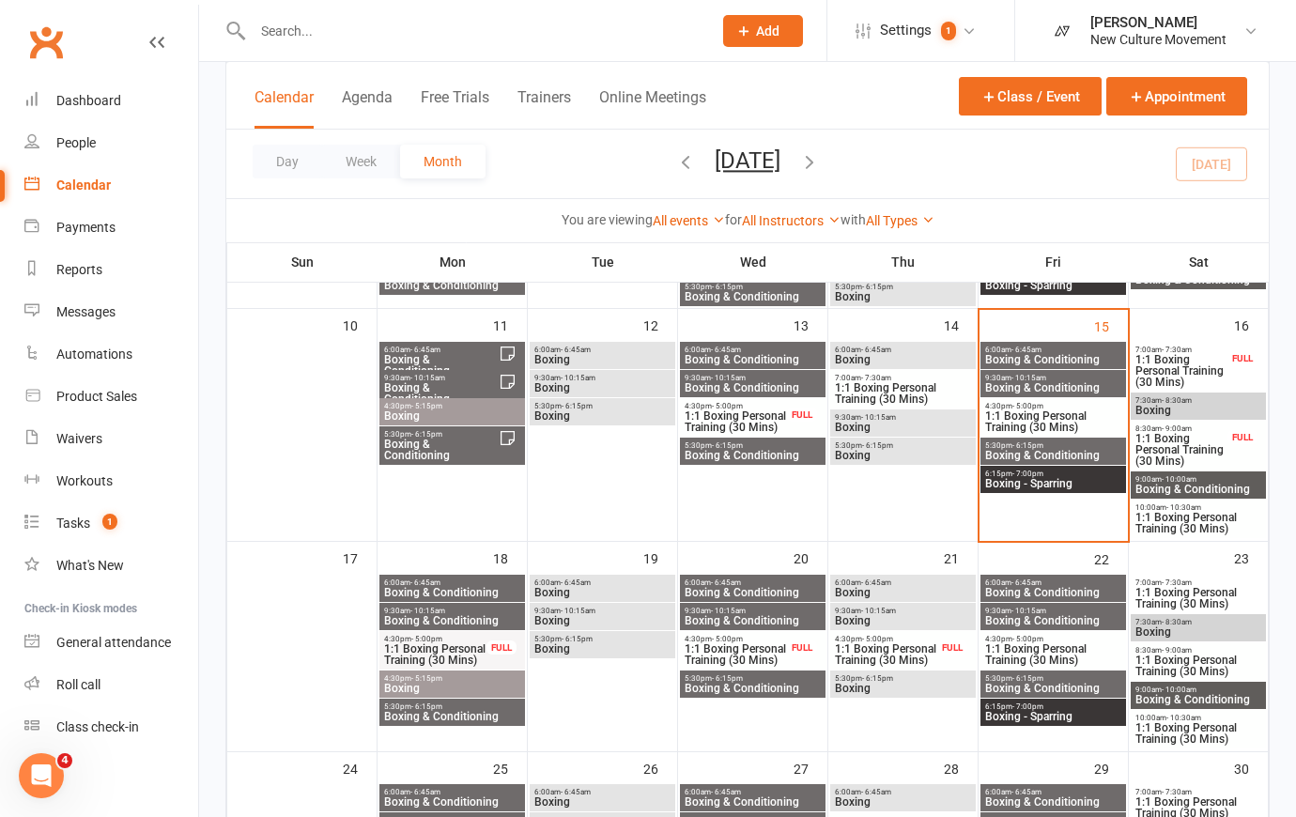
scroll to position [426, 0]
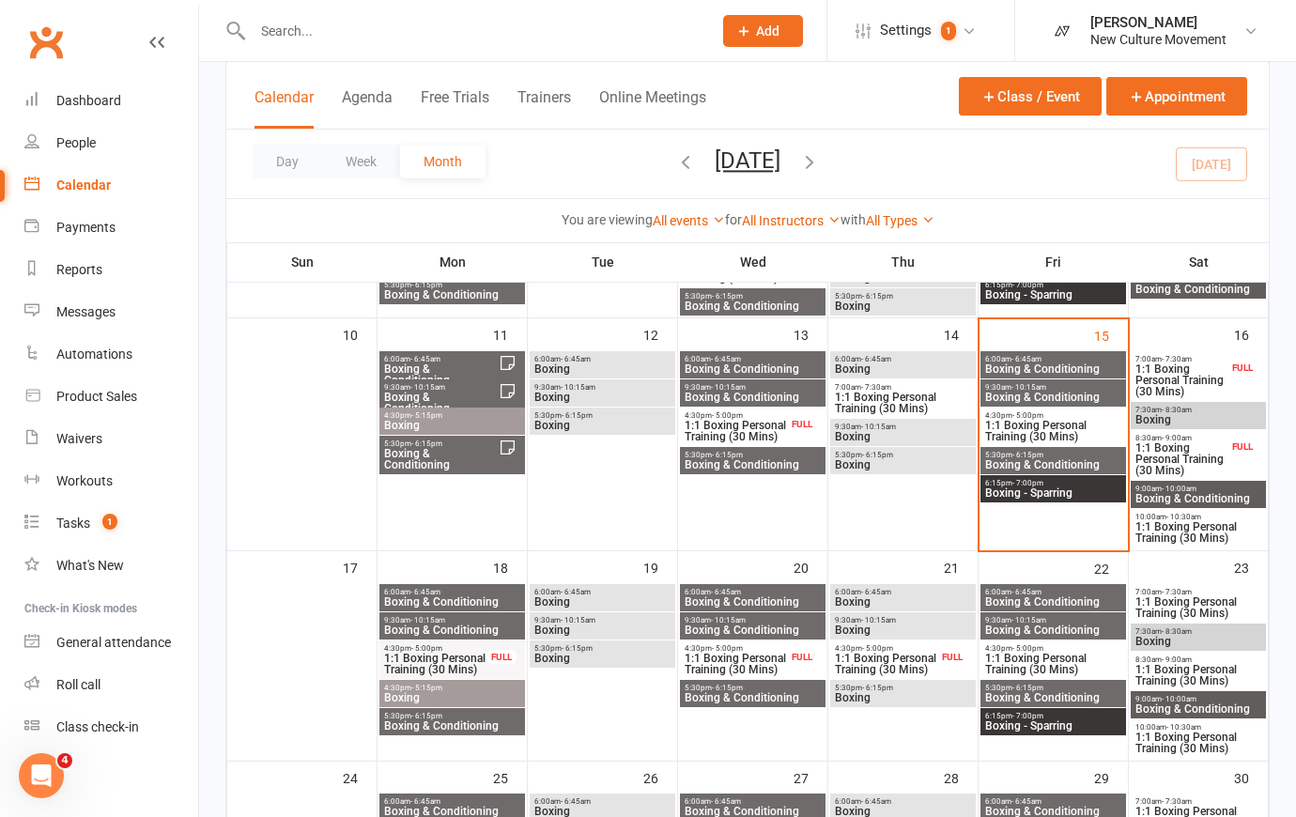
click at [1192, 531] on span "1:1 Boxing Personal Training (30 Mins)" at bounding box center [1199, 532] width 128 height 23
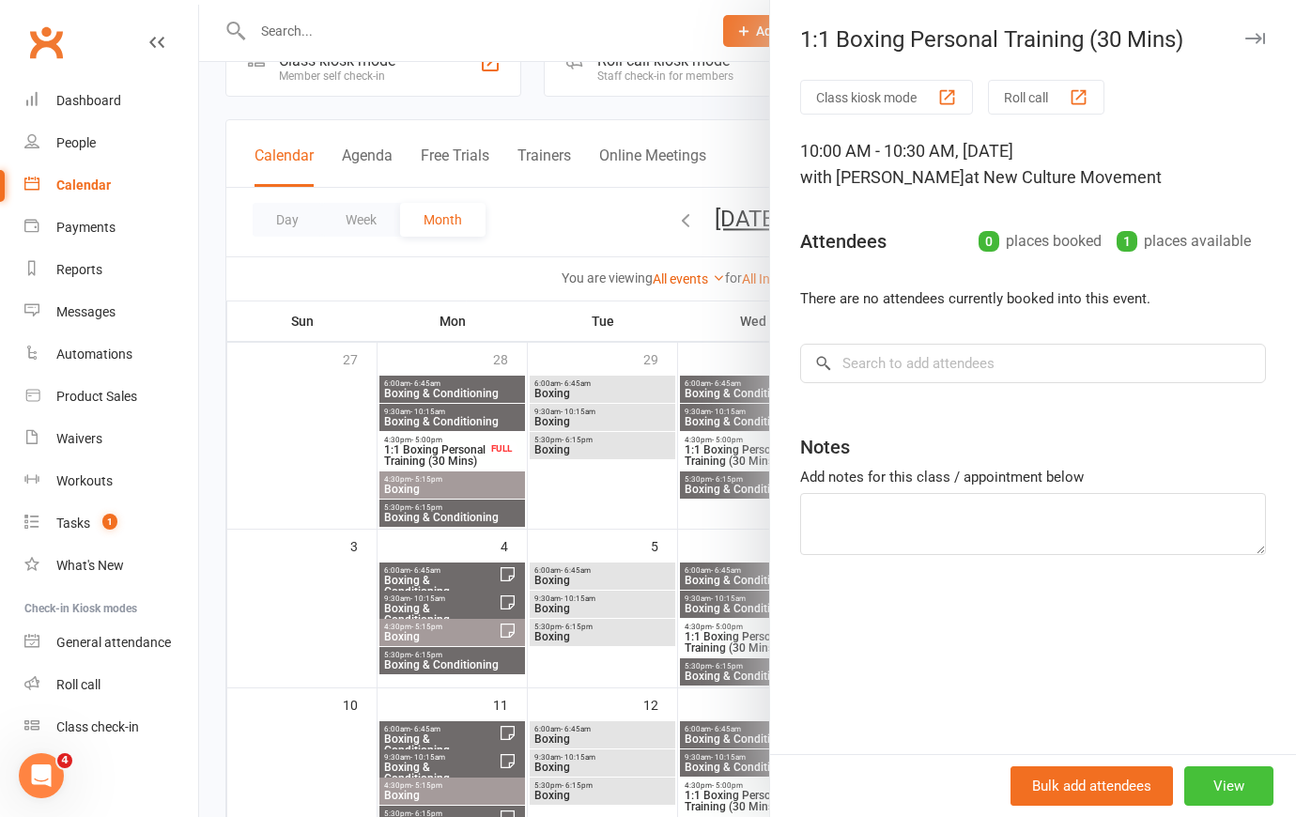
scroll to position [0, 0]
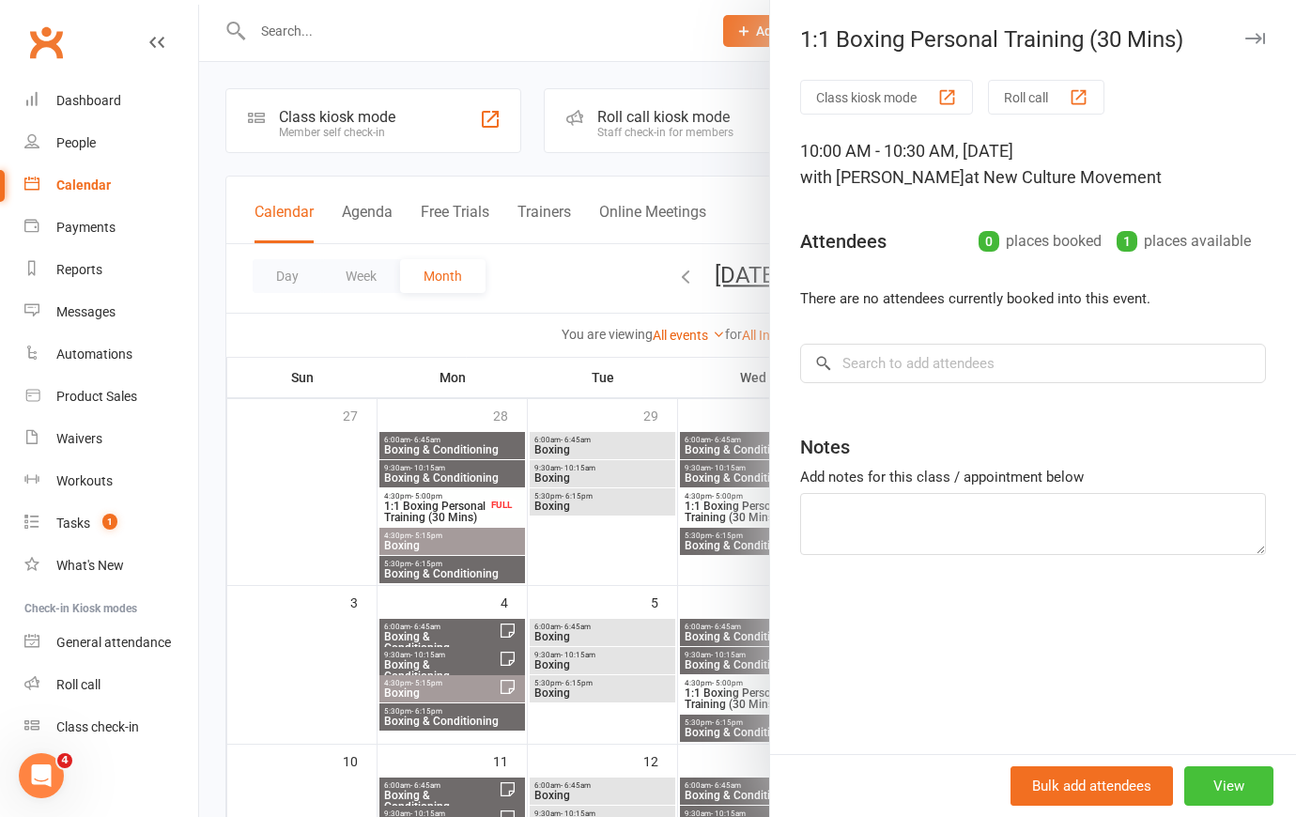
click at [1211, 783] on button "View" at bounding box center [1228, 785] width 89 height 39
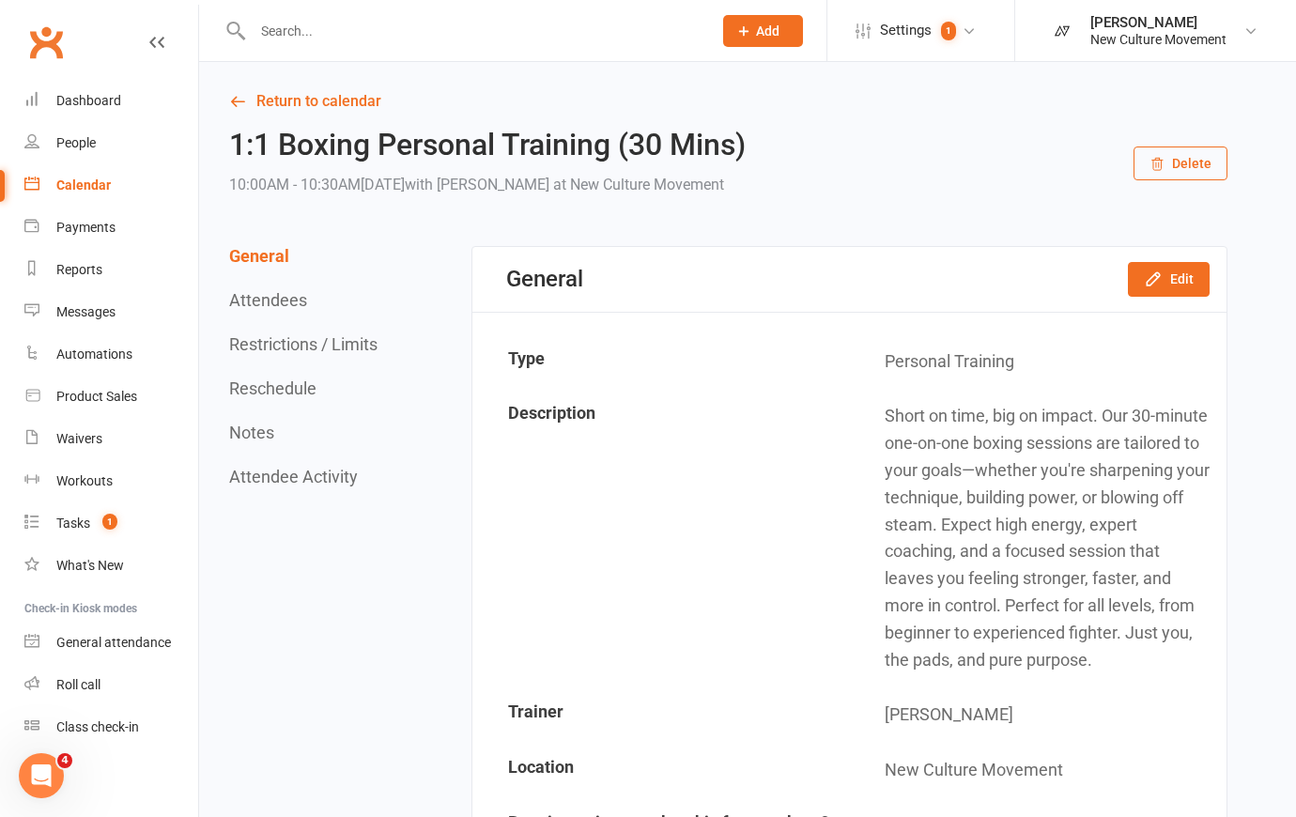
click at [1202, 164] on button "Delete" at bounding box center [1181, 164] width 94 height 34
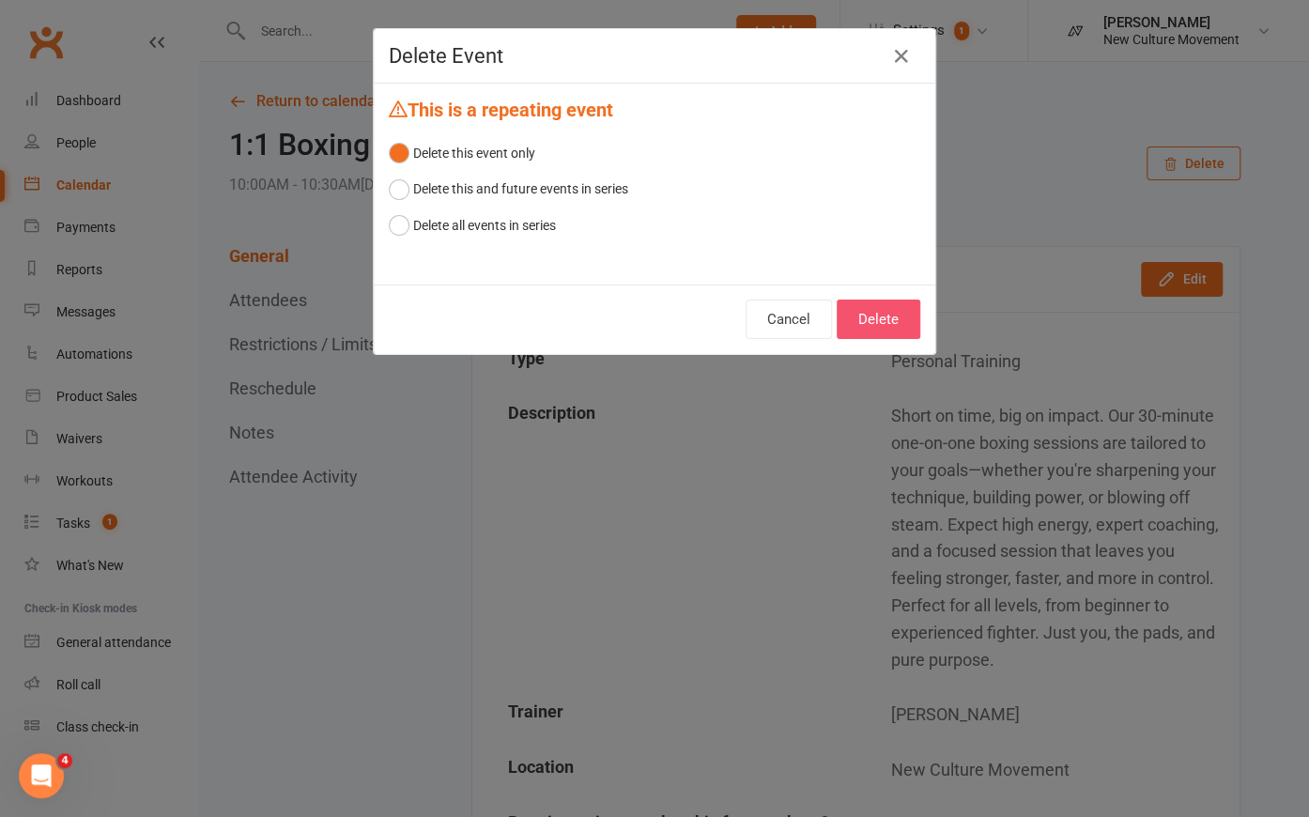
click at [877, 310] on button "Delete" at bounding box center [879, 319] width 84 height 39
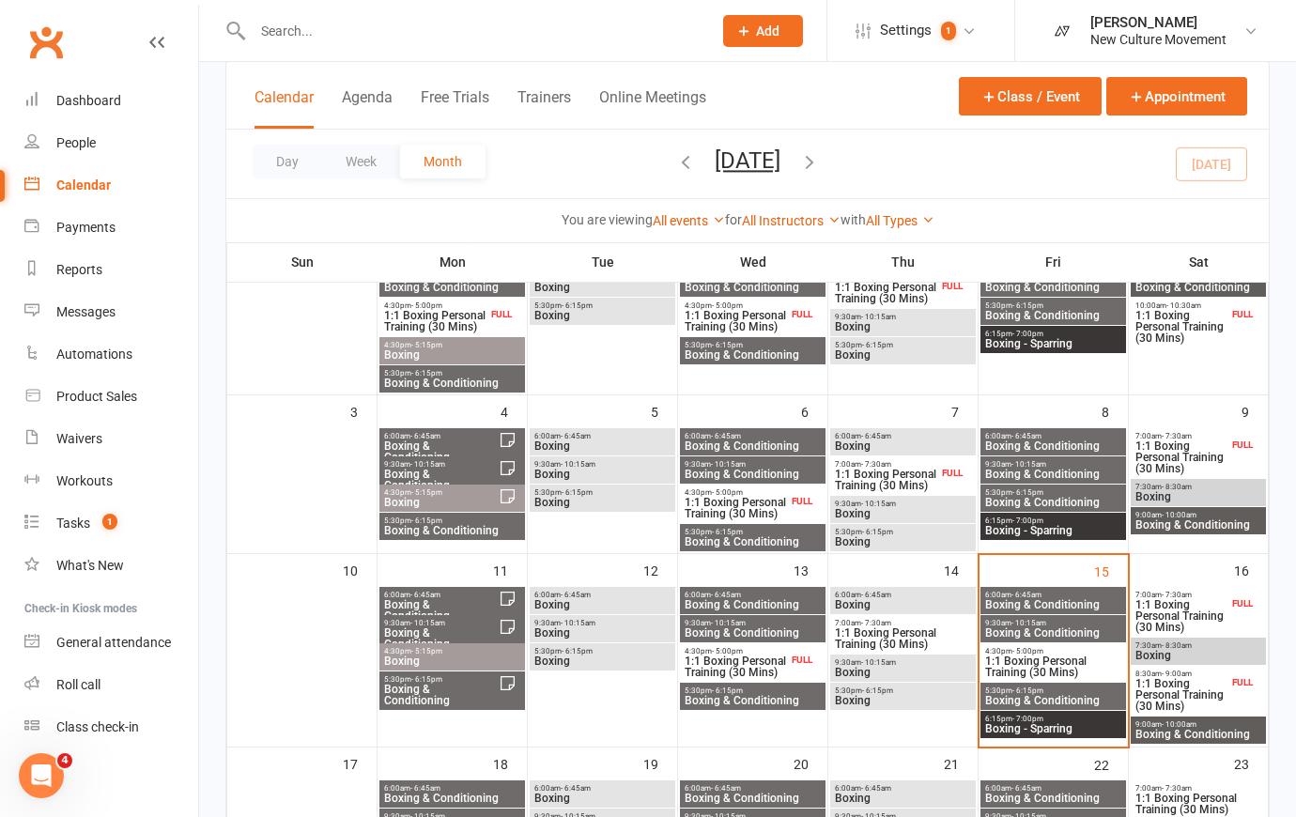
scroll to position [341, 0]
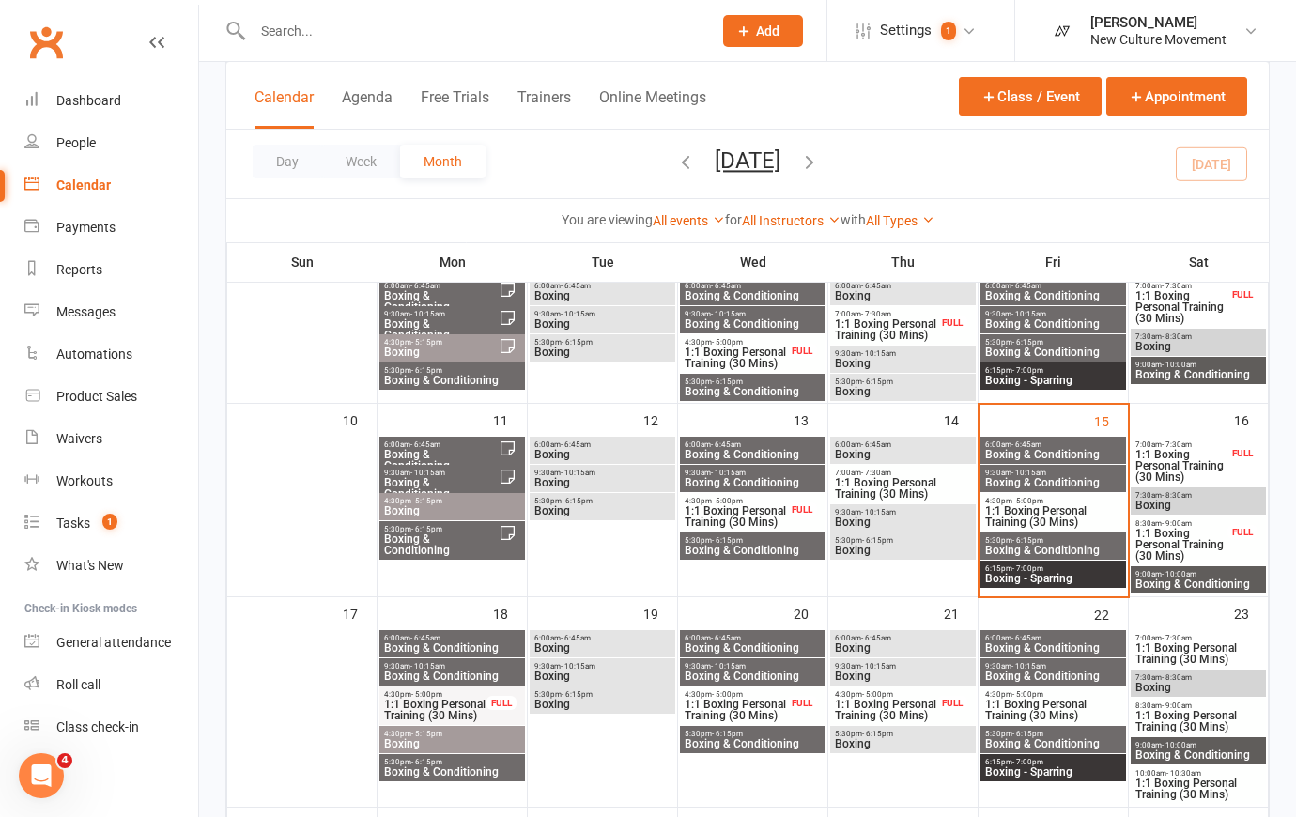
click at [1206, 580] on span "Boxing & Conditioning" at bounding box center [1199, 584] width 128 height 11
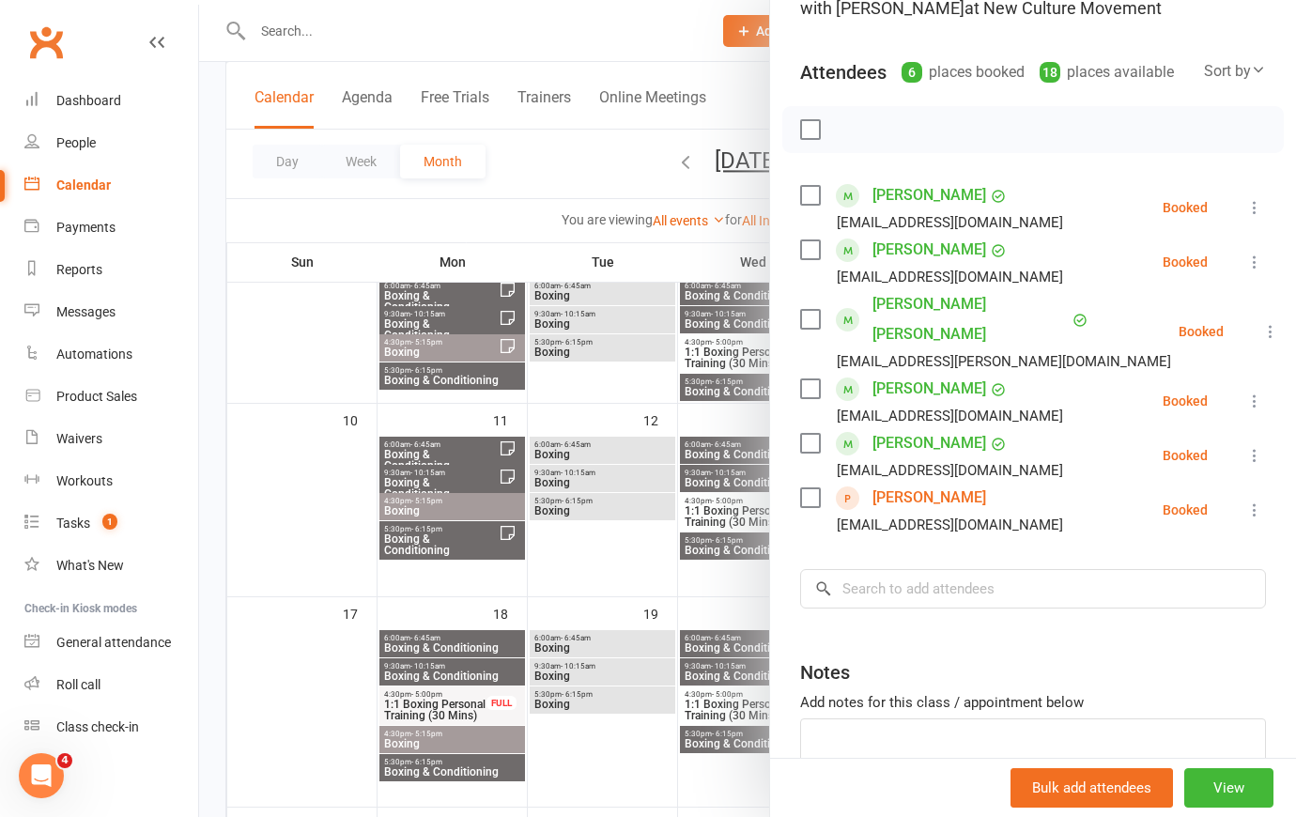
scroll to position [170, 0]
click at [955, 582] on input "search" at bounding box center [1033, 587] width 466 height 39
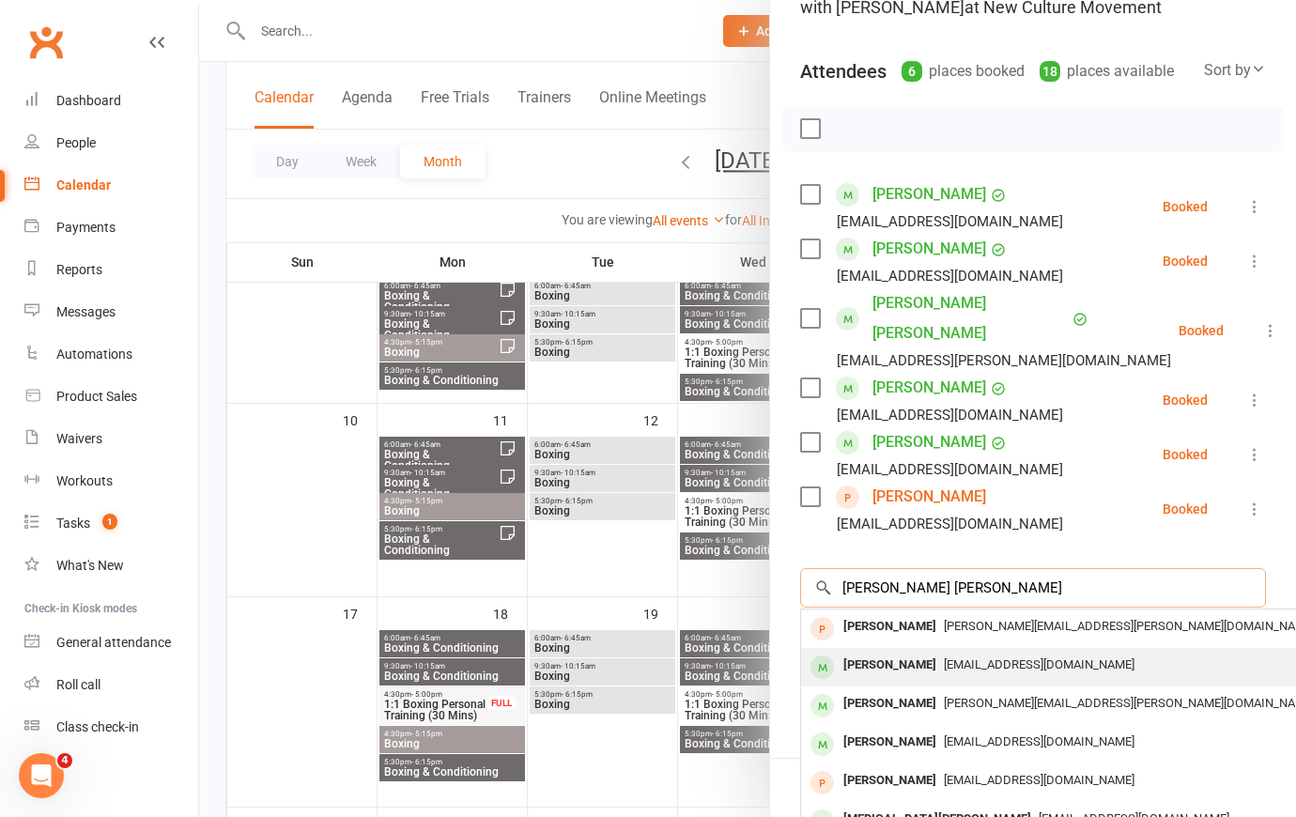
type input "[PERSON_NAME] [PERSON_NAME]"
click at [944, 658] on span "[EMAIL_ADDRESS][DOMAIN_NAME]" at bounding box center [1039, 664] width 191 height 14
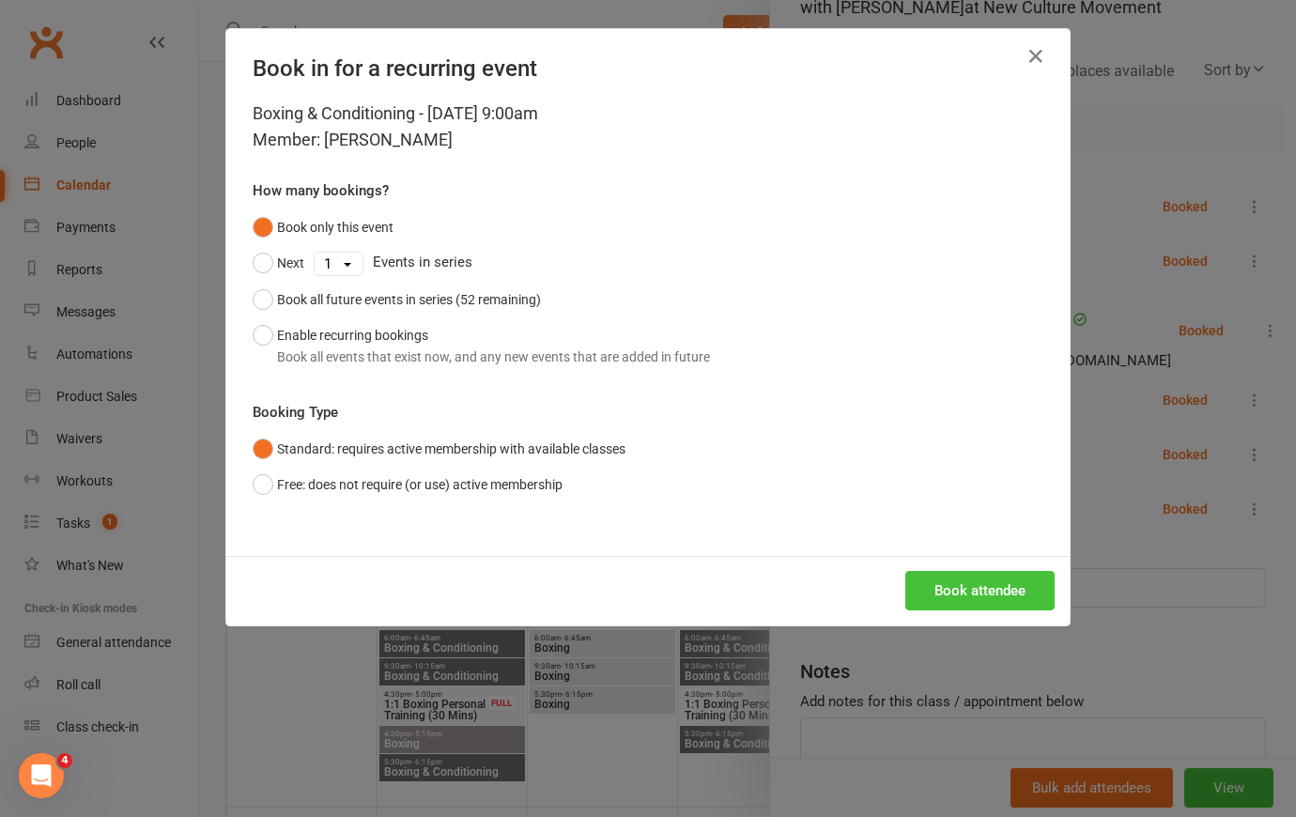
click at [1012, 584] on button "Book attendee" at bounding box center [979, 590] width 149 height 39
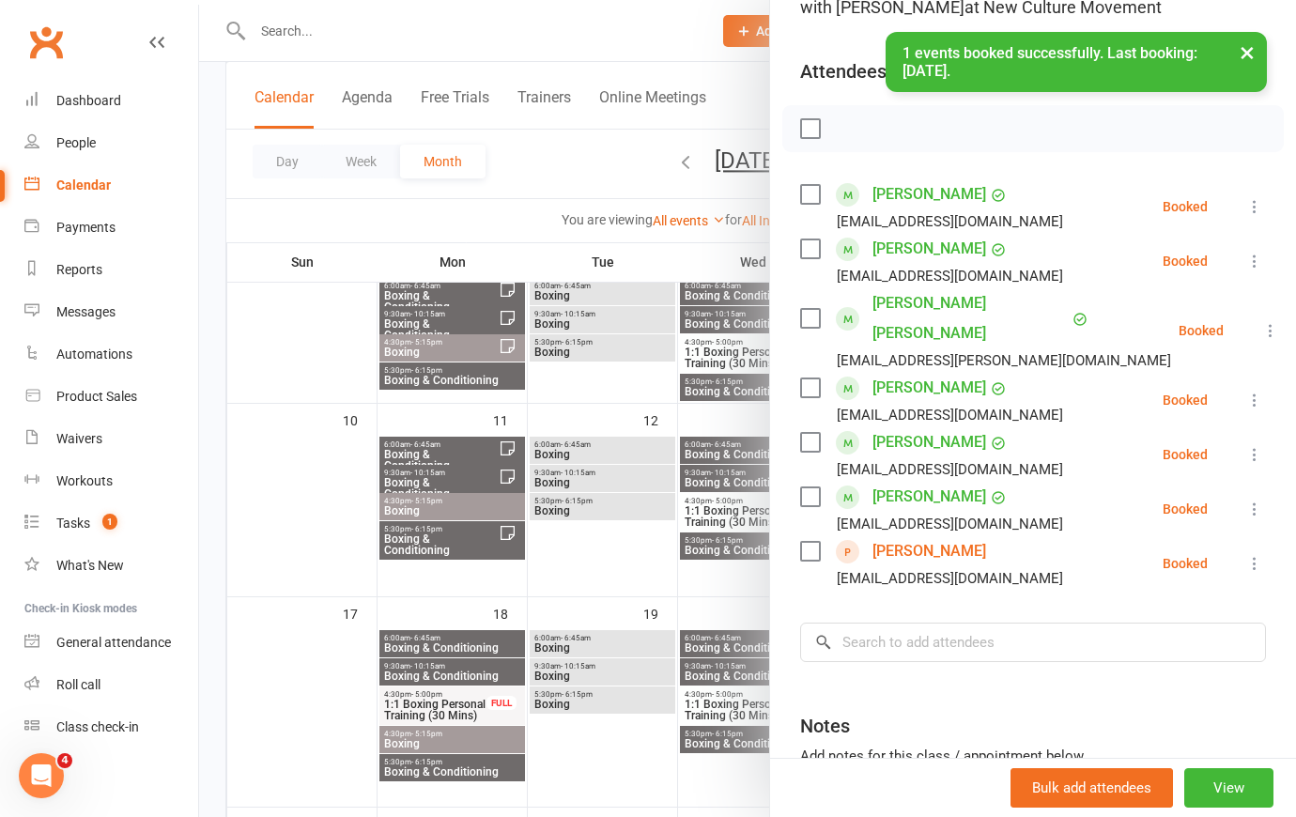
click at [583, 151] on div at bounding box center [747, 408] width 1097 height 817
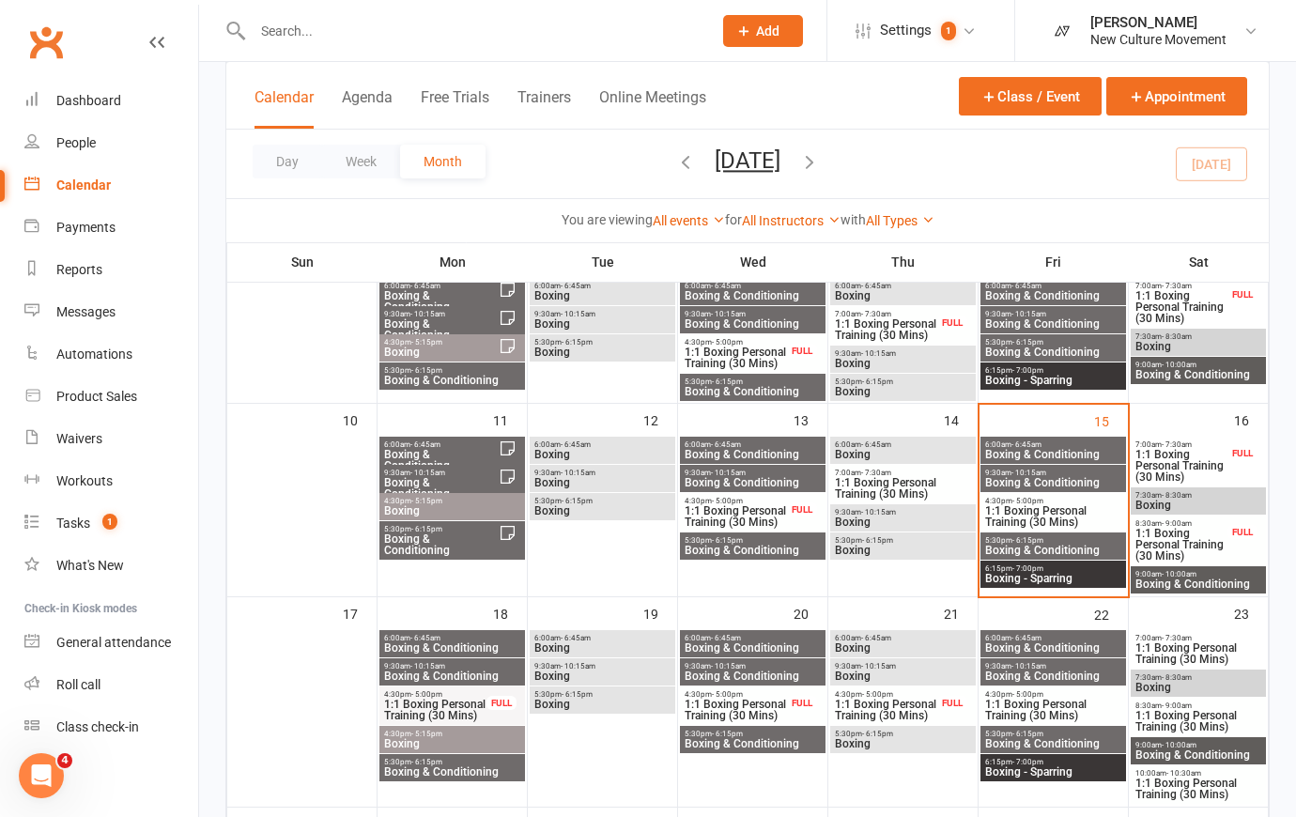
click at [1193, 528] on span "1:1 Boxing Personal Training (30 Mins)" at bounding box center [1182, 545] width 94 height 34
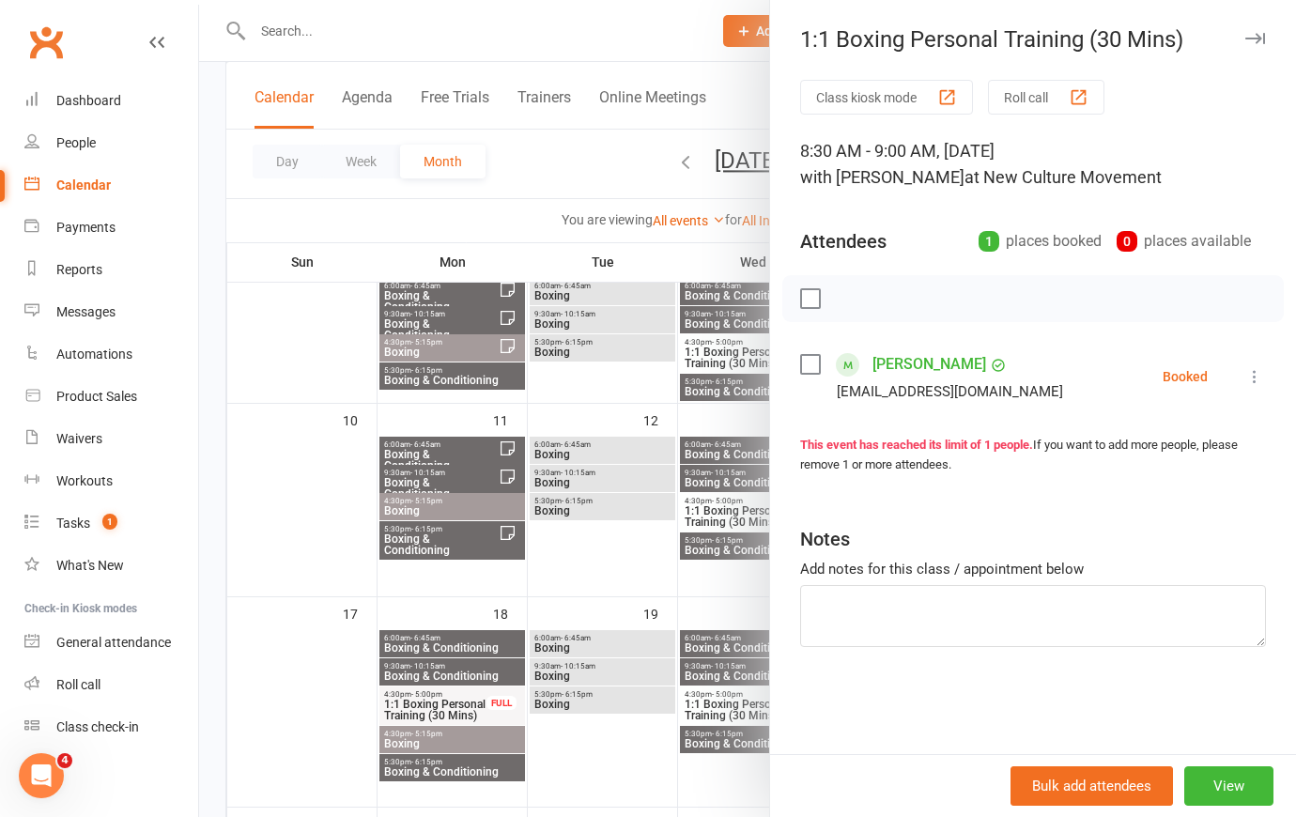
click at [658, 31] on div at bounding box center [747, 408] width 1097 height 817
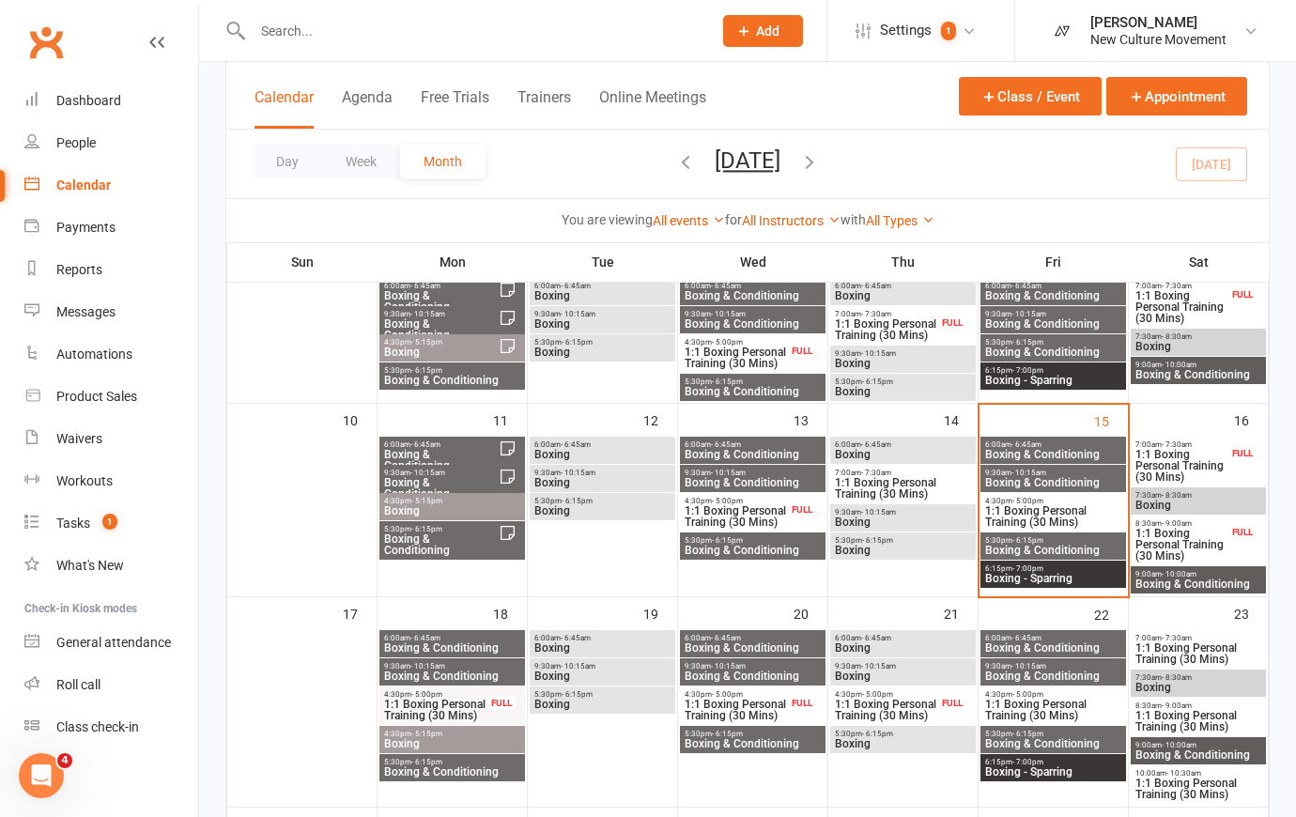
click at [1184, 507] on span "Boxing" at bounding box center [1199, 505] width 128 height 11
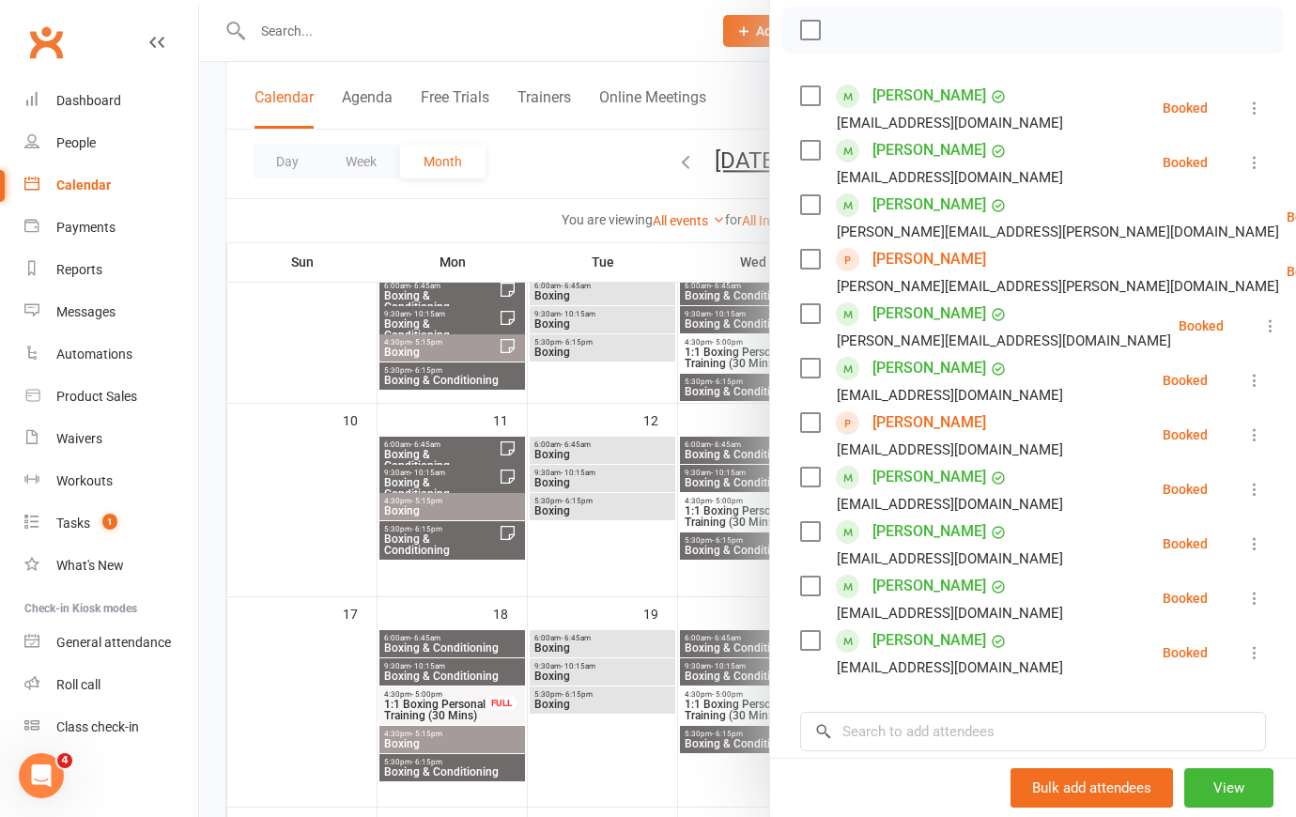
scroll to position [0, 0]
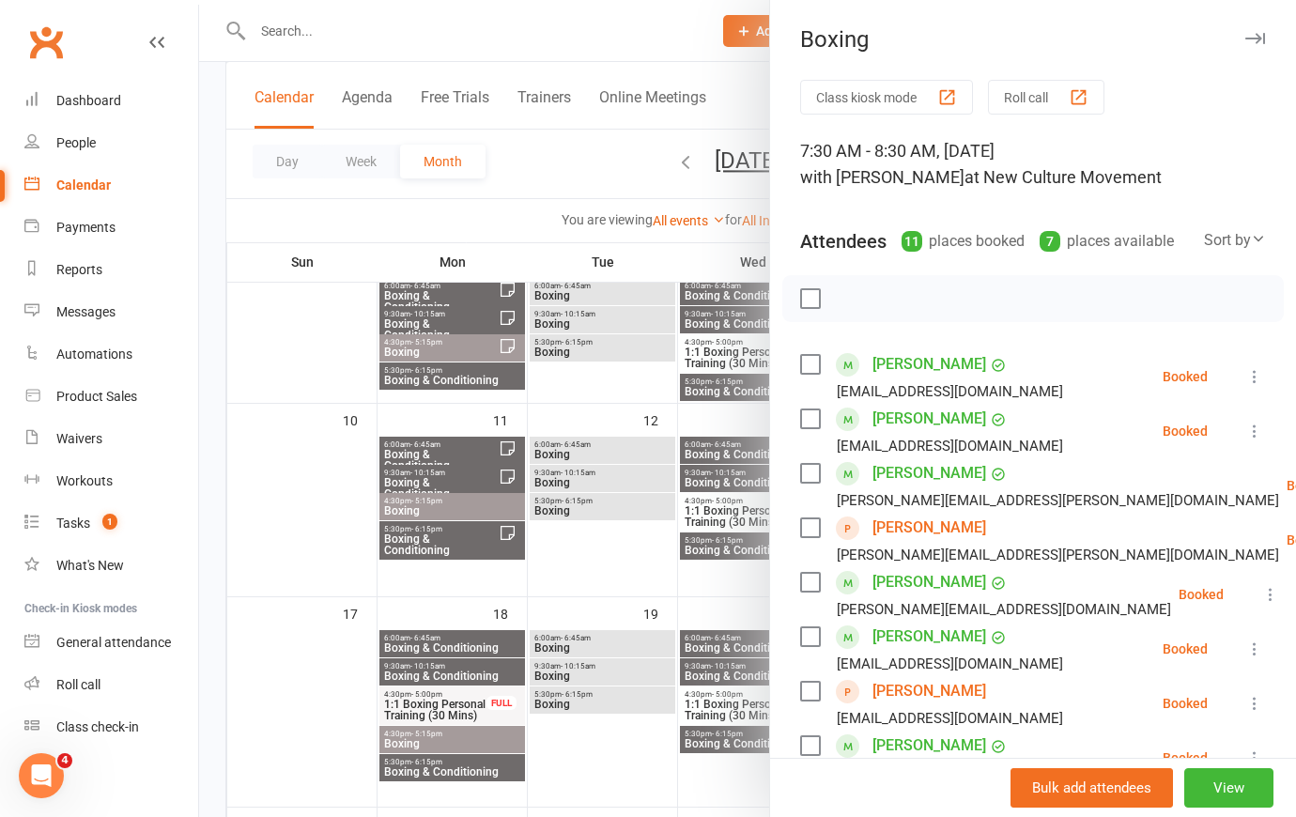
click at [854, 374] on div "[PERSON_NAME] [PERSON_NAME][EMAIL_ADDRESS][DOMAIN_NAME]" at bounding box center [935, 376] width 271 height 54
click at [570, 146] on div at bounding box center [747, 408] width 1097 height 817
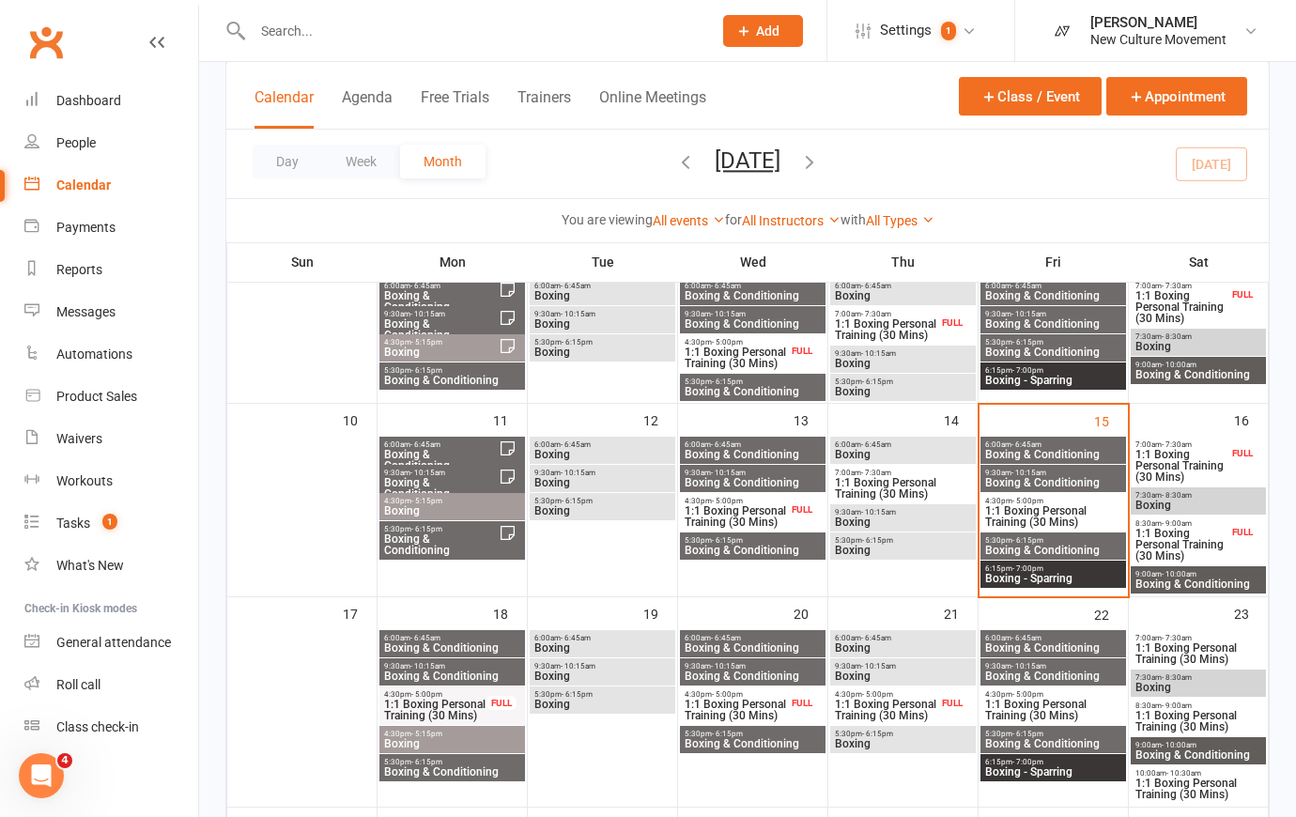
click at [1076, 580] on span "Boxing - Sparring" at bounding box center [1053, 578] width 138 height 11
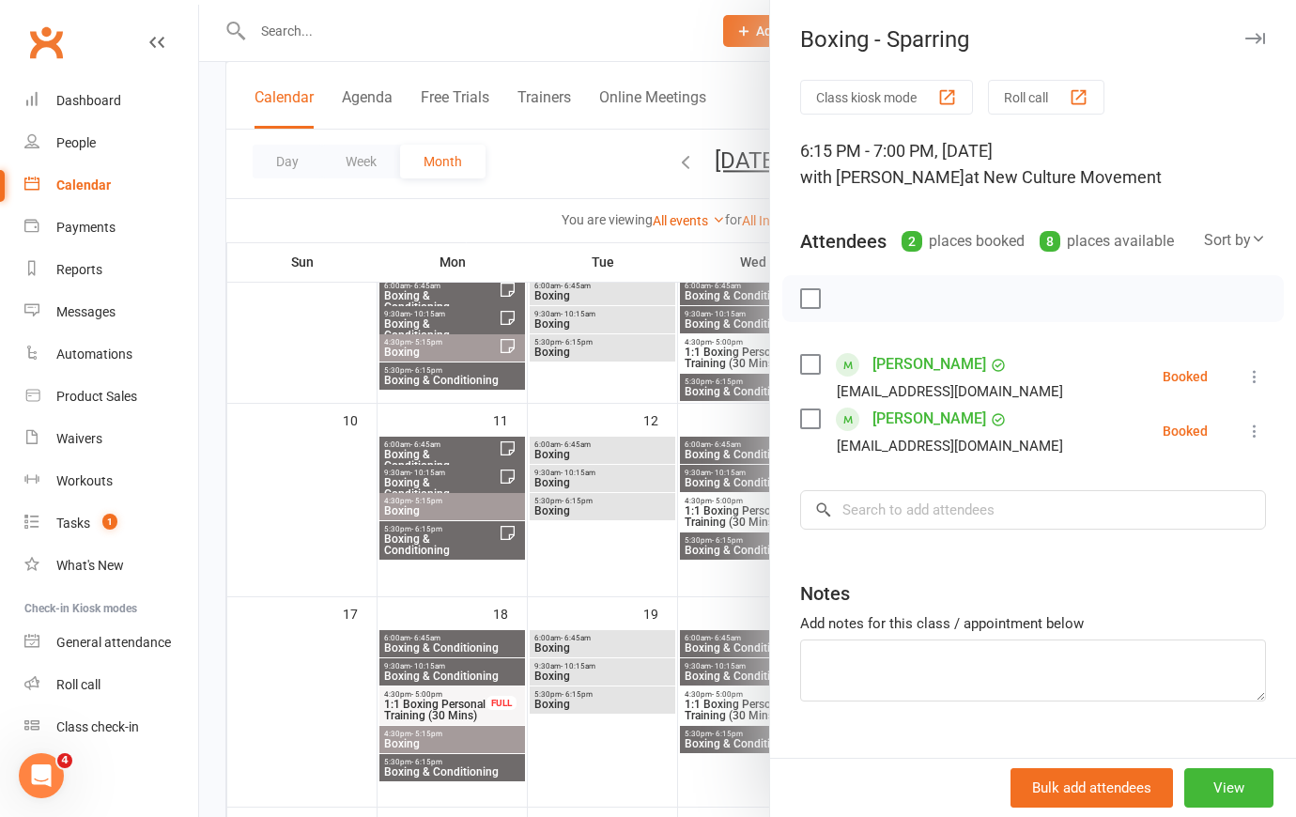
click at [611, 150] on div at bounding box center [747, 408] width 1097 height 817
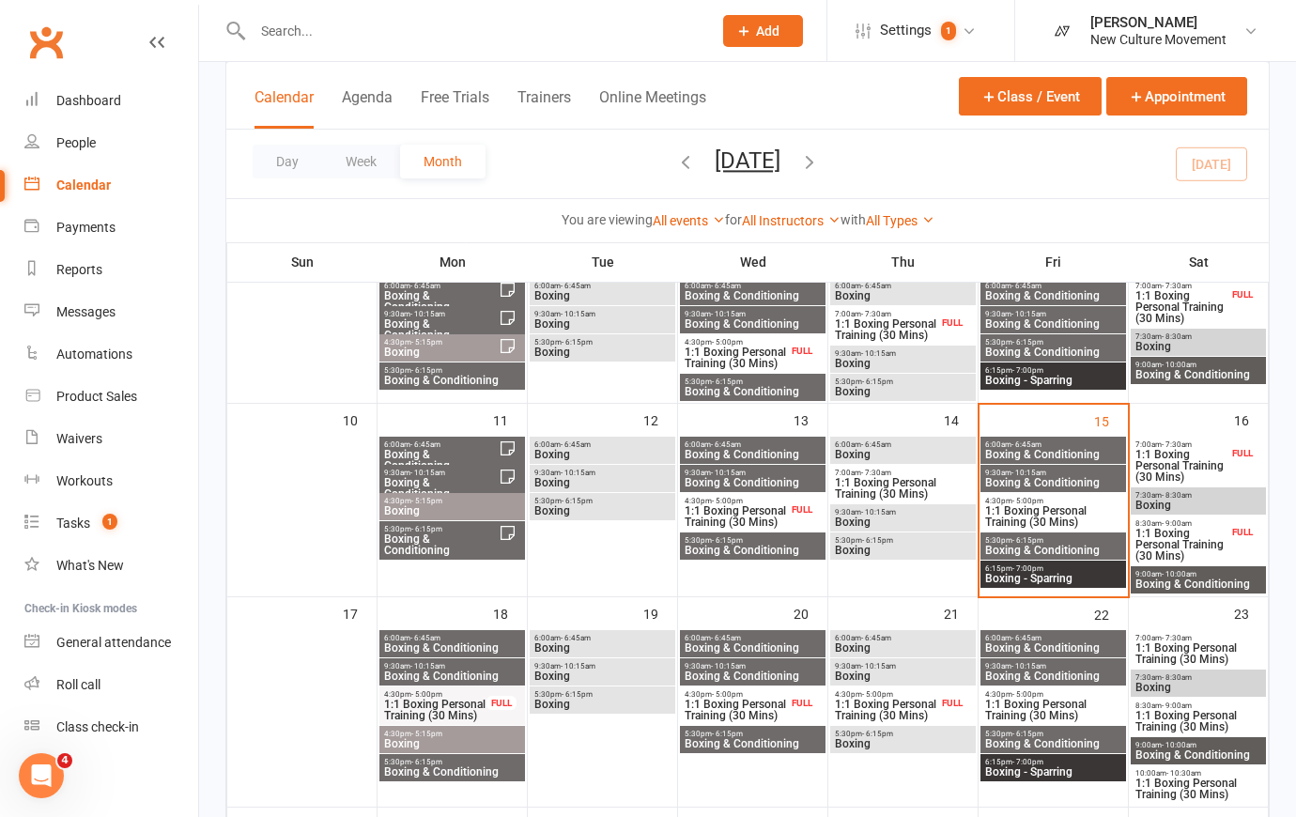
click at [1092, 546] on span "Boxing & Conditioning" at bounding box center [1053, 550] width 138 height 11
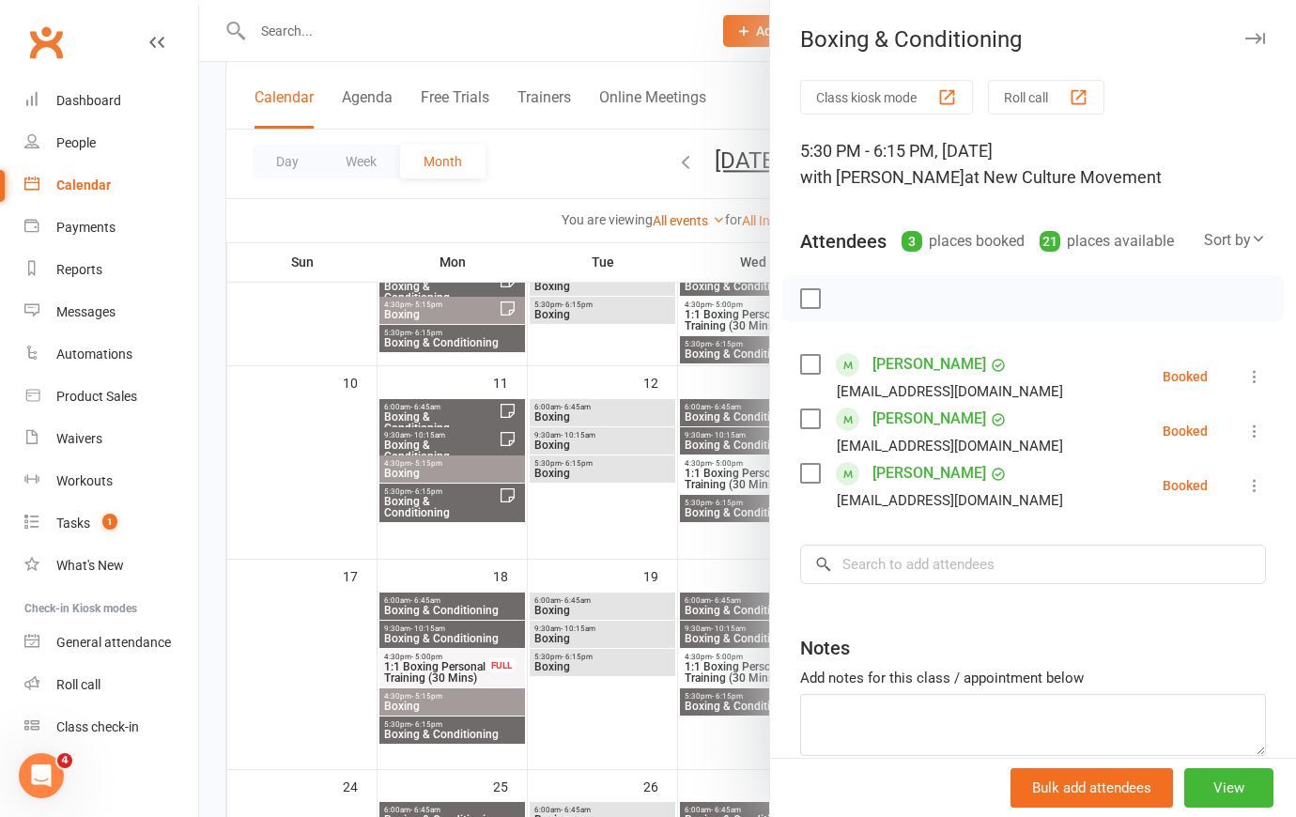
scroll to position [426, 0]
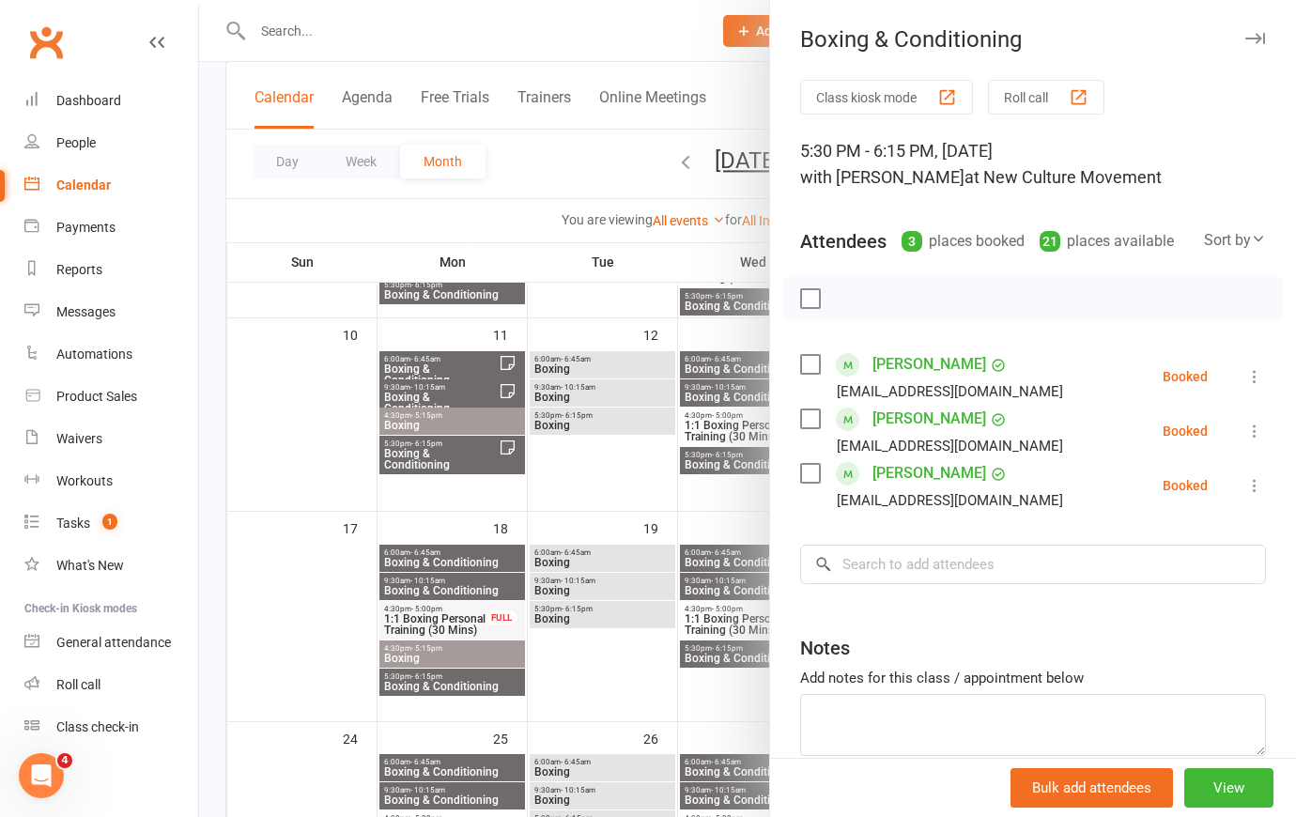
click at [578, 163] on div at bounding box center [747, 408] width 1097 height 817
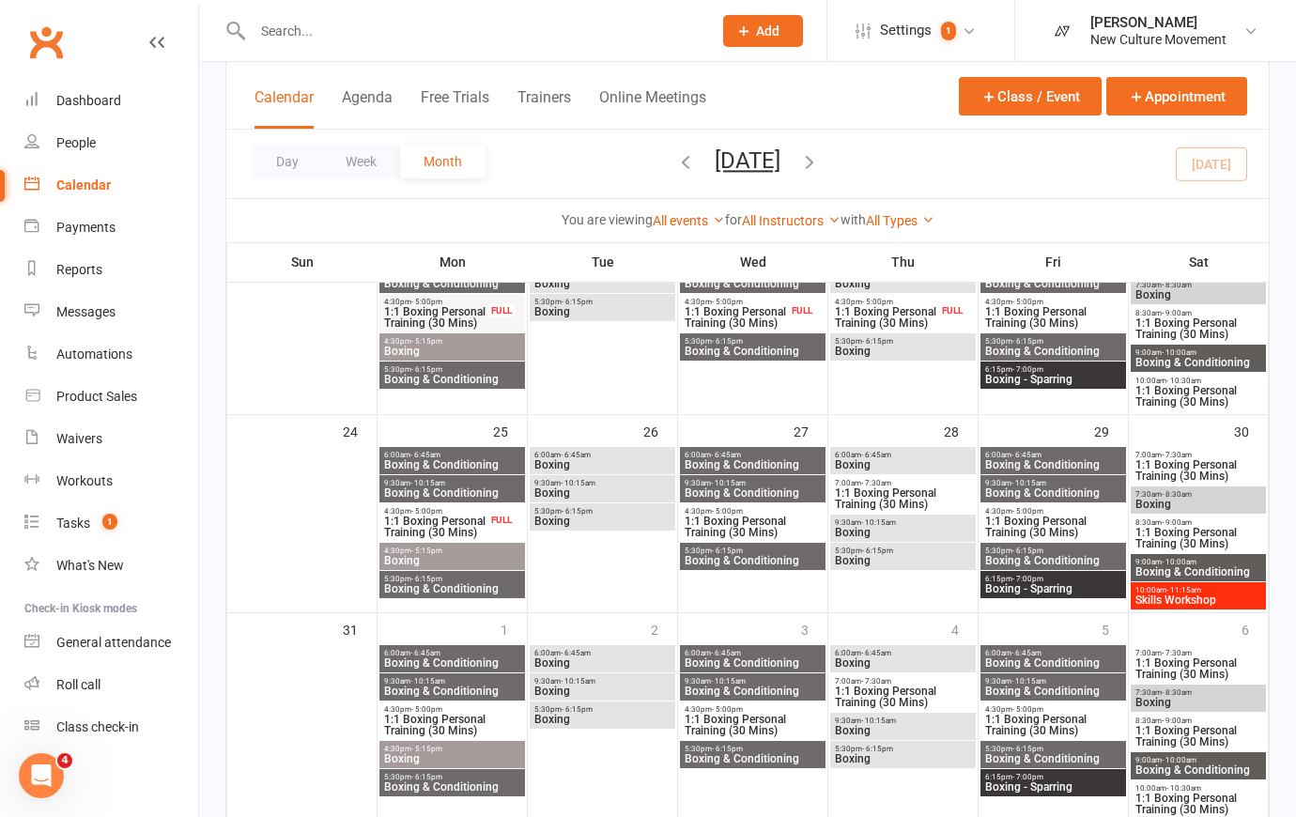
scroll to position [768, 0]
